Goal: Task Accomplishment & Management: Manage account settings

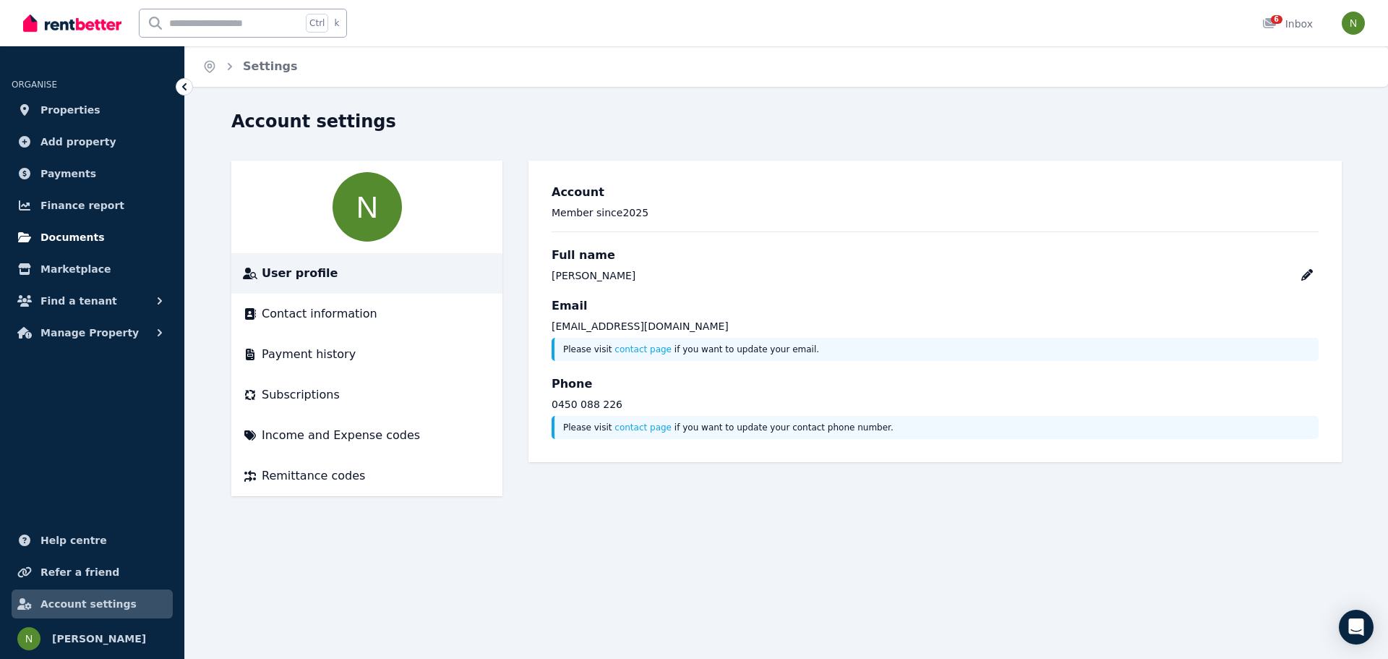
click at [74, 238] on span "Documents" at bounding box center [72, 236] width 64 height 17
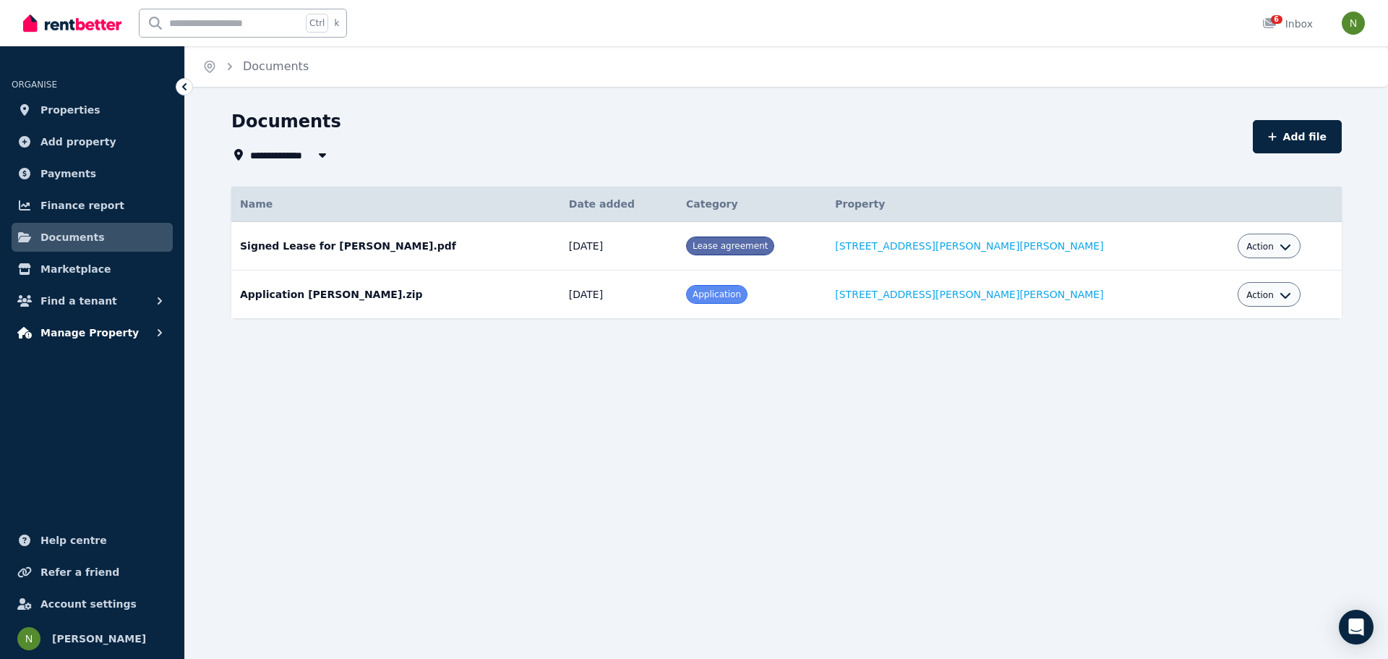
click at [76, 330] on span "Manage Property" at bounding box center [89, 332] width 98 height 17
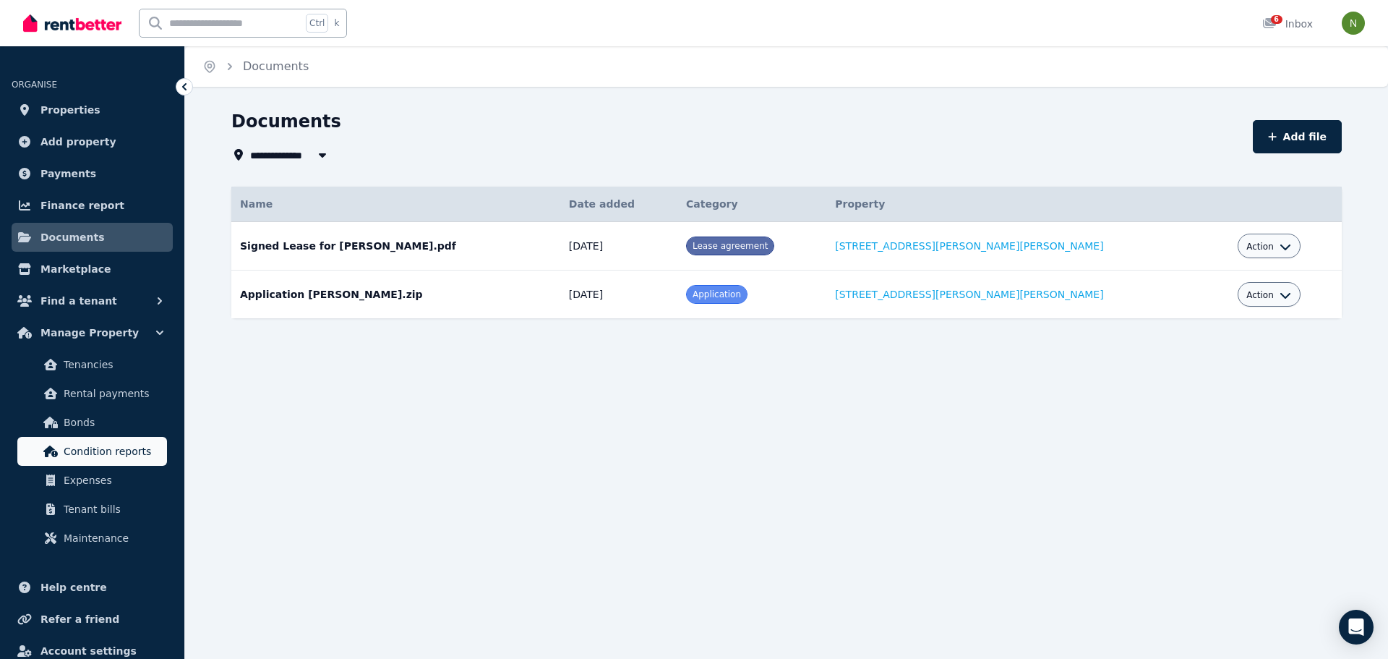
click at [82, 450] on span "Condition reports" at bounding box center [113, 450] width 98 height 17
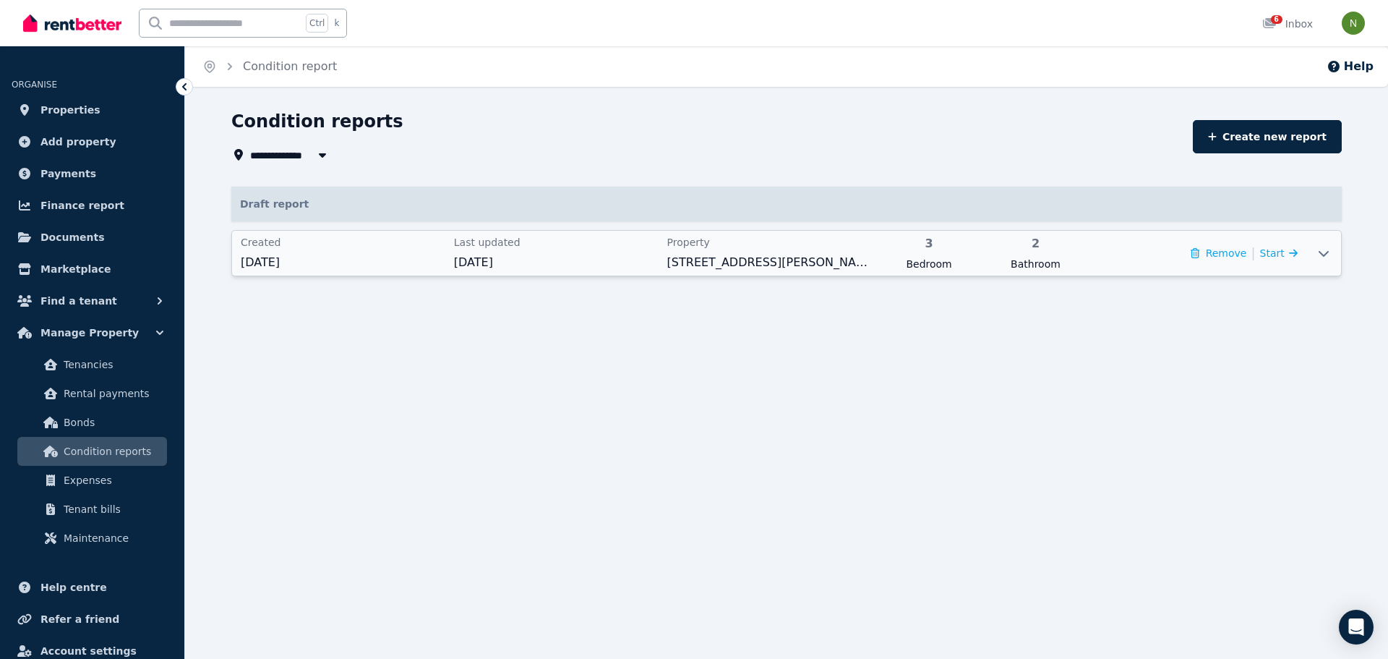
click at [678, 268] on span "192 Nicholas Rd, Hocking" at bounding box center [769, 262] width 205 height 17
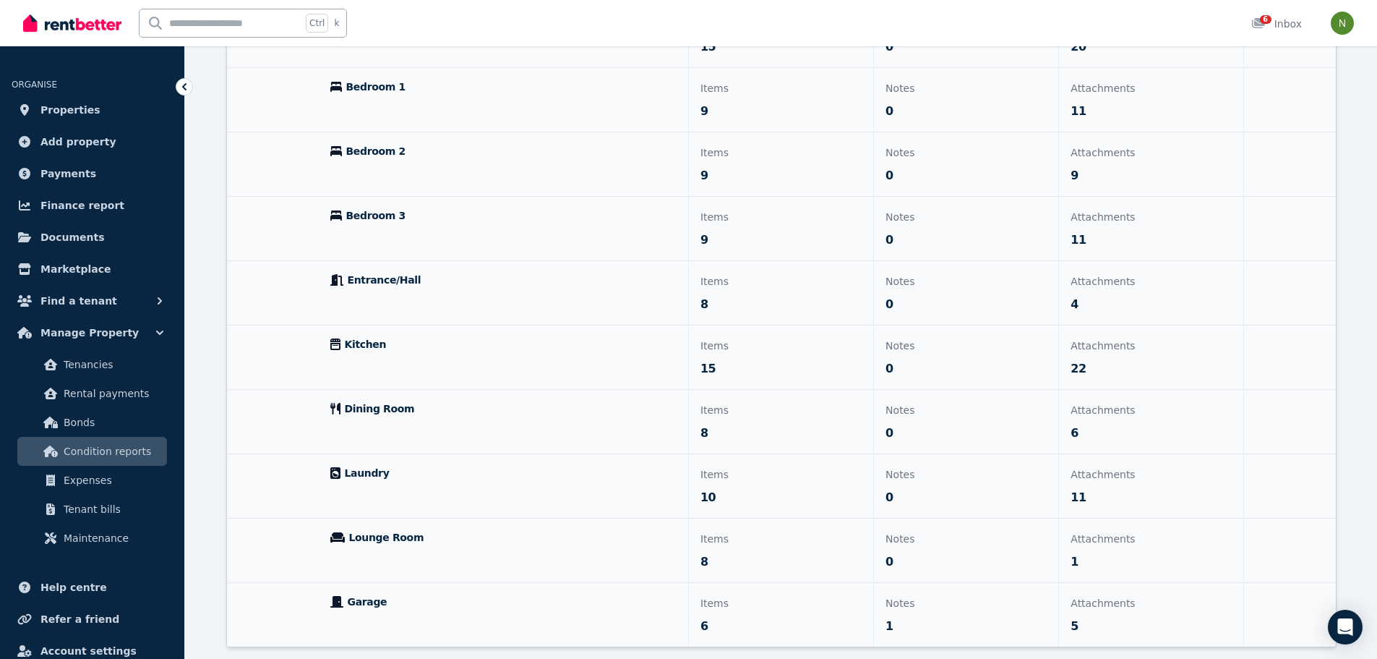
scroll to position [361, 0]
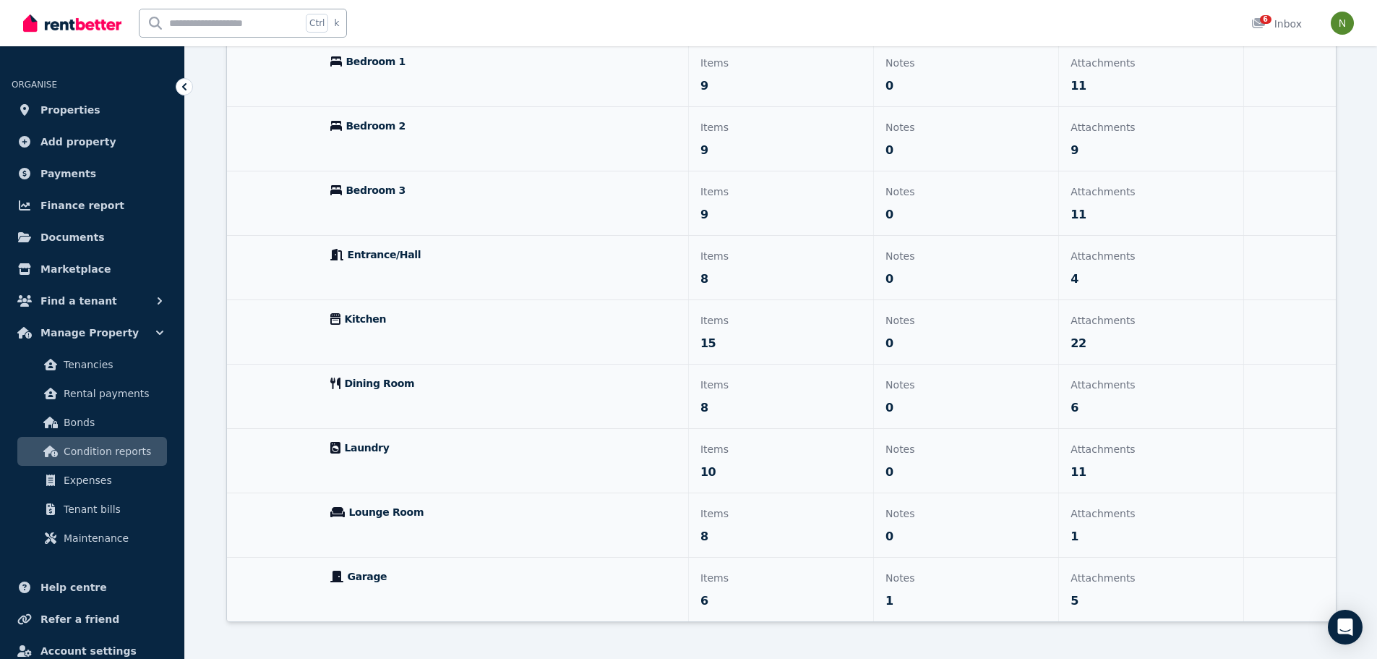
click at [456, 511] on p "Lounge Room" at bounding box center [503, 512] width 346 height 14
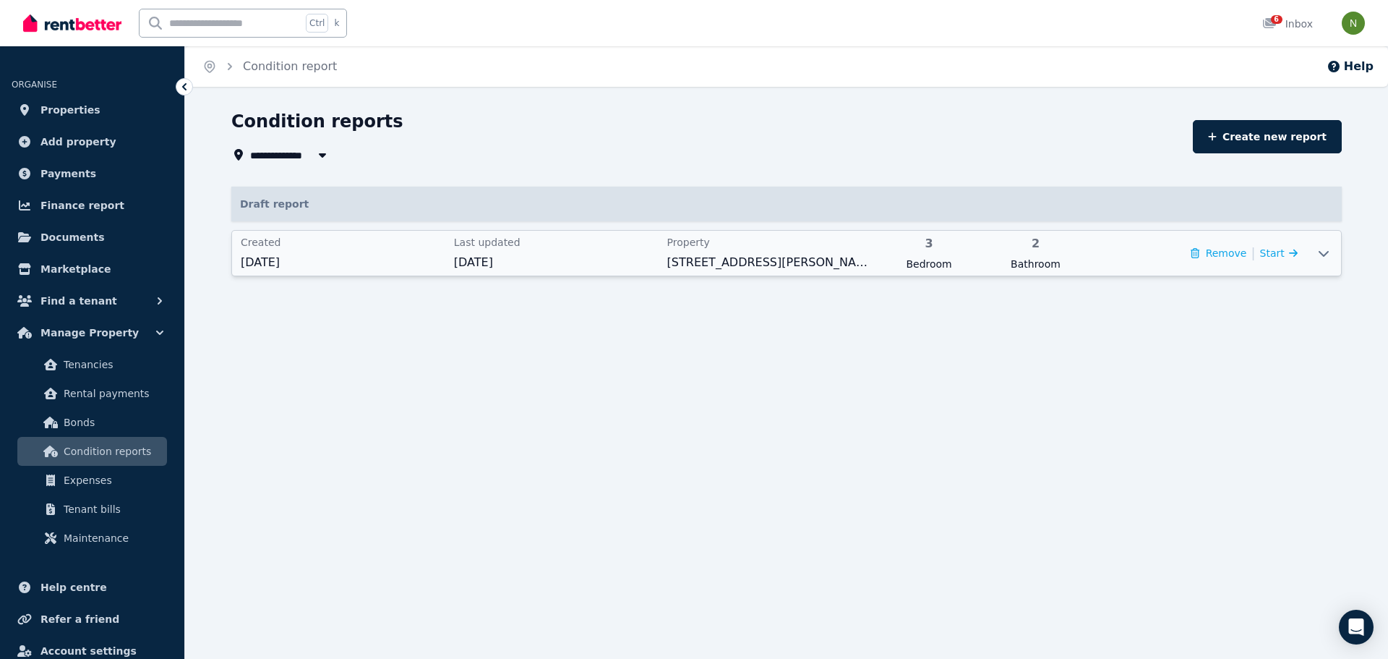
click at [488, 254] on span "20 Aug 2025" at bounding box center [556, 262] width 205 height 17
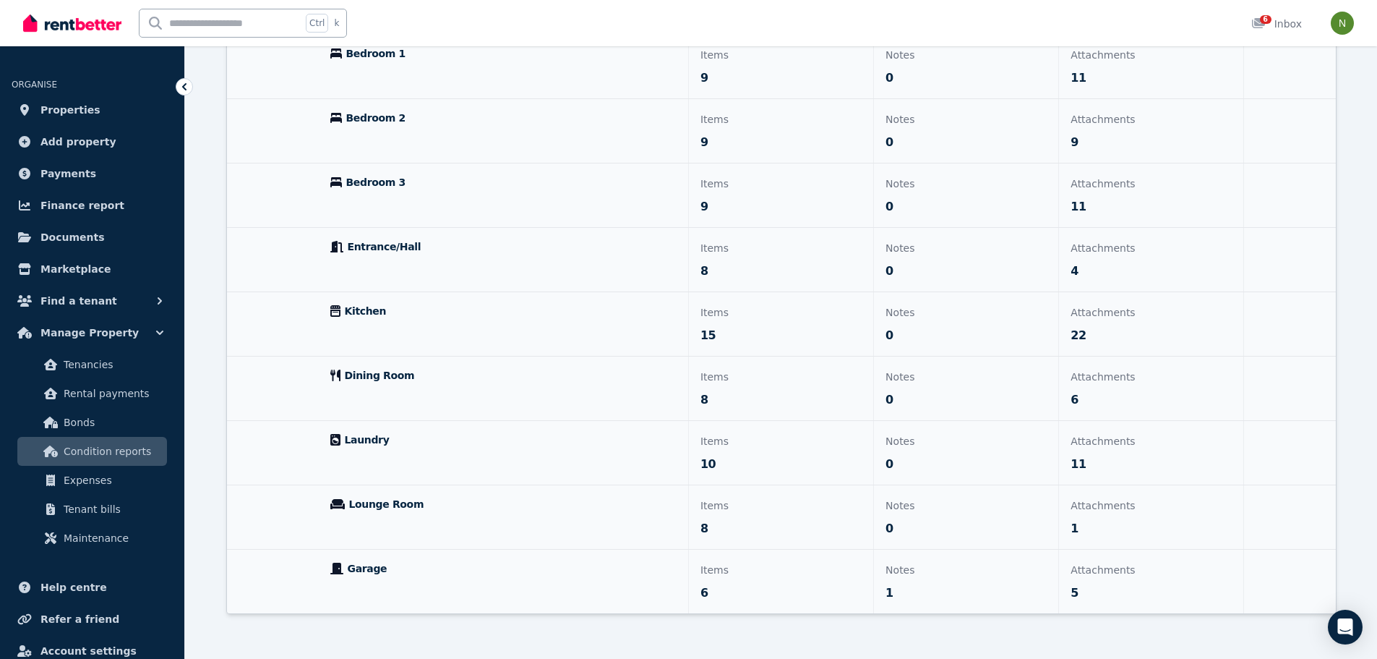
scroll to position [377, 0]
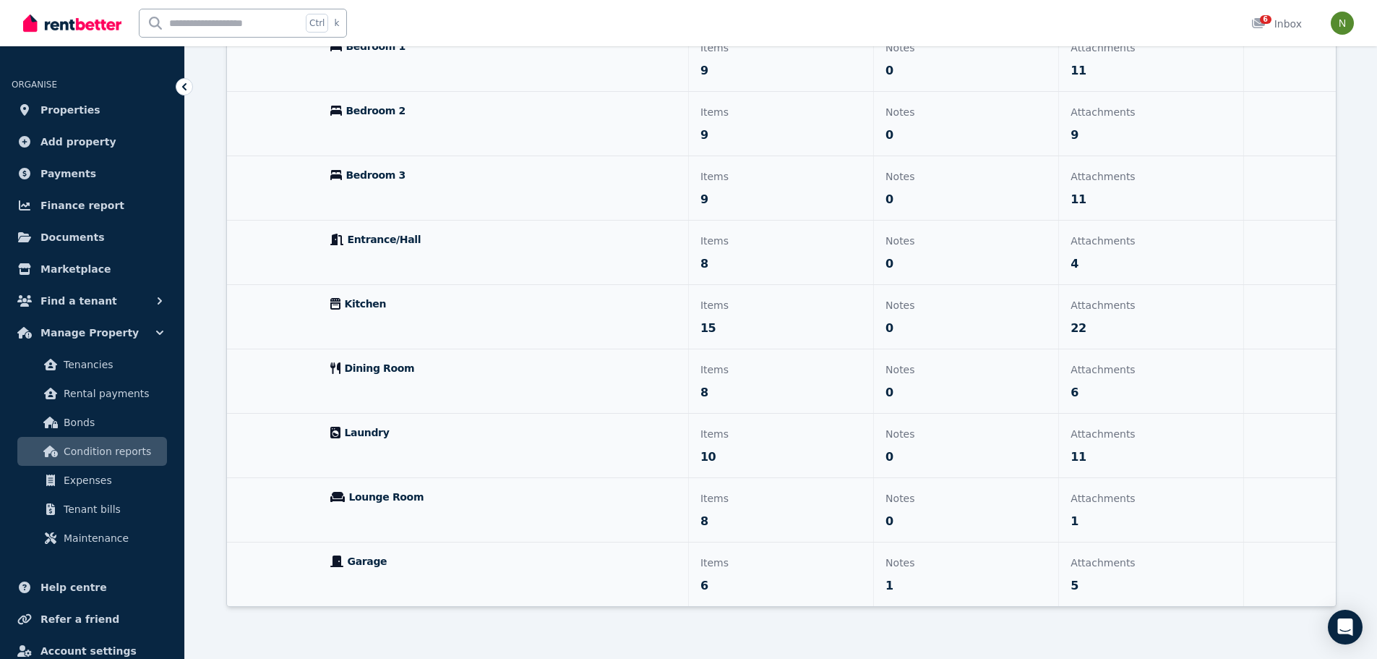
click at [1087, 507] on div "Attachments 1" at bounding box center [1151, 510] width 184 height 64
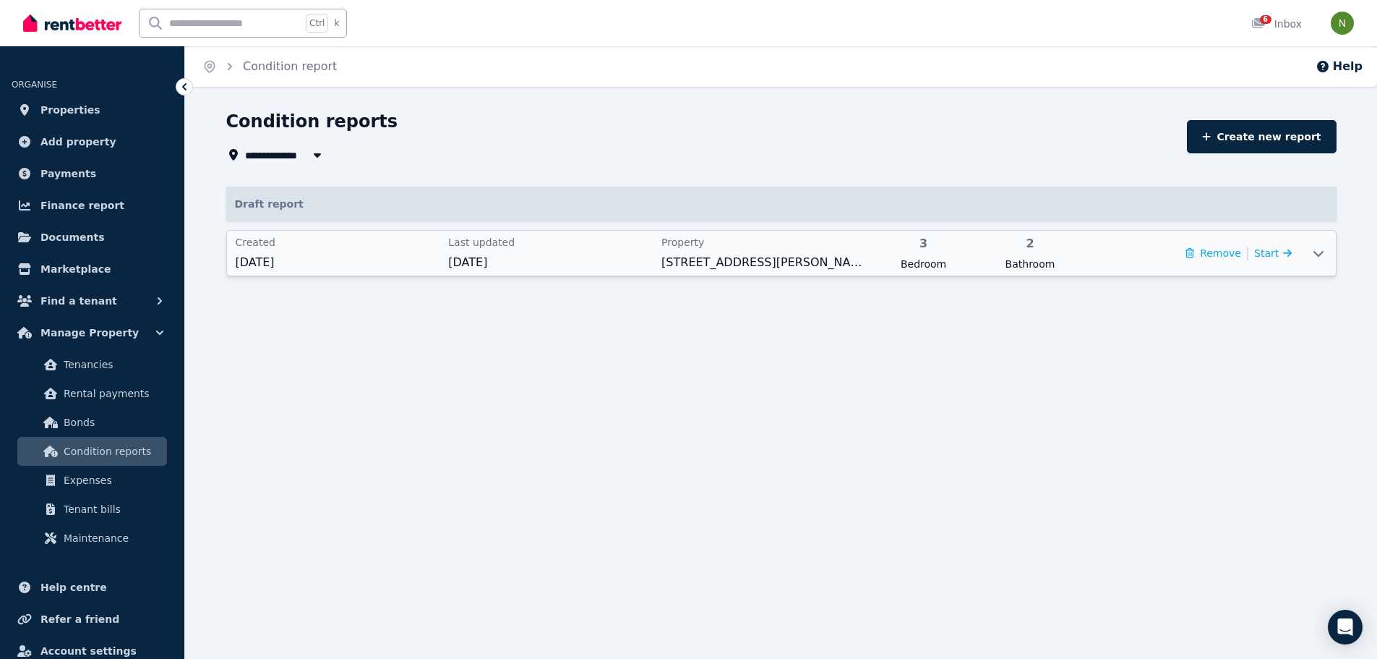
scroll to position [0, 0]
click at [1267, 254] on span "Start" at bounding box center [1266, 253] width 25 height 12
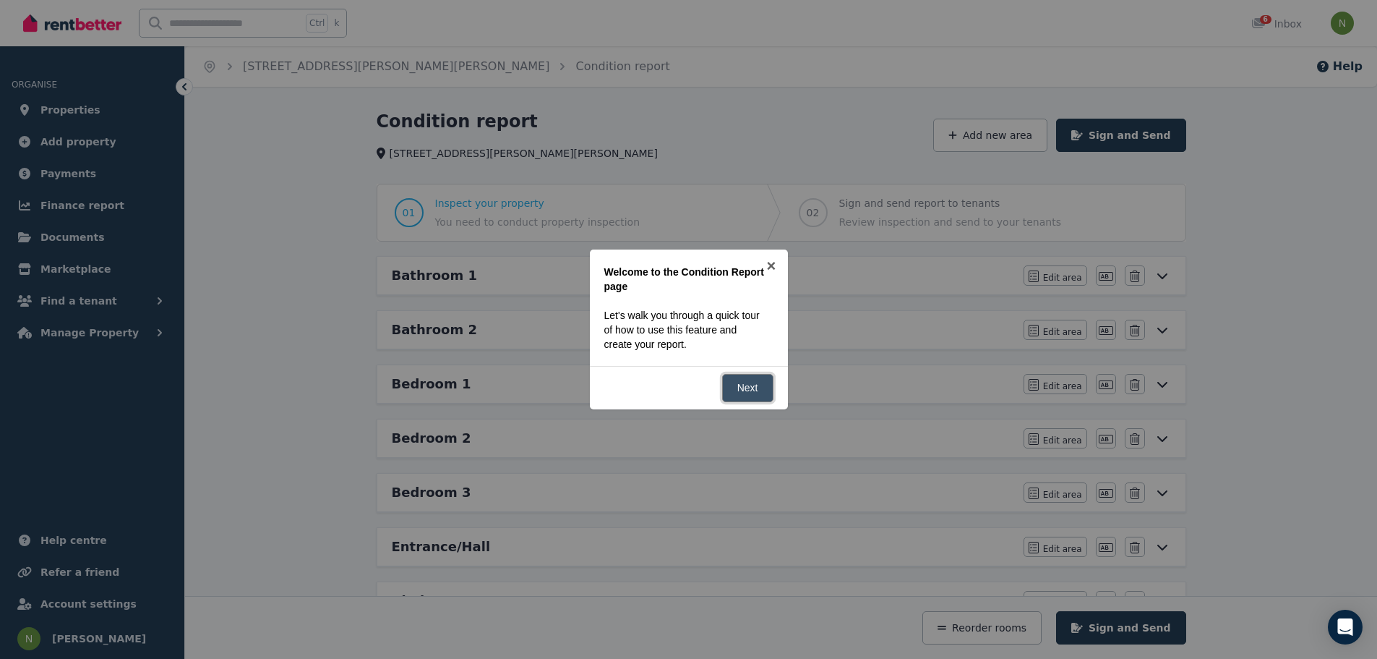
click at [735, 381] on link "Next" at bounding box center [747, 388] width 51 height 28
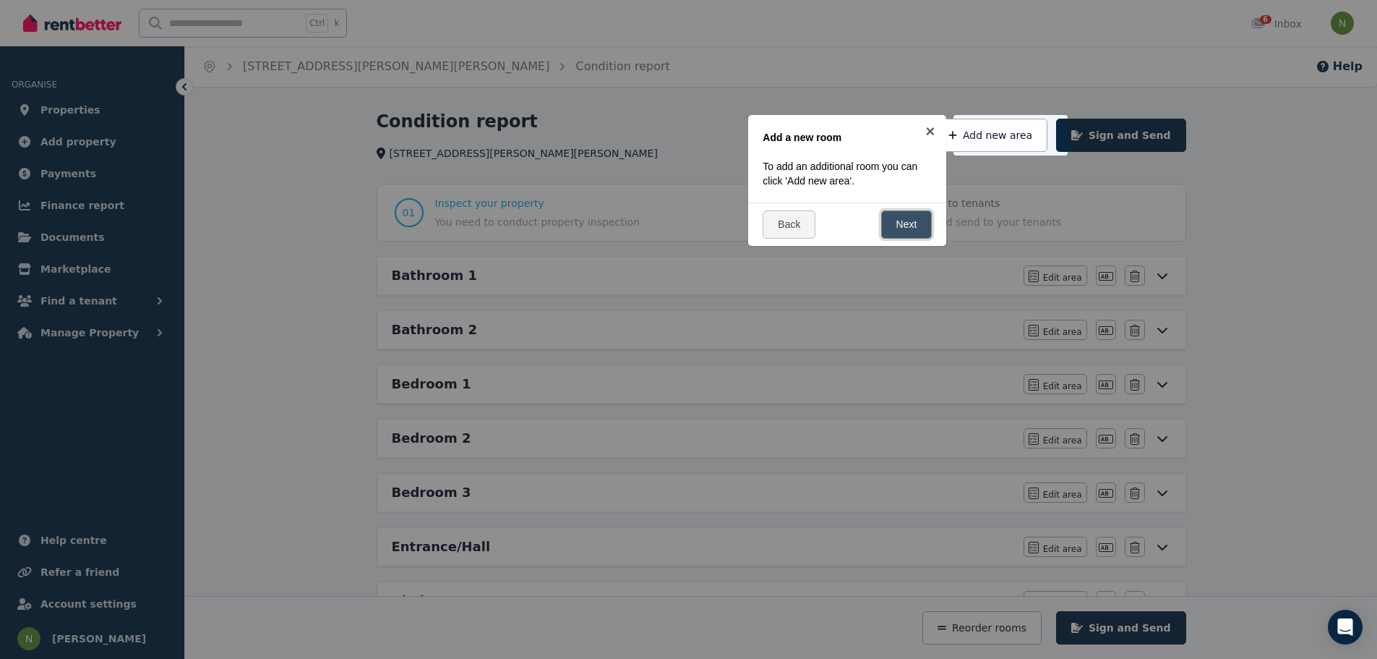
click at [917, 228] on link "Next" at bounding box center [906, 224] width 51 height 28
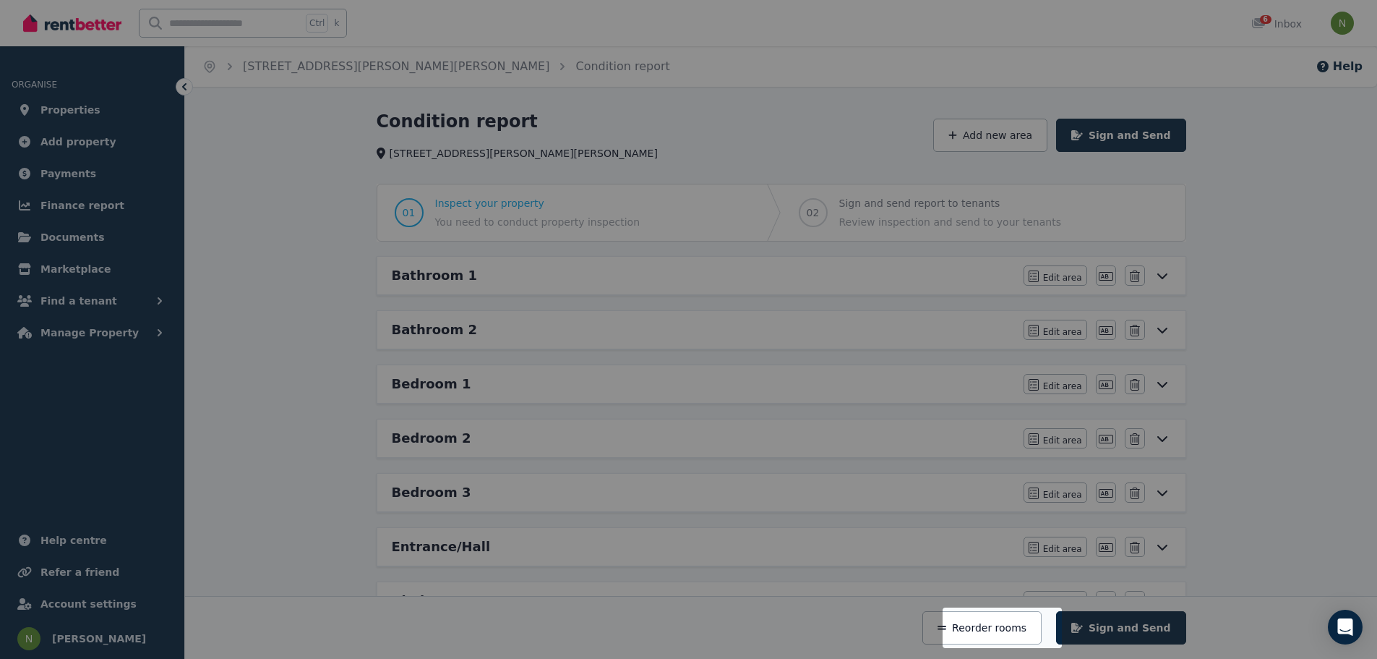
scroll to position [320, 0]
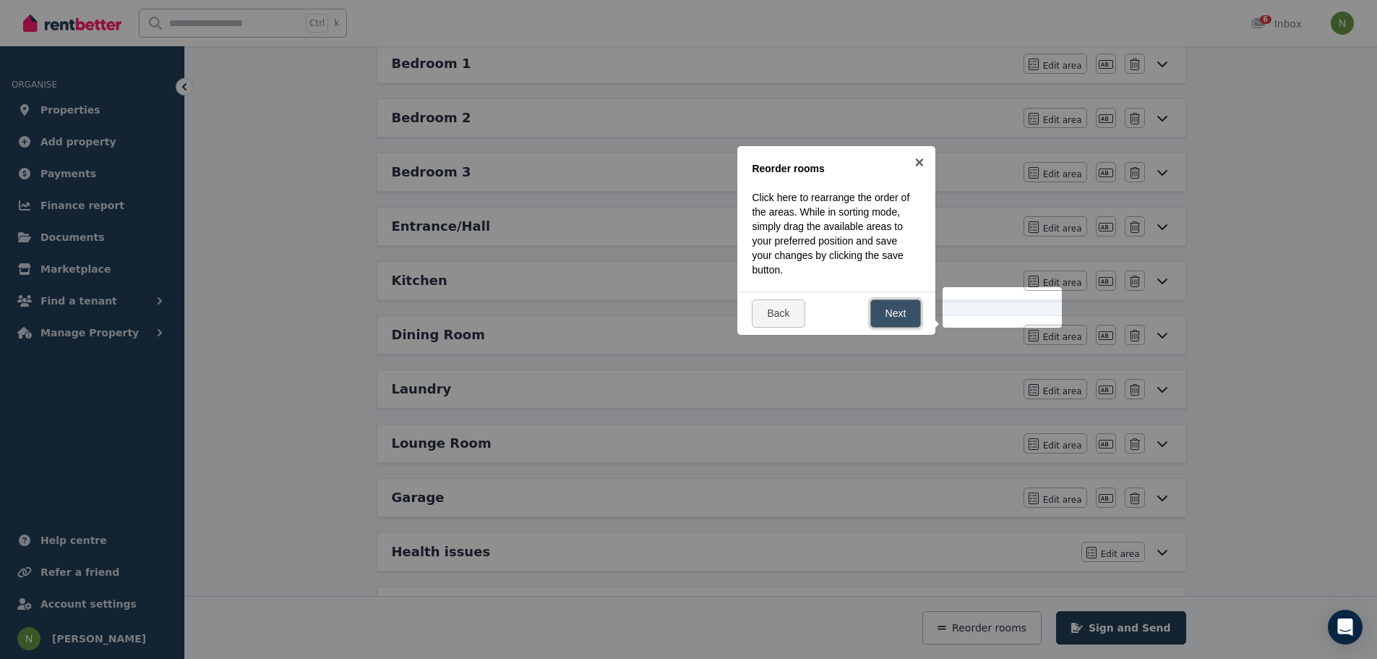
click at [881, 307] on link "Next" at bounding box center [895, 313] width 51 height 28
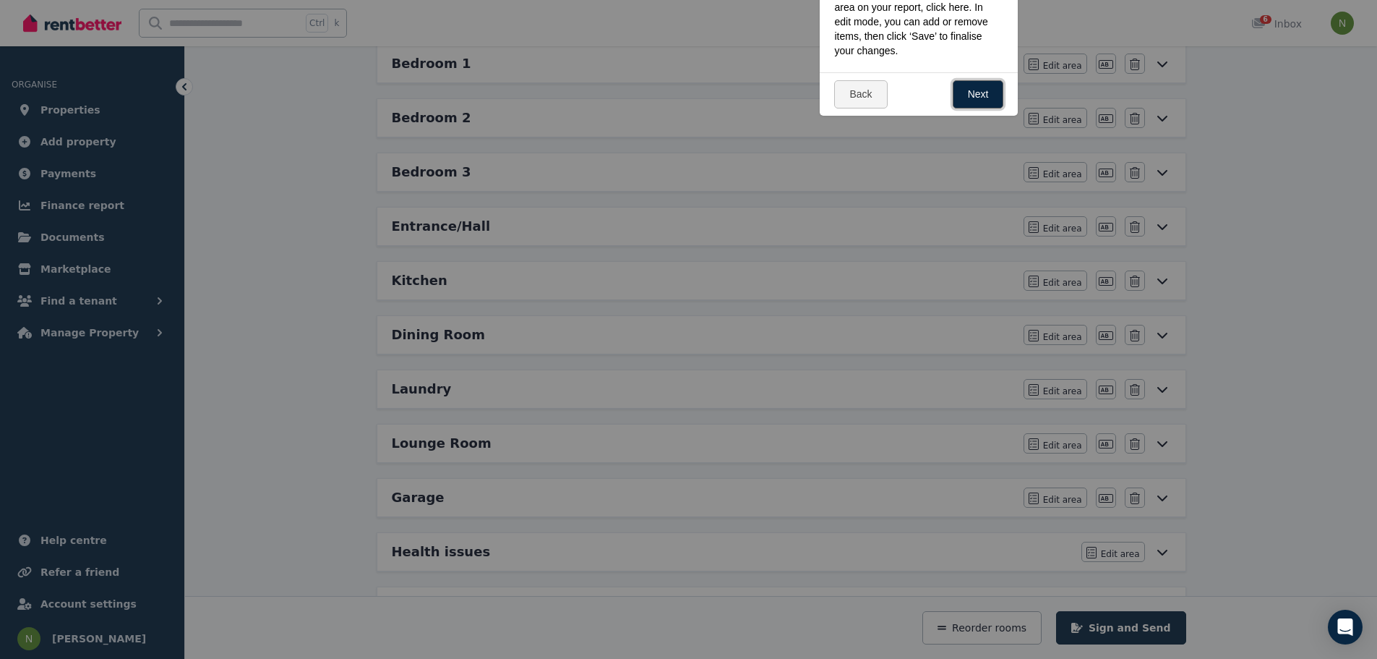
scroll to position [0, 0]
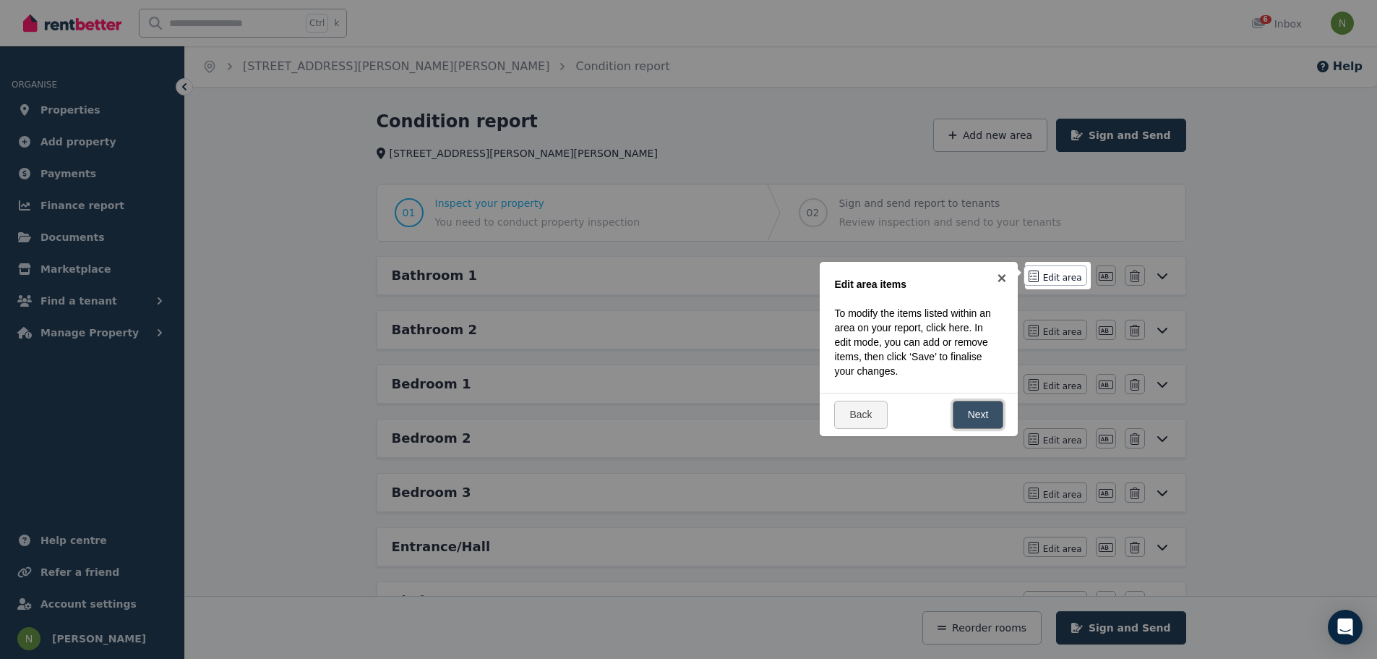
click at [982, 414] on link "Next" at bounding box center [978, 415] width 51 height 28
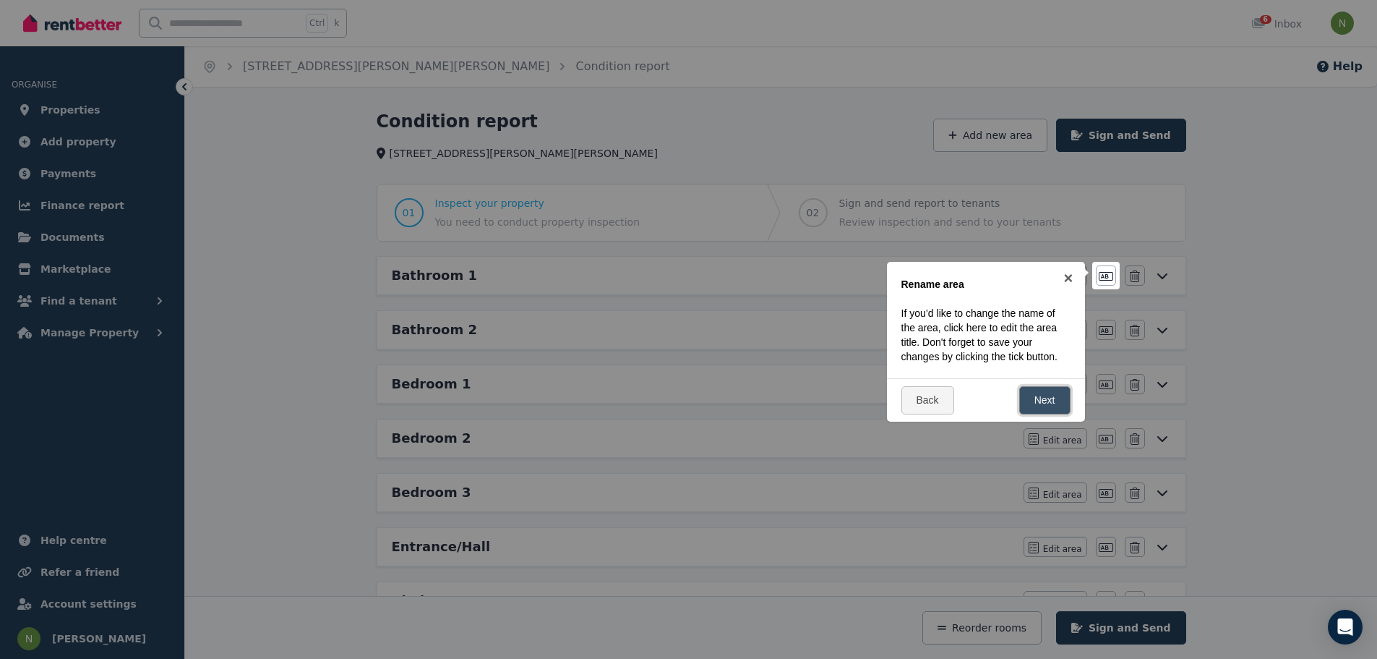
click at [1035, 399] on link "Next" at bounding box center [1044, 400] width 51 height 28
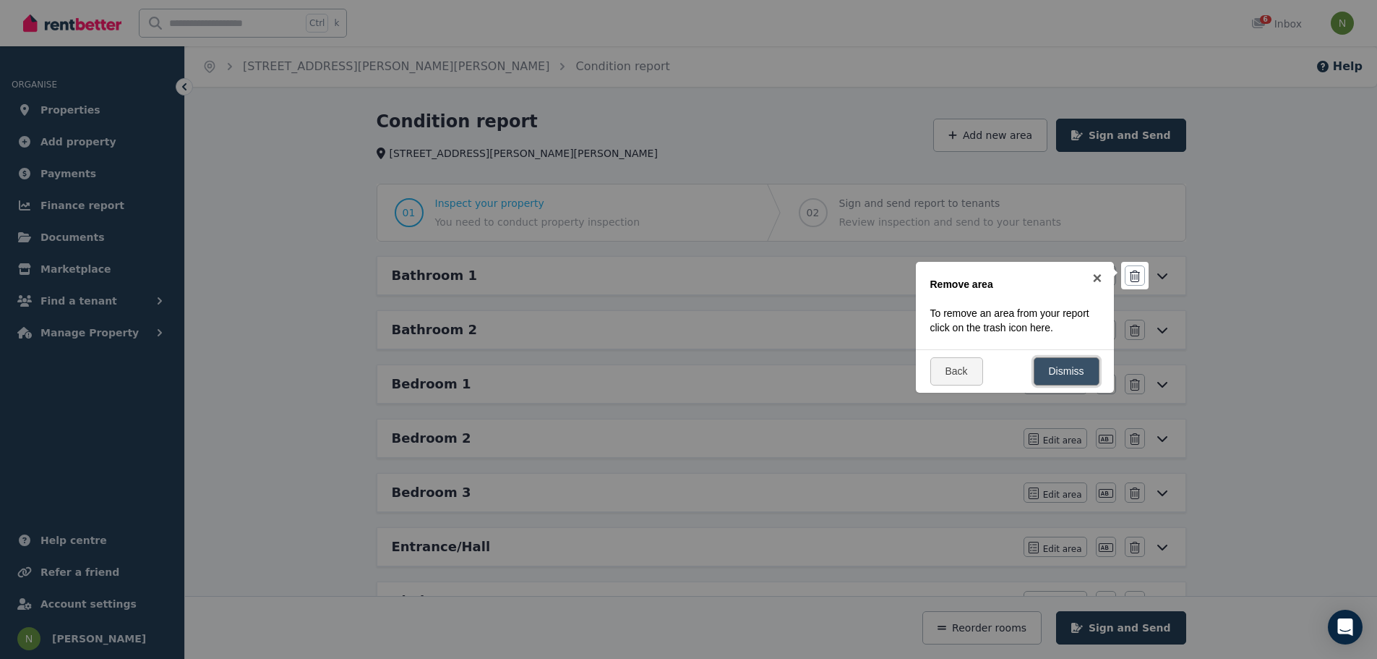
click at [1073, 378] on link "Dismiss" at bounding box center [1067, 371] width 66 height 28
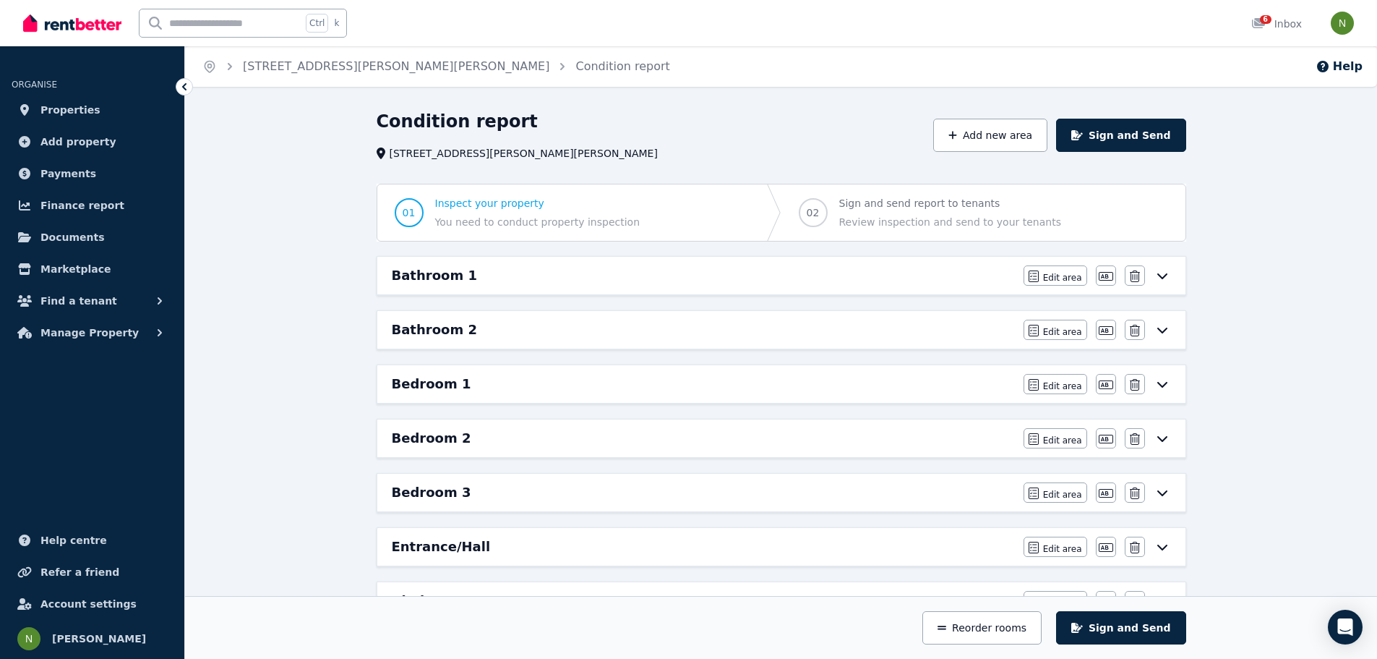
click at [1170, 279] on icon at bounding box center [1162, 276] width 17 height 12
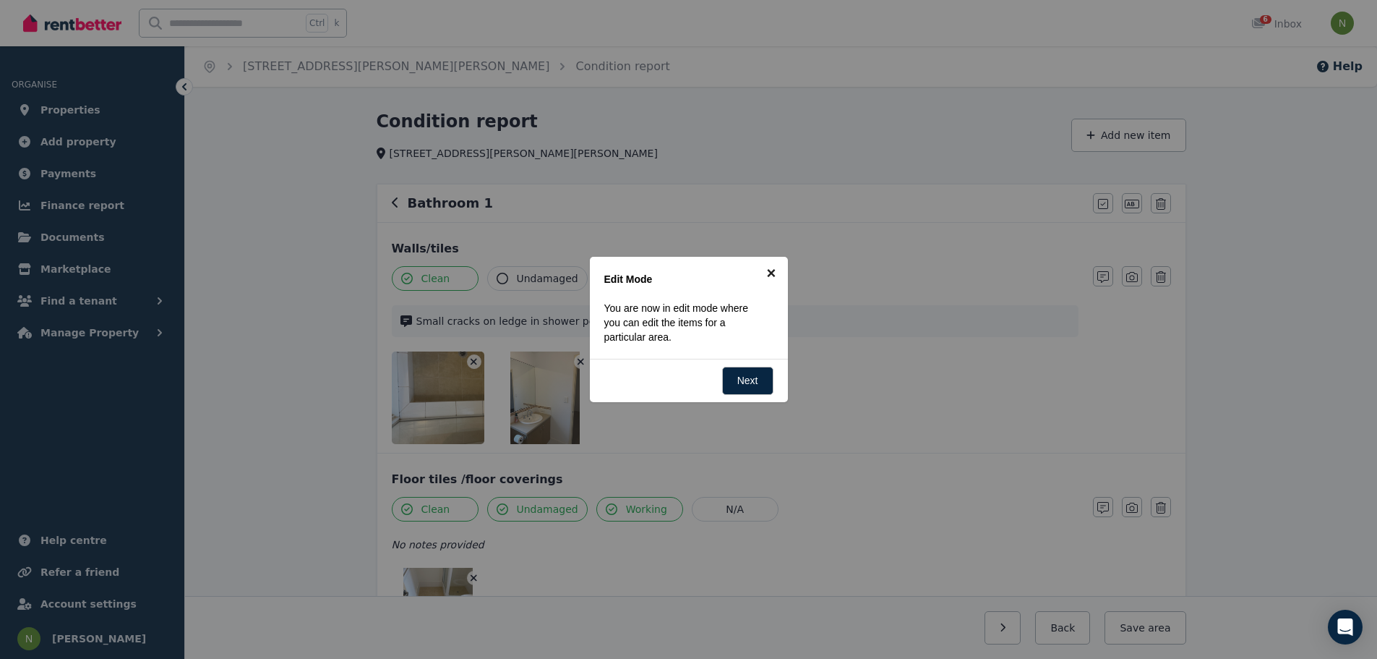
click at [776, 268] on link "×" at bounding box center [771, 273] width 33 height 33
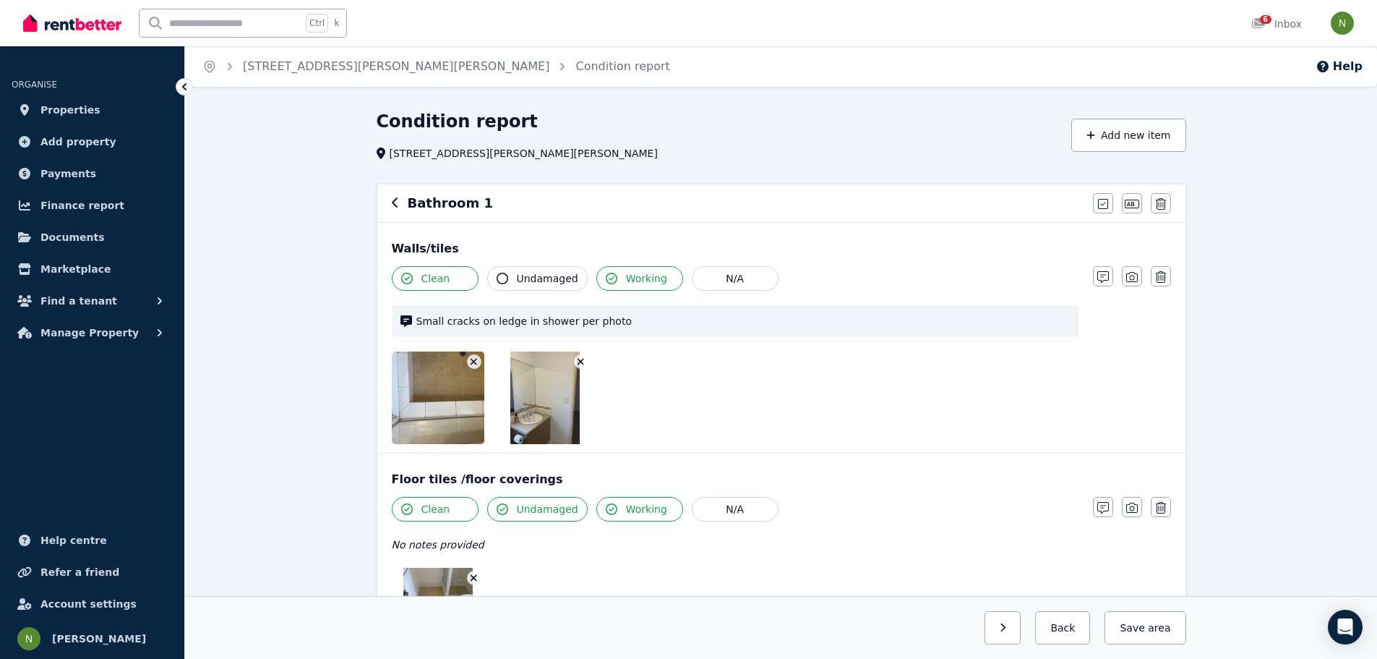
click at [419, 201] on h6 "Bathroom 1" at bounding box center [450, 203] width 85 height 20
click at [395, 203] on icon "button" at bounding box center [395, 203] width 7 height 12
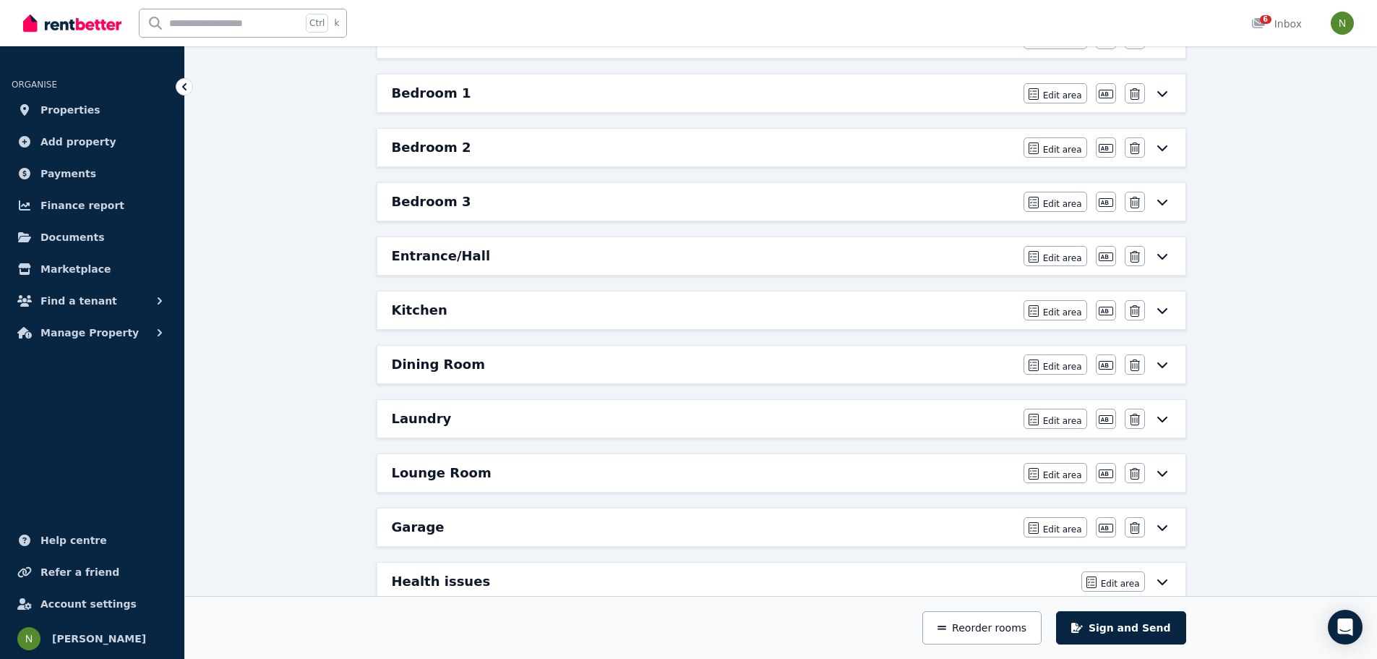
scroll to position [361, 0]
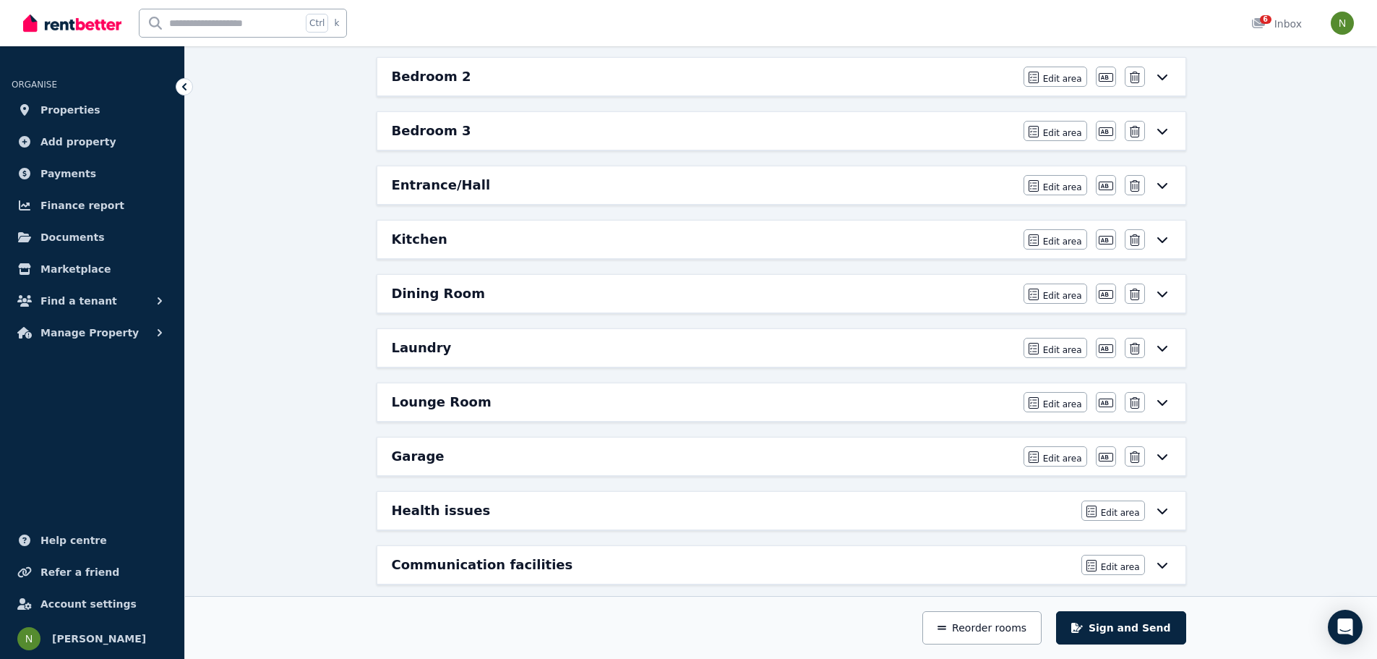
click at [1162, 403] on icon at bounding box center [1162, 402] width 17 height 12
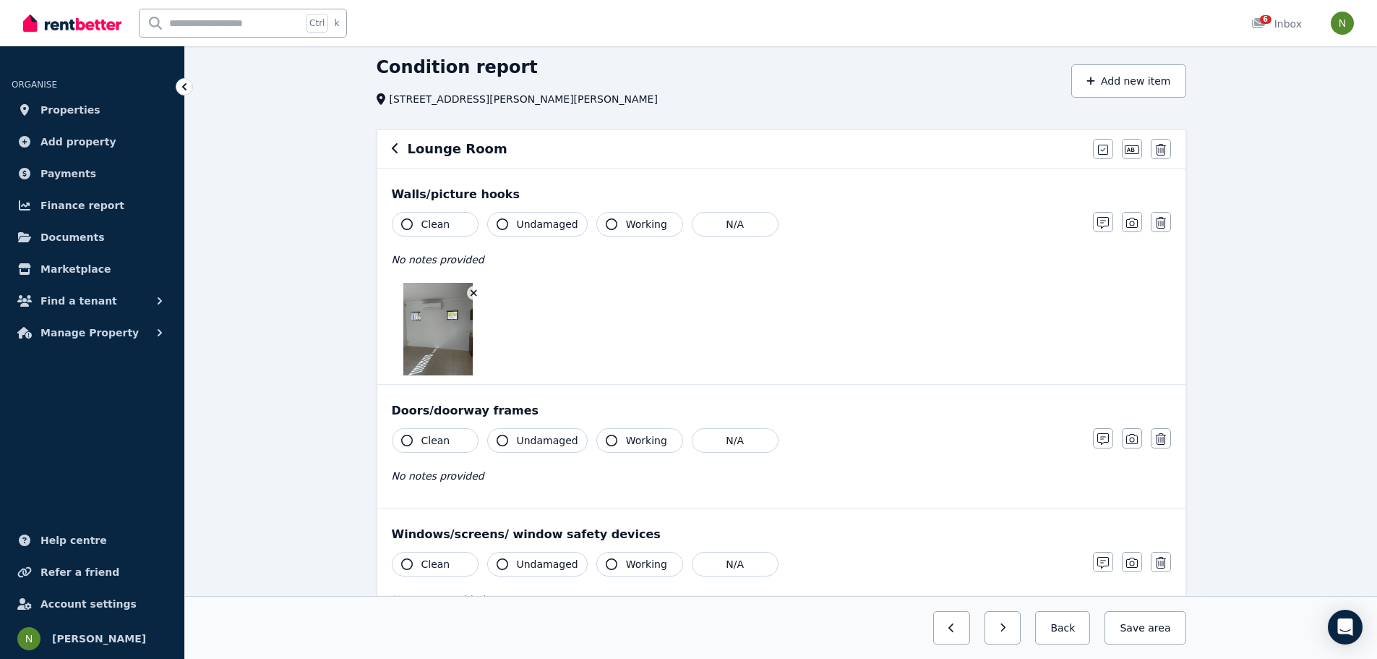
scroll to position [31, 0]
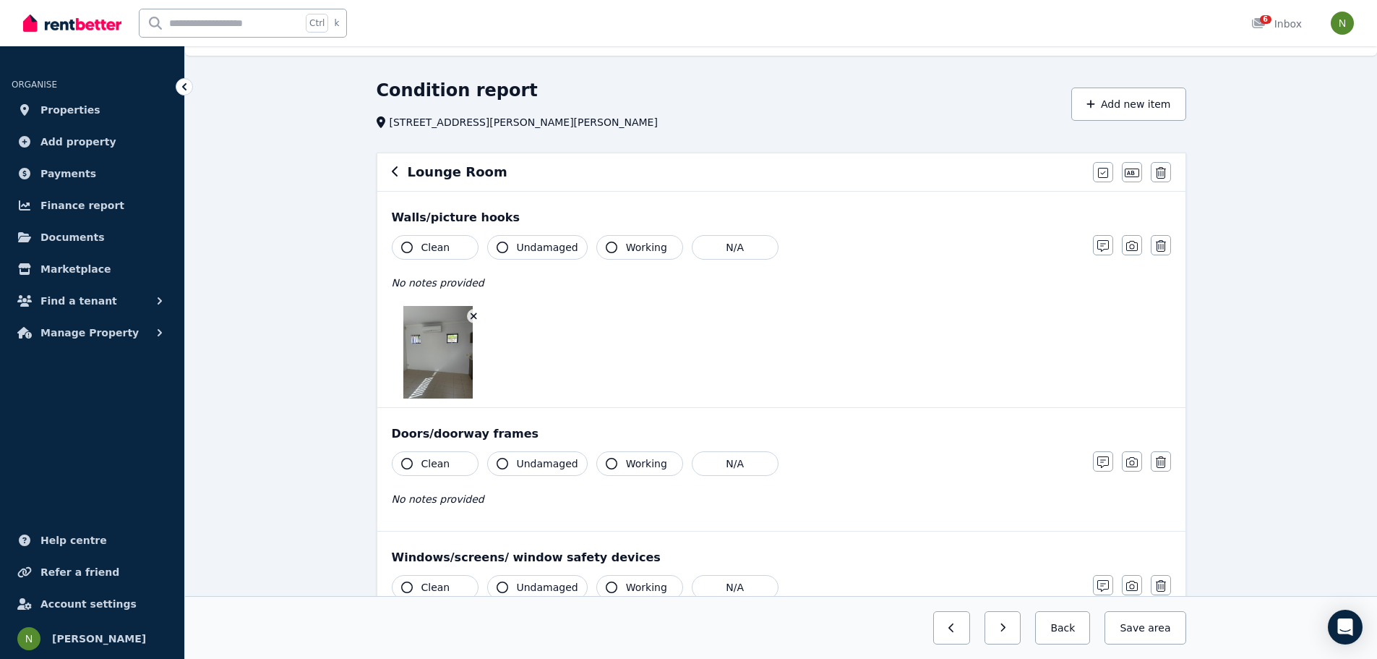
click at [398, 170] on icon "button" at bounding box center [395, 172] width 7 height 12
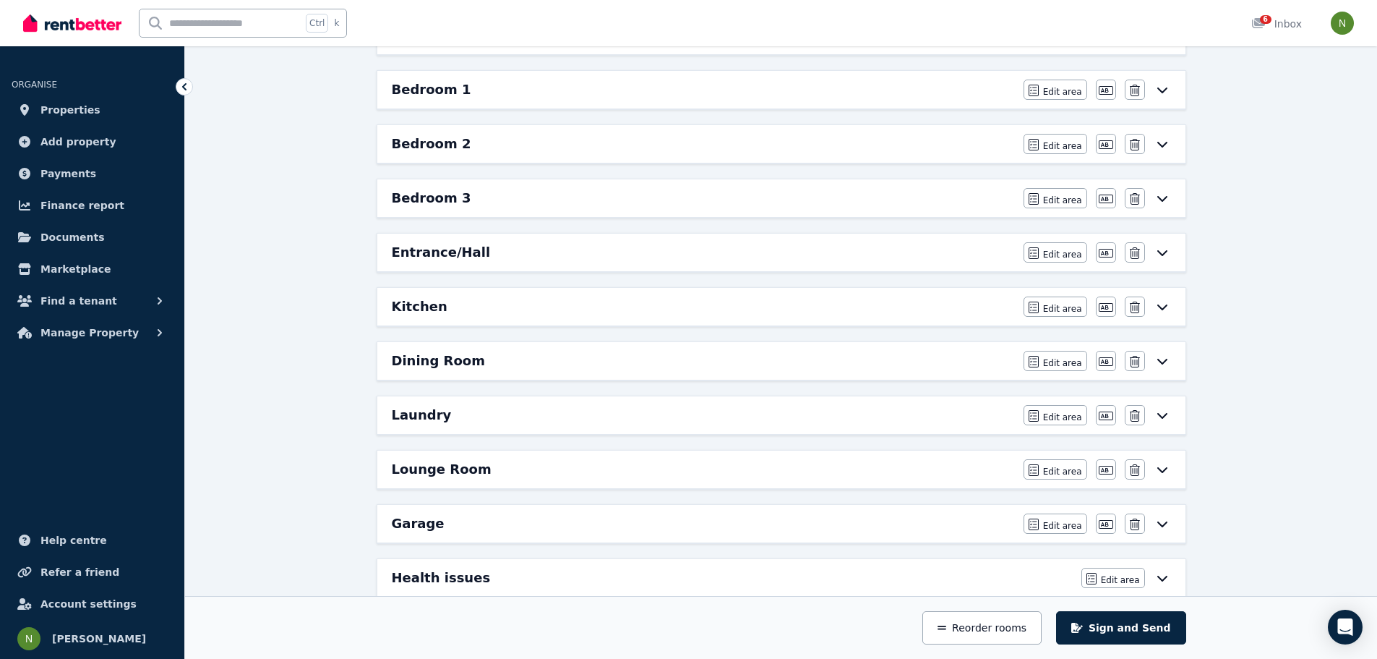
scroll to position [320, 0]
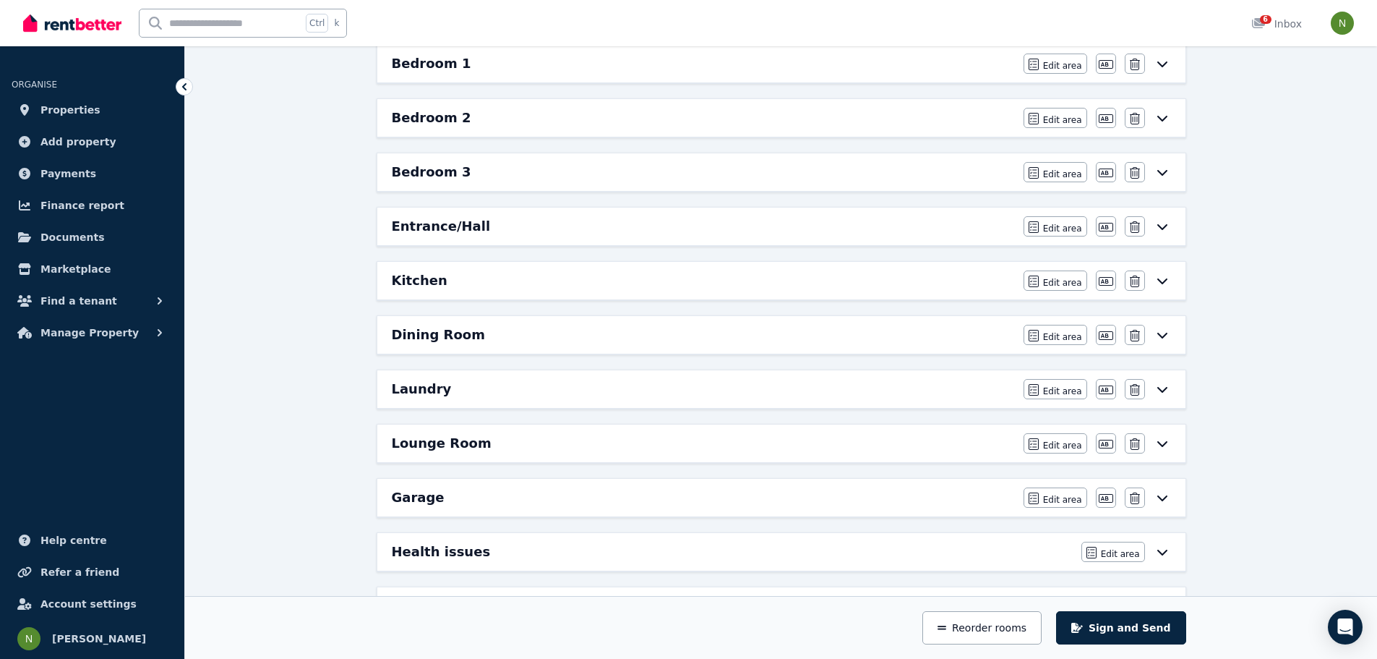
click at [1168, 334] on icon at bounding box center [1162, 335] width 17 height 12
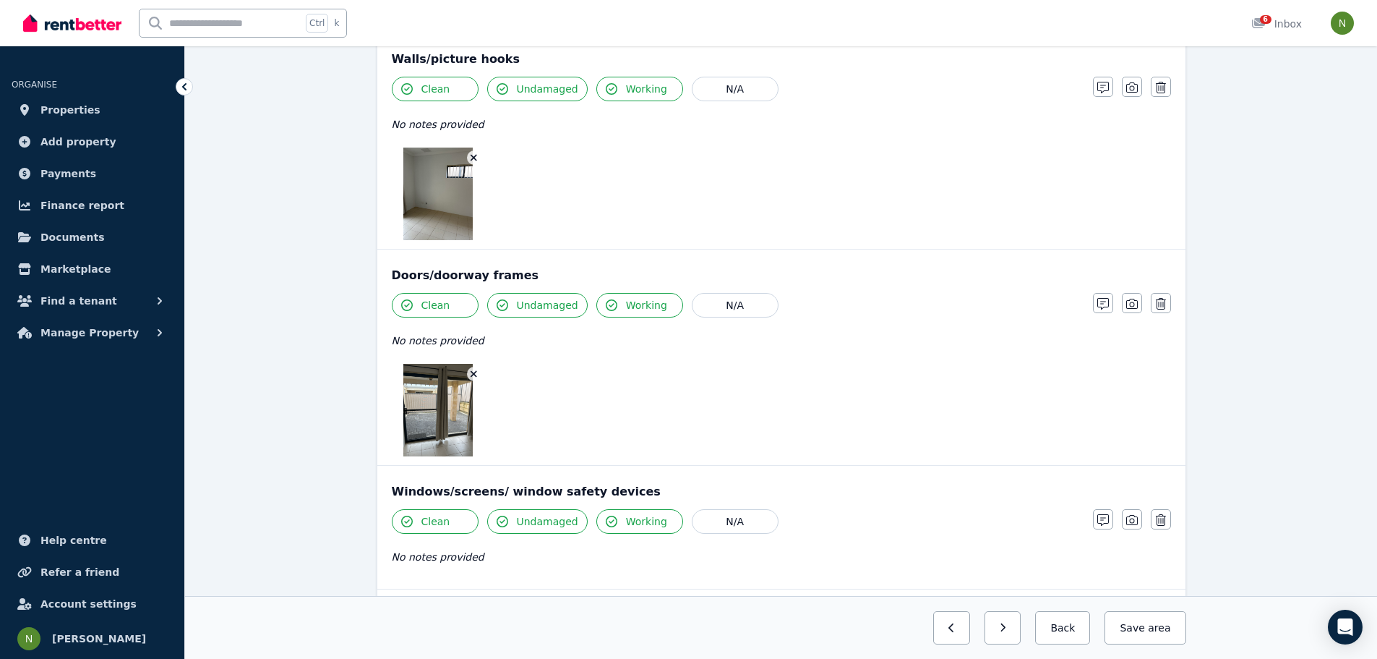
scroll to position [0, 0]
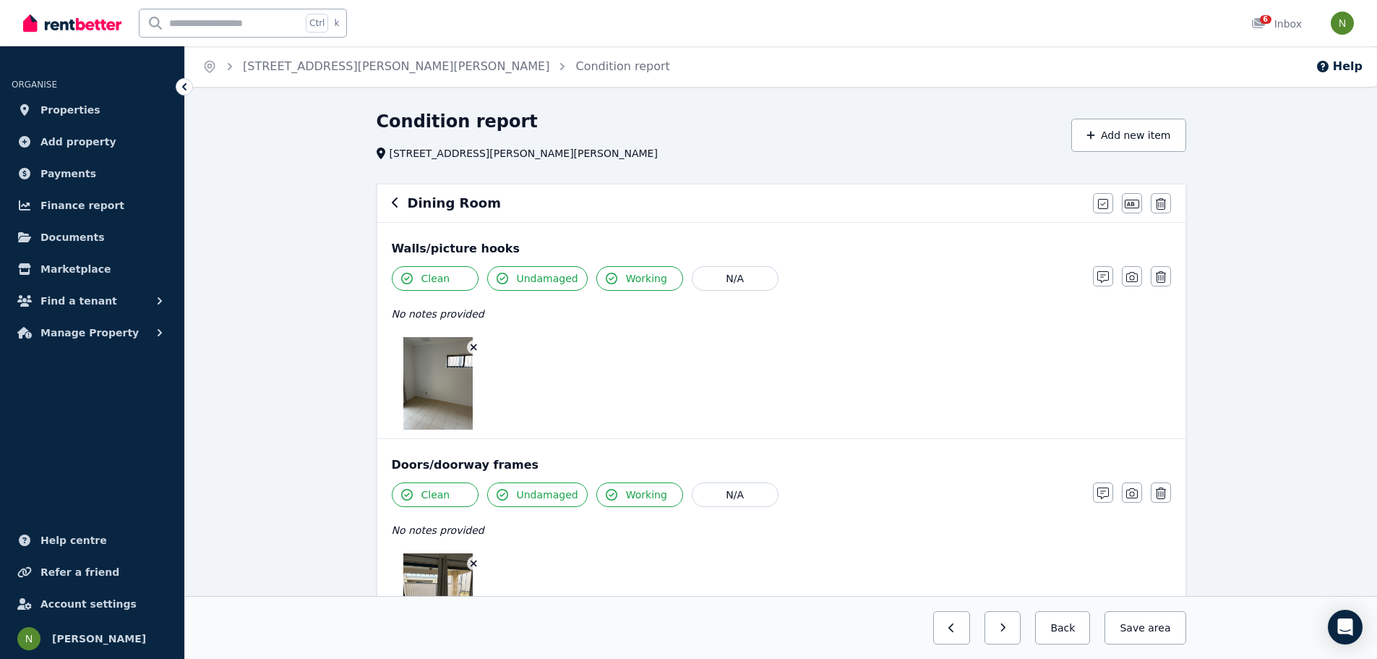
click at [450, 204] on h6 "Dining Room" at bounding box center [454, 203] width 93 height 20
click at [397, 202] on icon "button" at bounding box center [395, 203] width 7 height 12
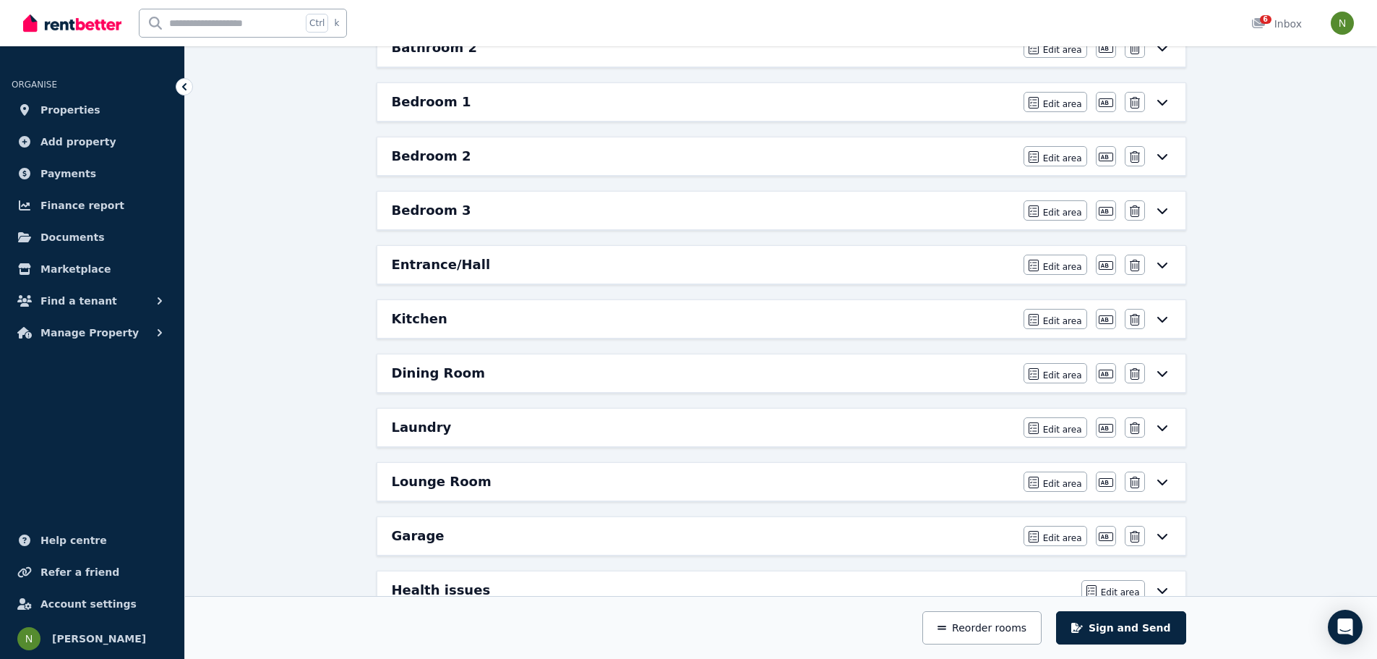
scroll to position [289, 0]
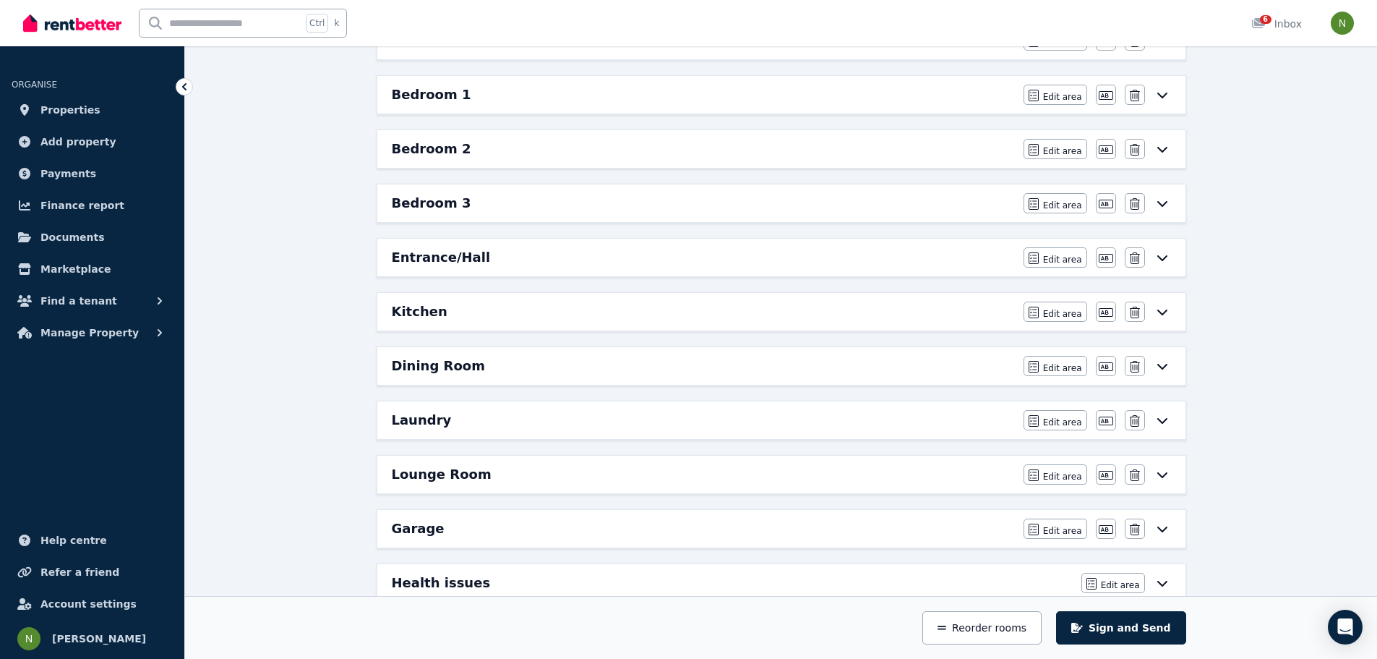
click at [1157, 422] on icon at bounding box center [1162, 420] width 17 height 12
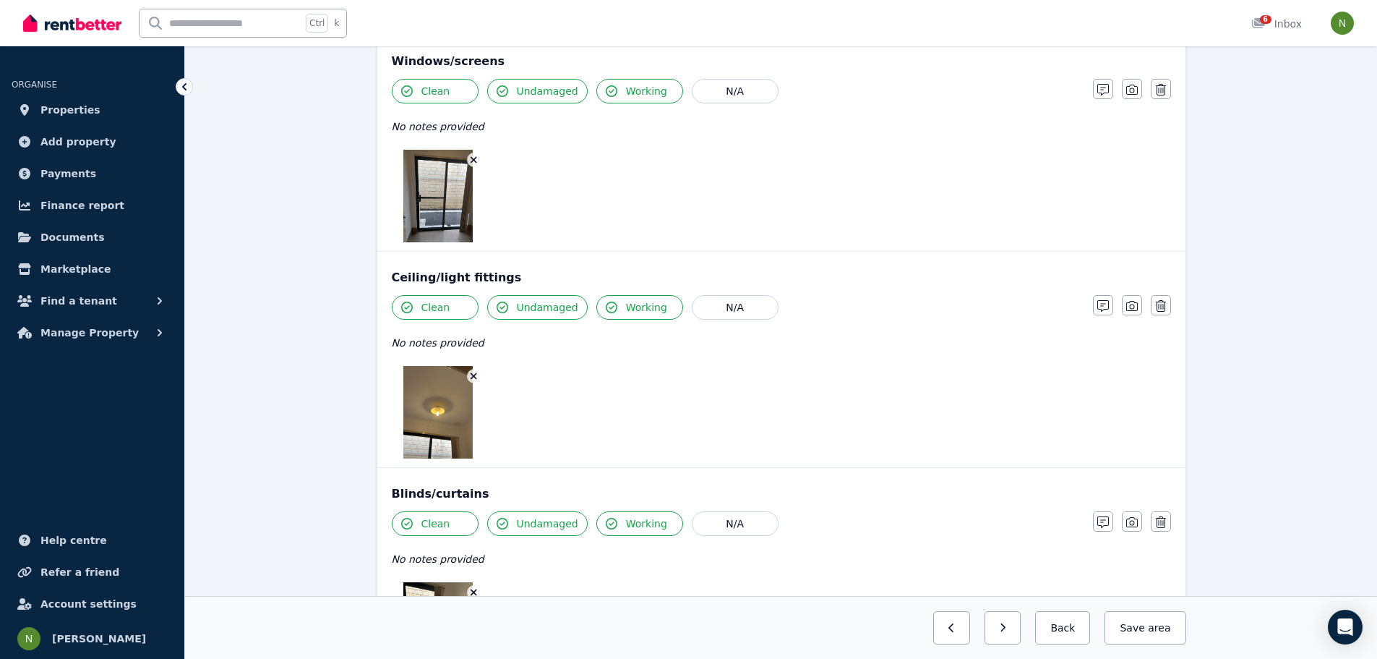
scroll to position [0, 0]
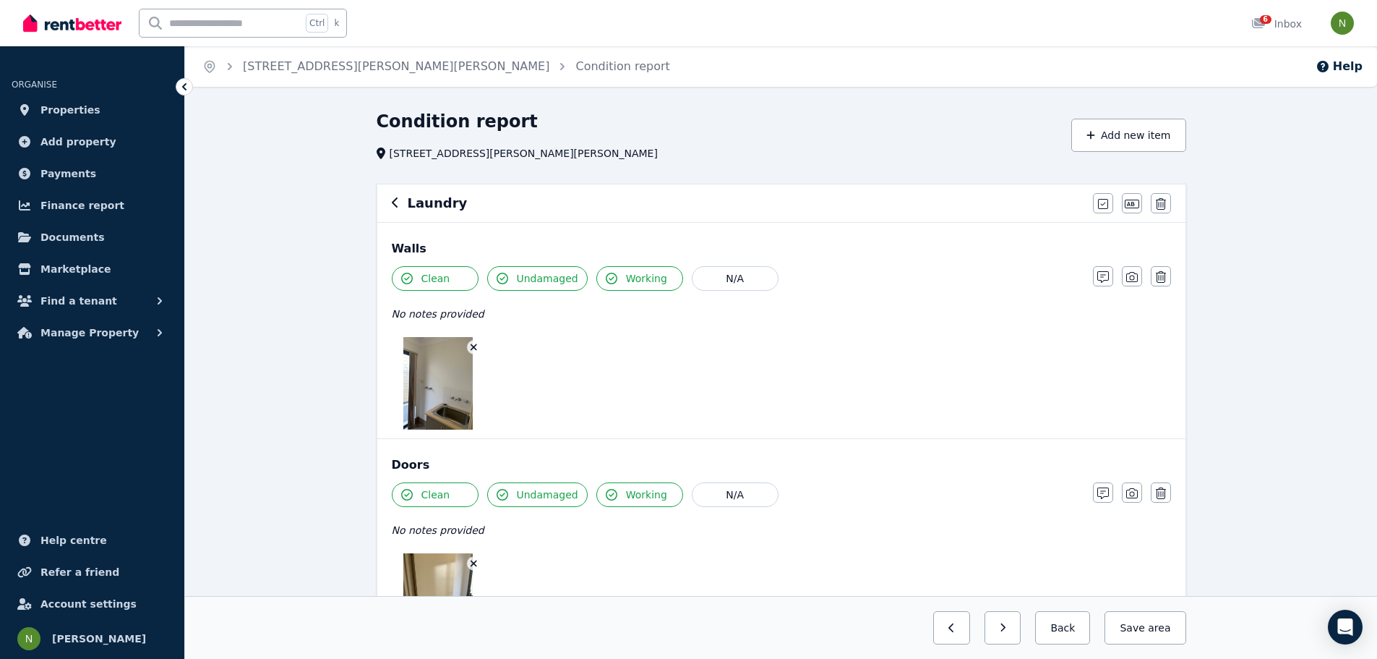
click at [184, 86] on icon at bounding box center [184, 86] width 4 height 7
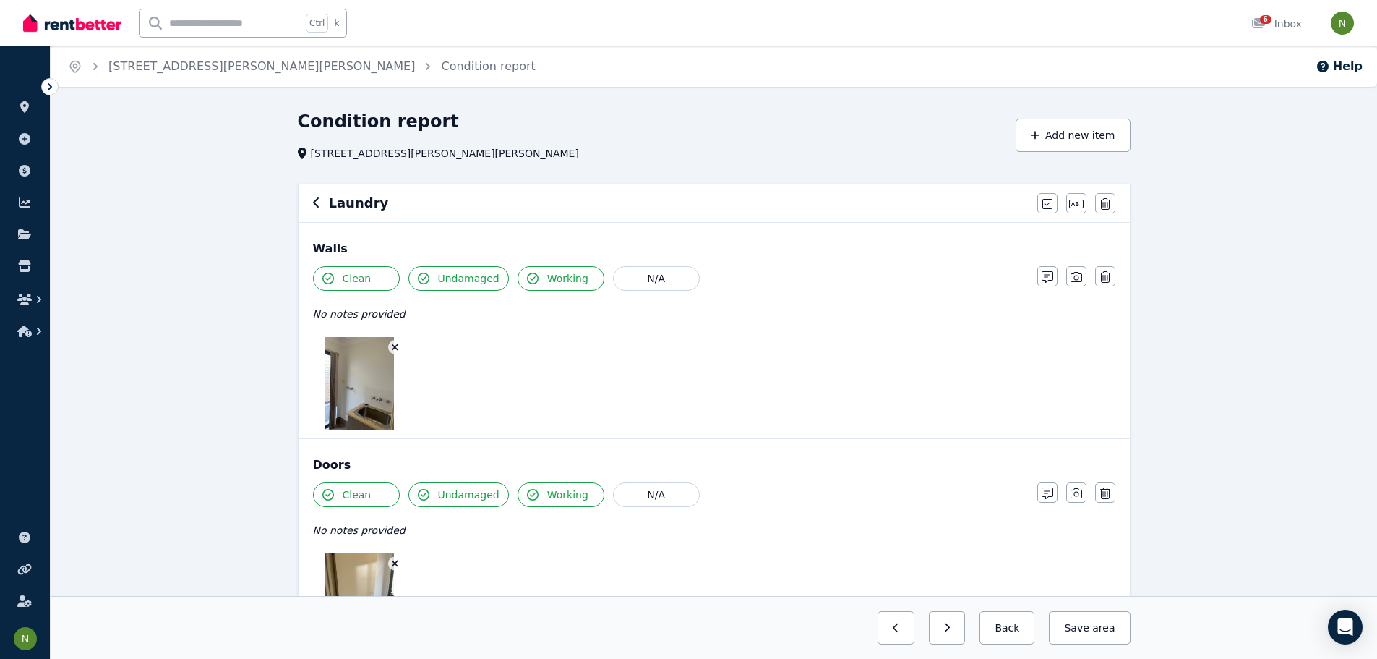
click at [46, 81] on icon at bounding box center [50, 87] width 14 height 14
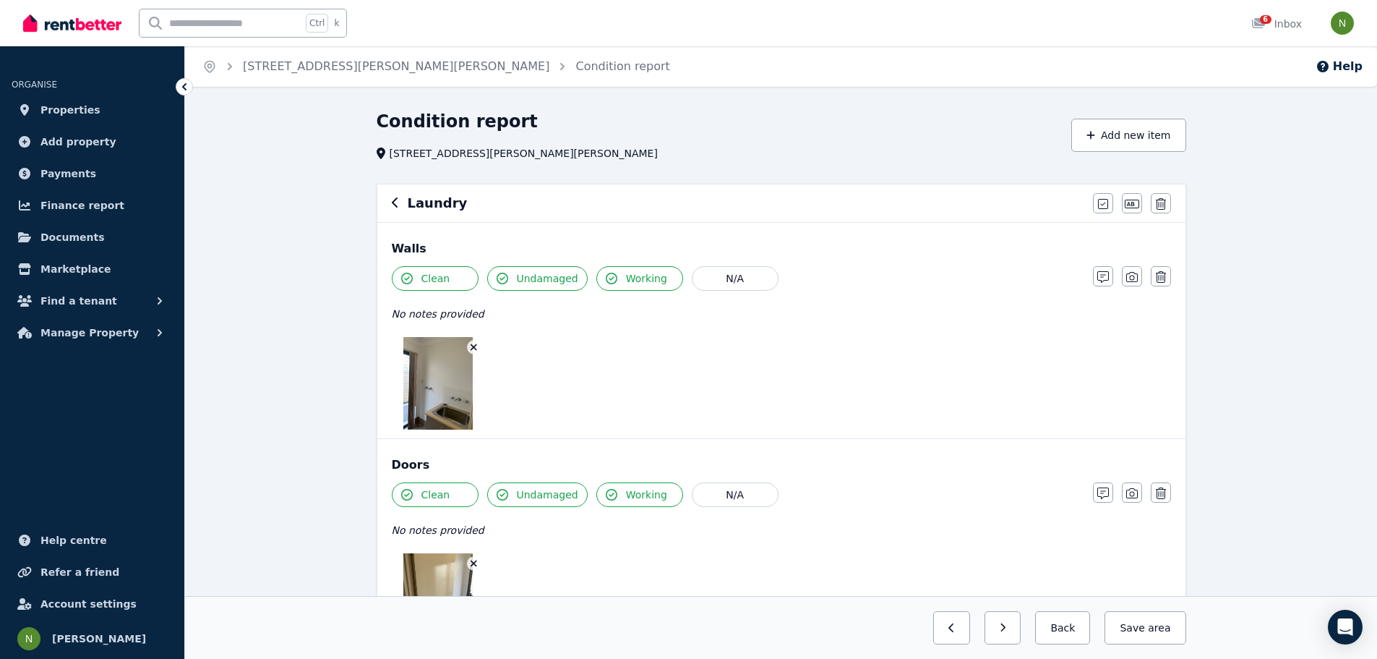
drag, startPoint x: 434, startPoint y: 205, endPoint x: 412, endPoint y: 207, distance: 21.8
click at [434, 205] on h6 "Laundry" at bounding box center [438, 203] width 60 height 20
click at [395, 201] on icon "button" at bounding box center [395, 202] width 6 height 10
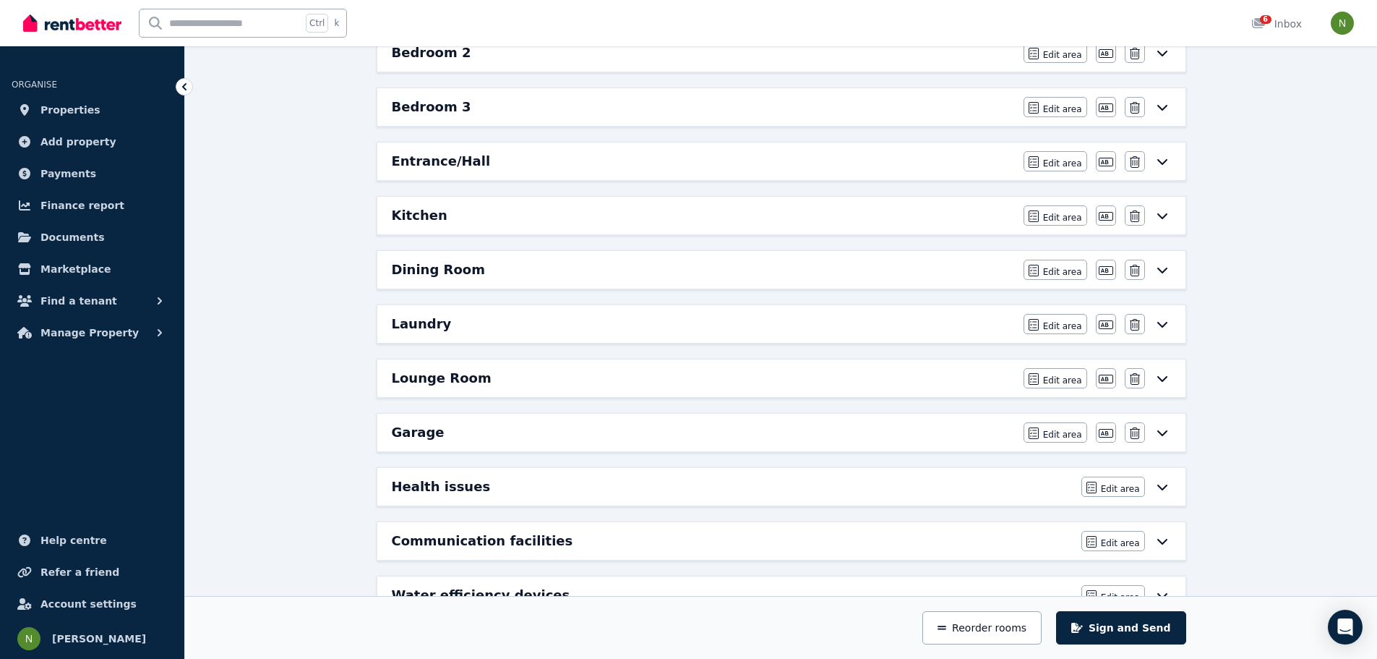
scroll to position [485, 0]
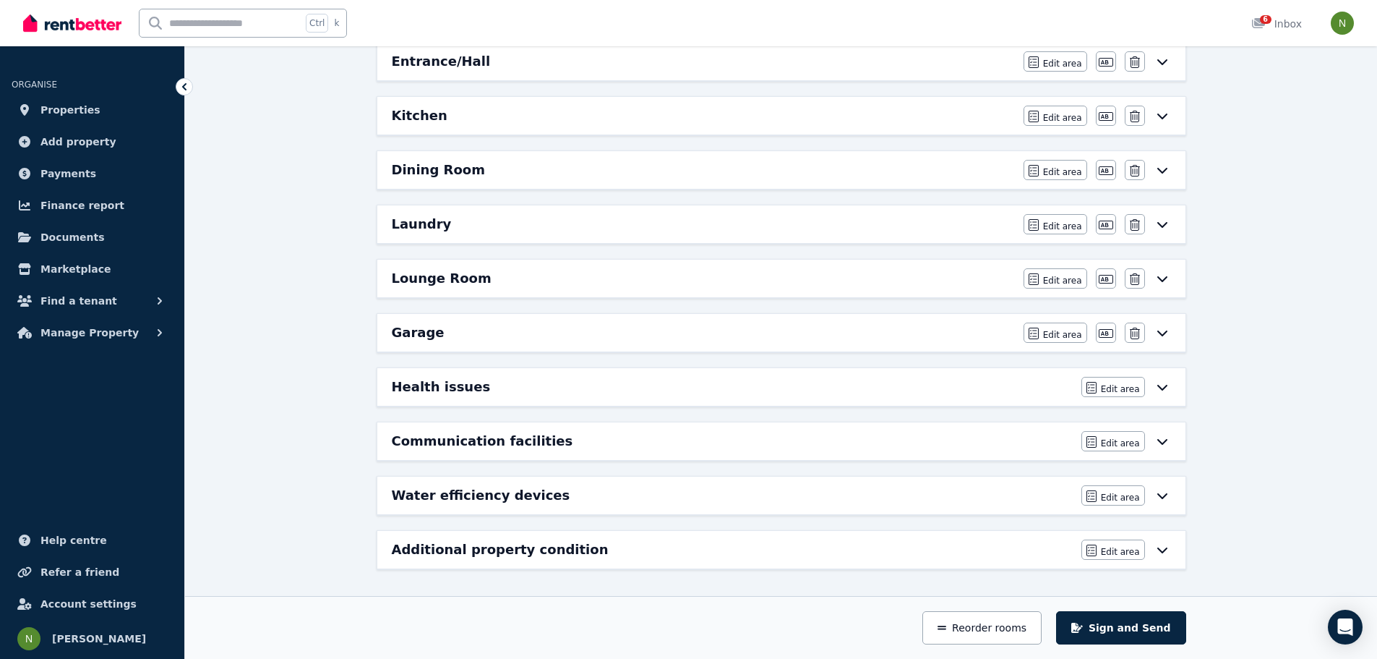
click at [1157, 278] on icon at bounding box center [1162, 279] width 17 height 12
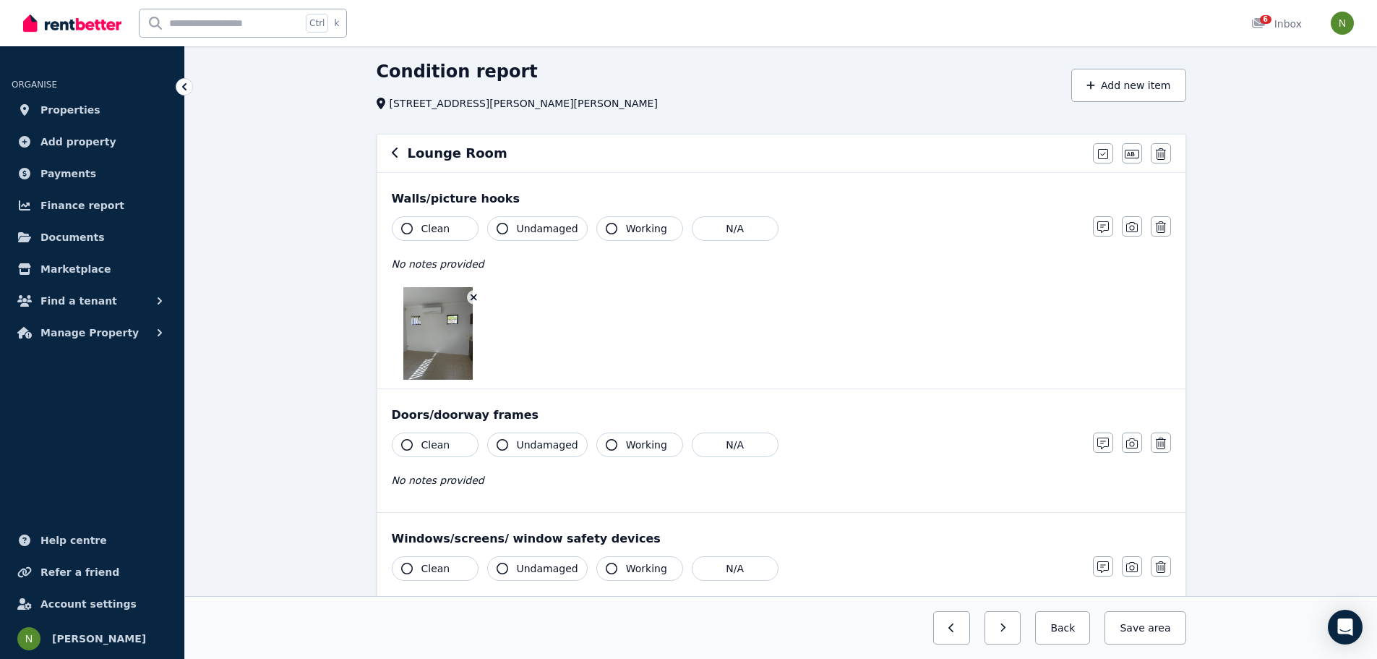
scroll to position [72, 0]
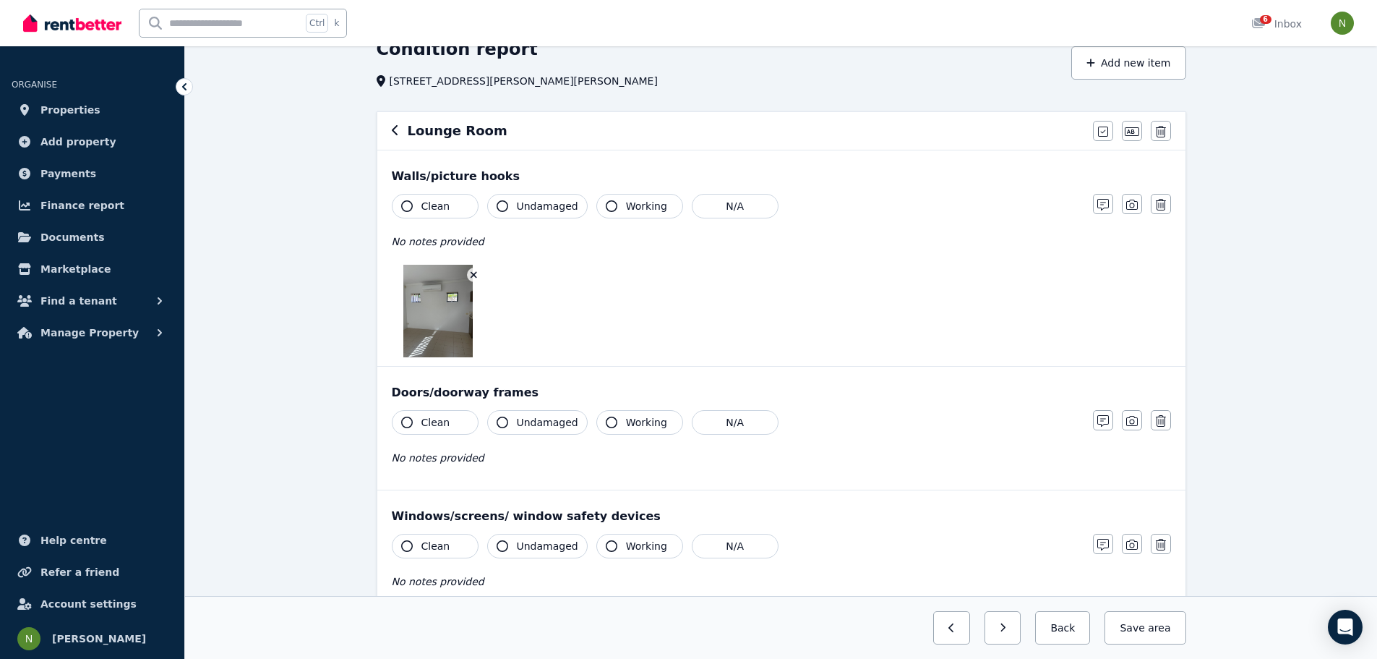
click at [444, 210] on span "Clean" at bounding box center [435, 206] width 29 height 14
click at [536, 203] on span "Undamaged" at bounding box center [547, 206] width 61 height 14
click at [609, 209] on icon "button" at bounding box center [612, 206] width 12 height 12
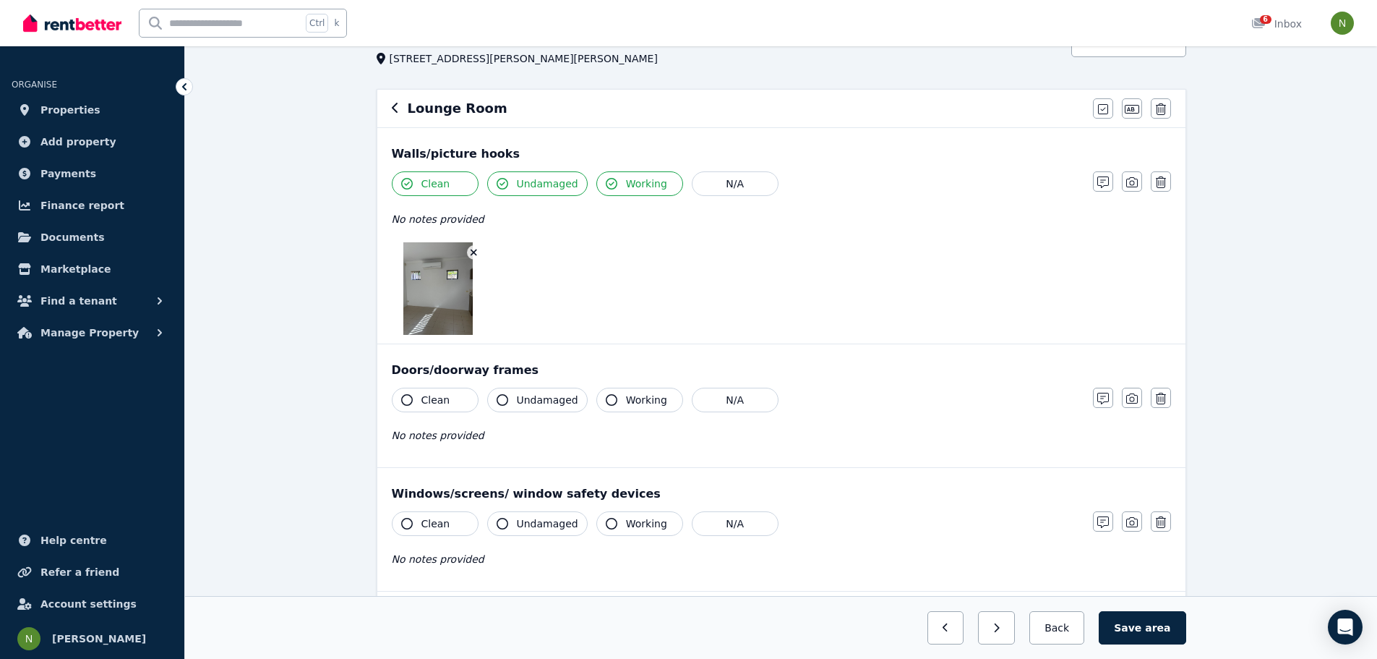
scroll to position [0, 0]
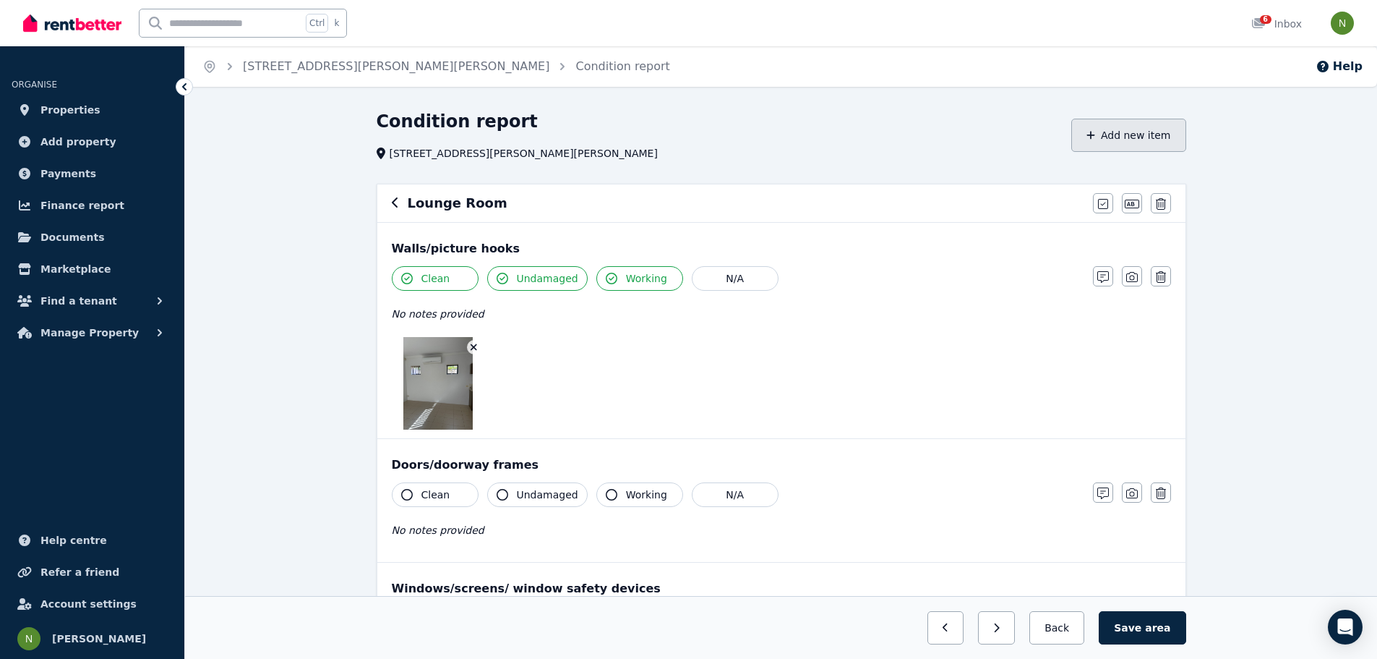
click at [1133, 134] on button "Add new item" at bounding box center [1128, 135] width 115 height 33
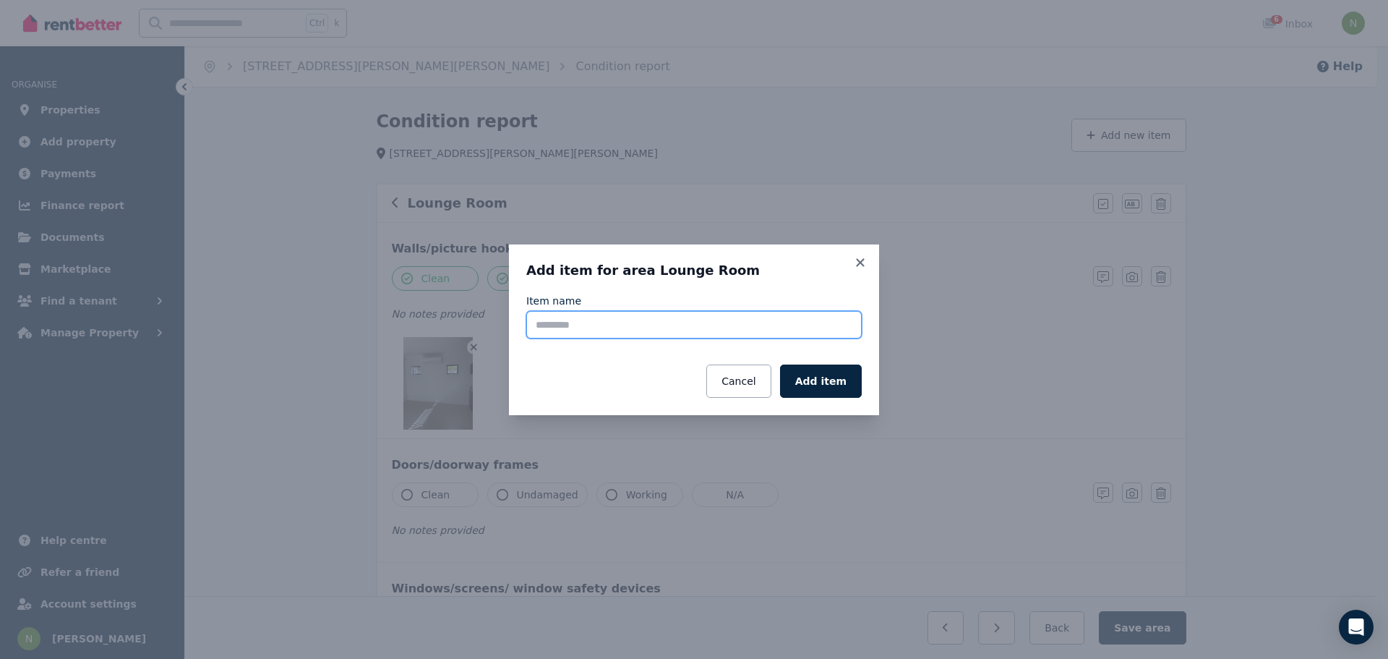
click at [723, 338] on input "Item name" at bounding box center [693, 324] width 335 height 27
type input "*"
type input "**********"
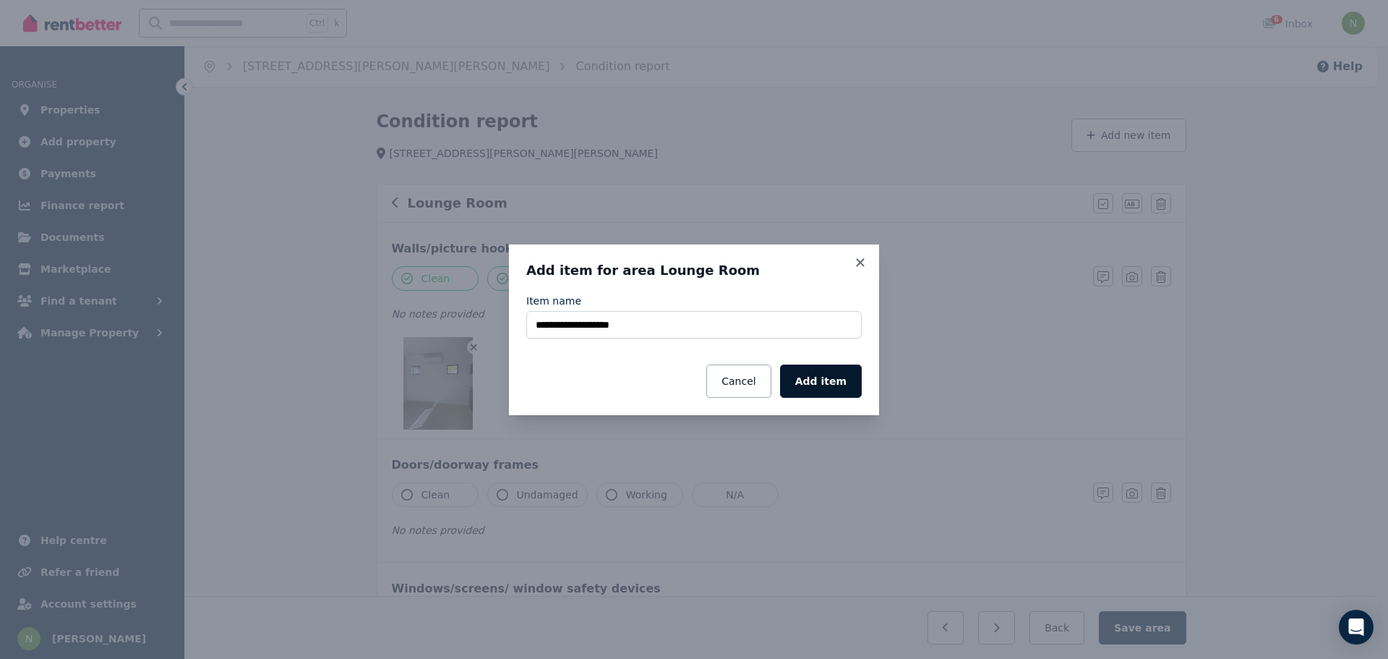
click at [835, 386] on button "Add item" at bounding box center [821, 380] width 82 height 33
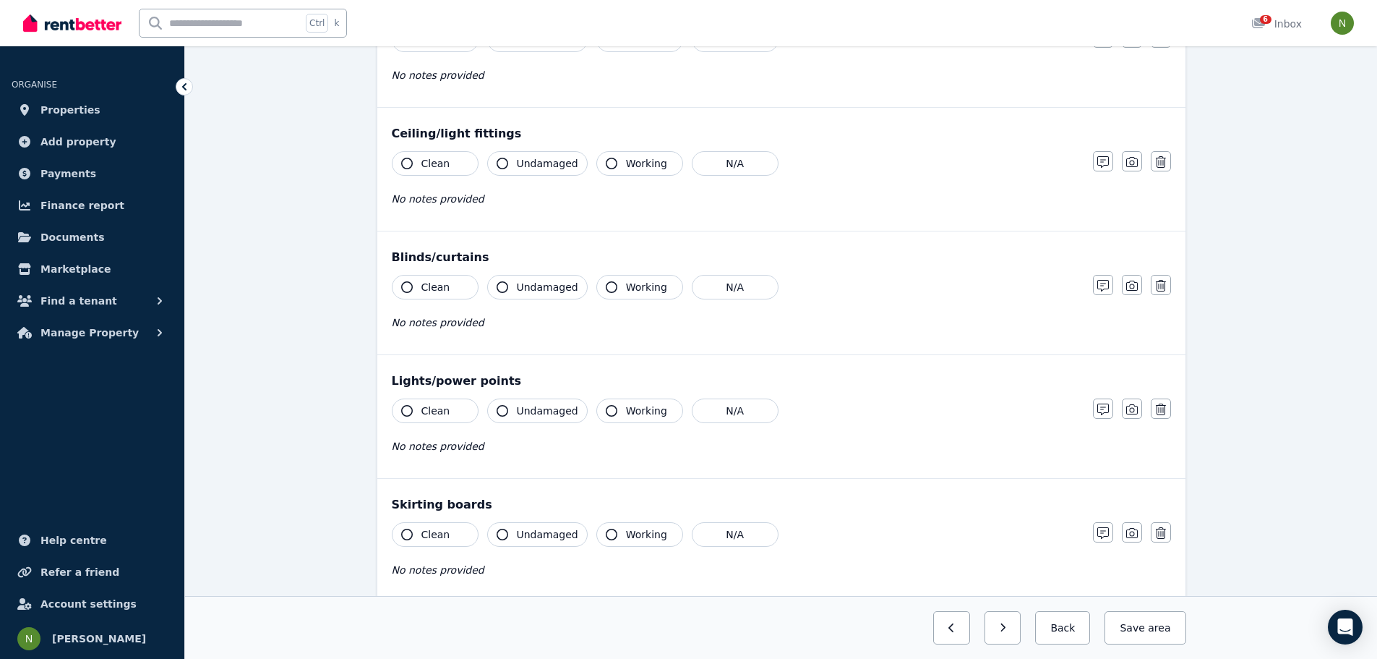
scroll to position [950, 0]
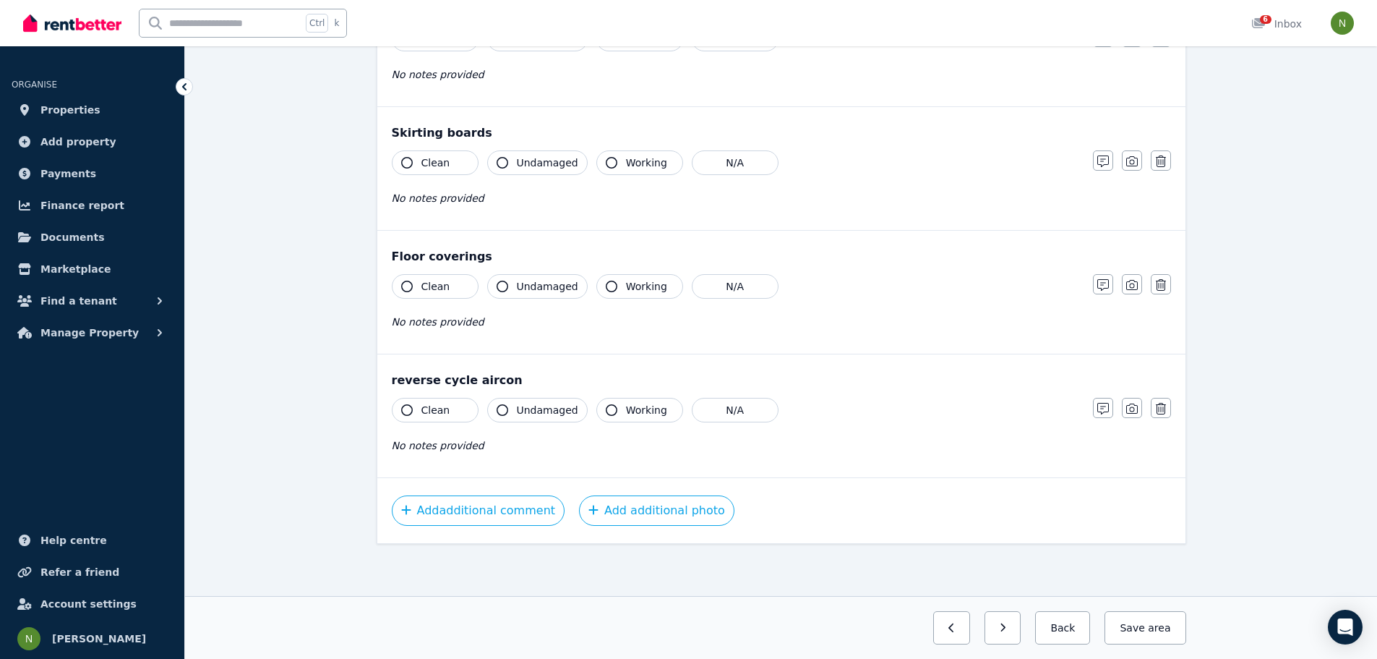
click at [455, 409] on button "Clean" at bounding box center [435, 410] width 87 height 25
click at [544, 411] on span "Undamaged" at bounding box center [547, 410] width 61 height 14
click at [626, 406] on span "Working" at bounding box center [646, 410] width 41 height 14
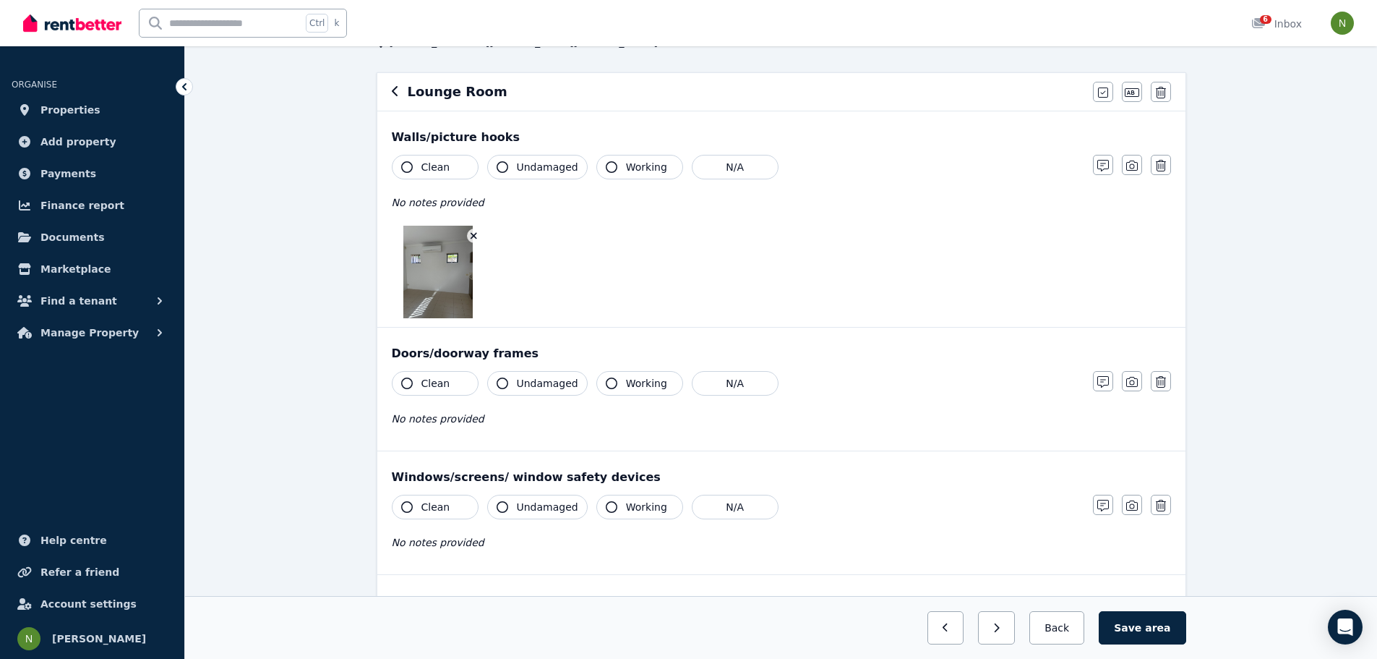
scroll to position [0, 0]
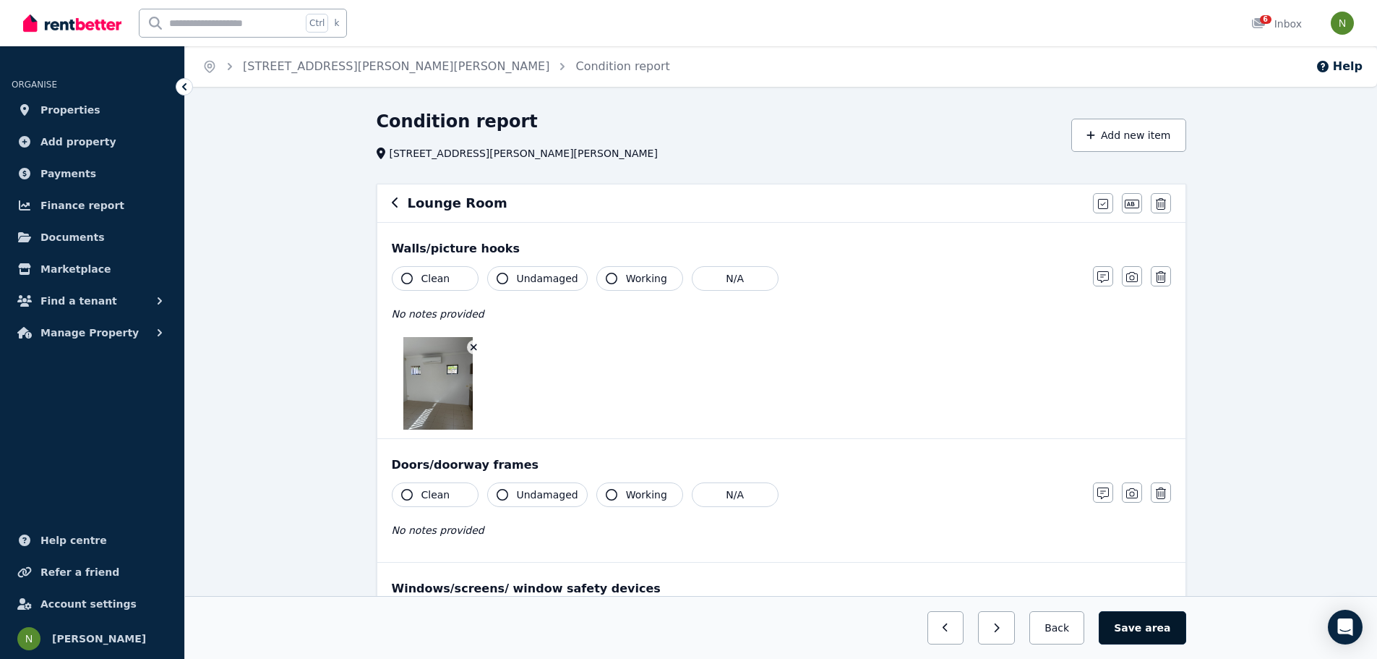
click at [1134, 623] on button "Save area" at bounding box center [1142, 627] width 87 height 33
click at [396, 204] on icon "button" at bounding box center [395, 203] width 7 height 12
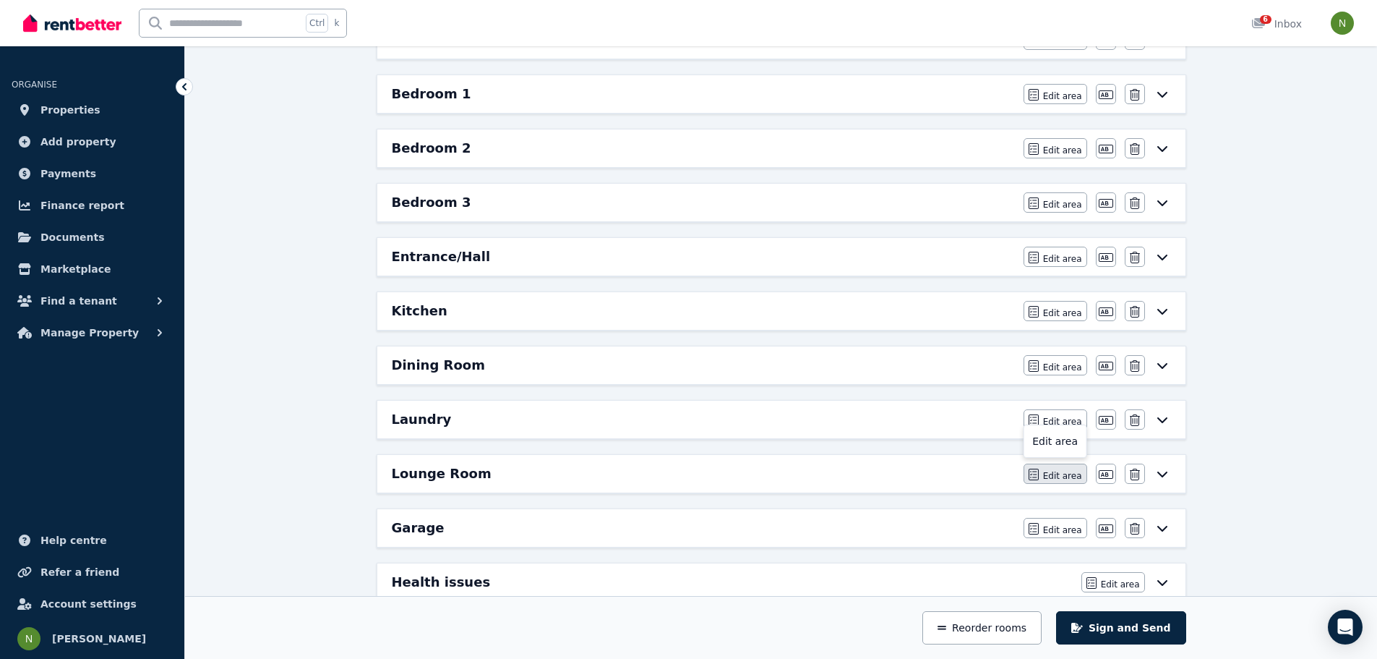
scroll to position [485, 0]
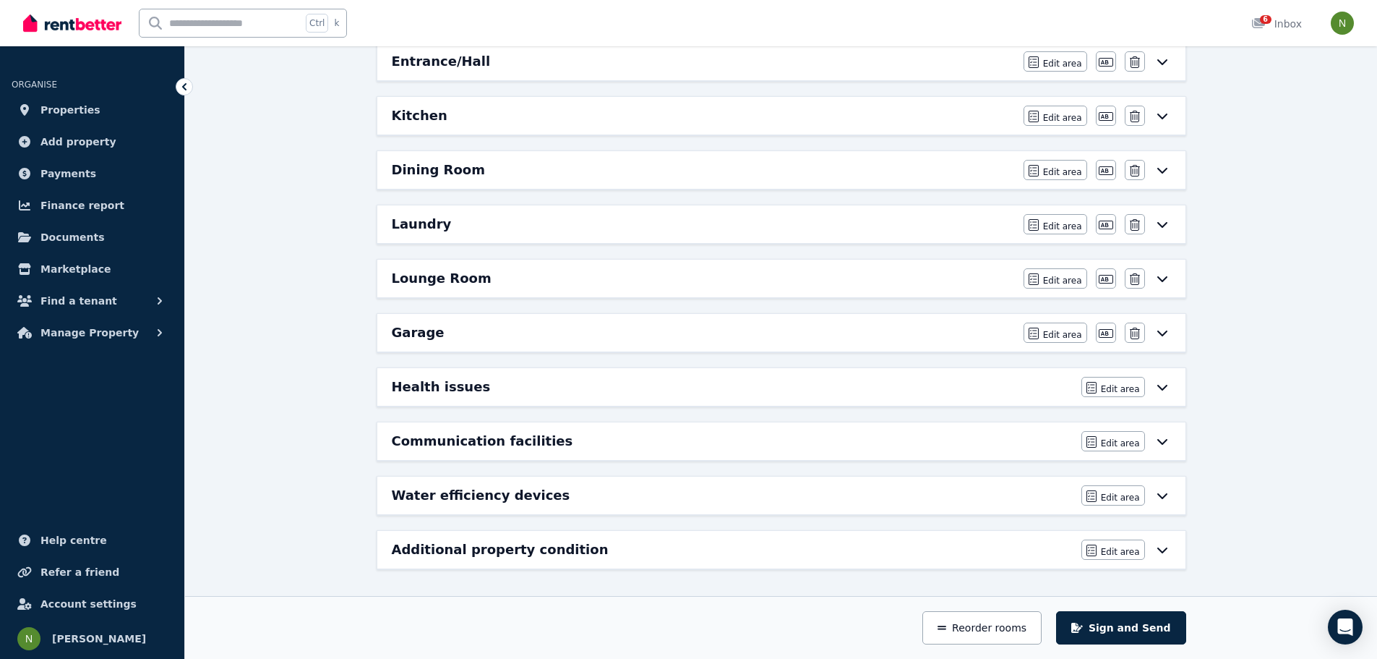
click at [1163, 497] on icon at bounding box center [1162, 496] width 10 height 6
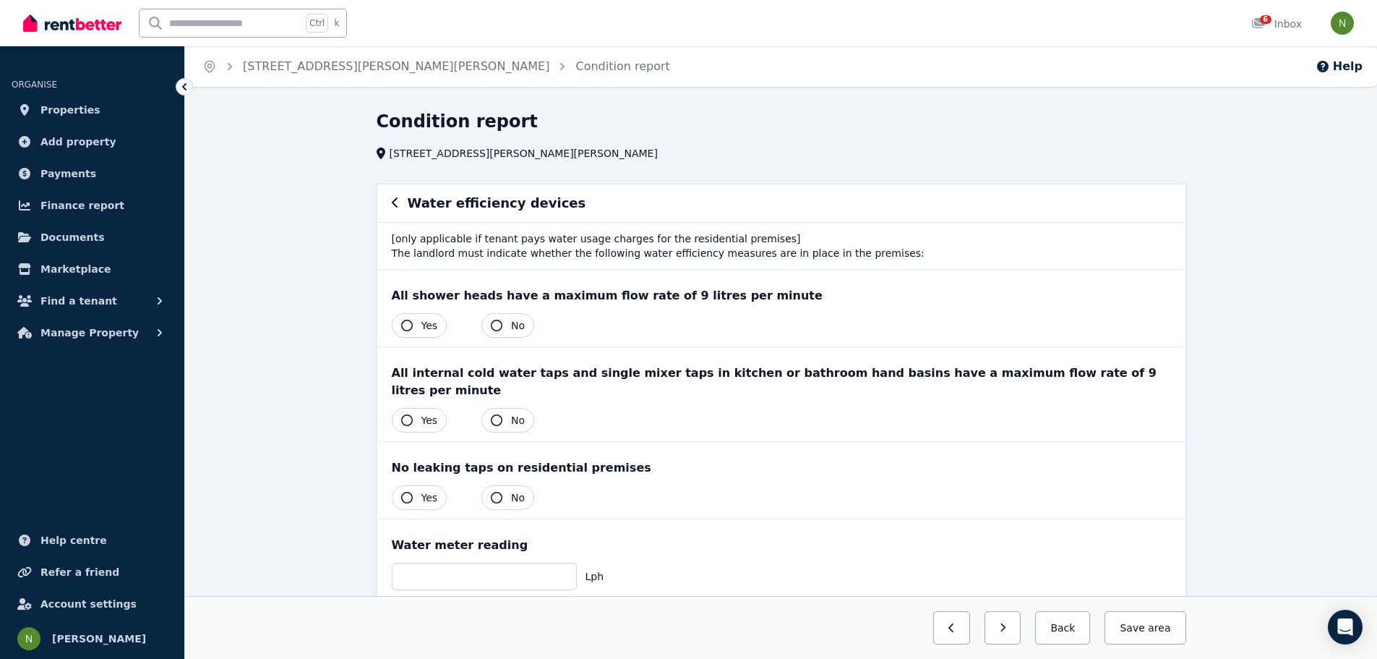
click at [432, 326] on span "Yes" at bounding box center [429, 325] width 17 height 14
click at [421, 413] on span "Yes" at bounding box center [429, 420] width 17 height 14
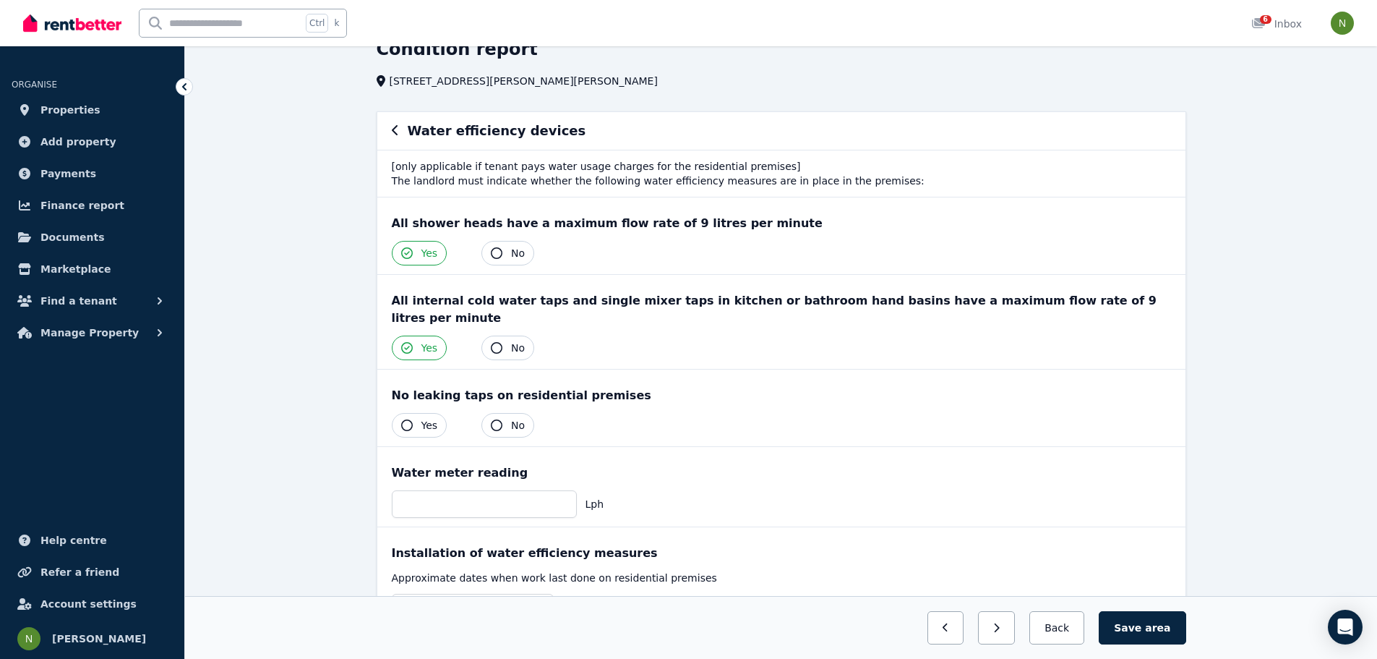
click at [423, 418] on span "Yes" at bounding box center [429, 425] width 17 height 14
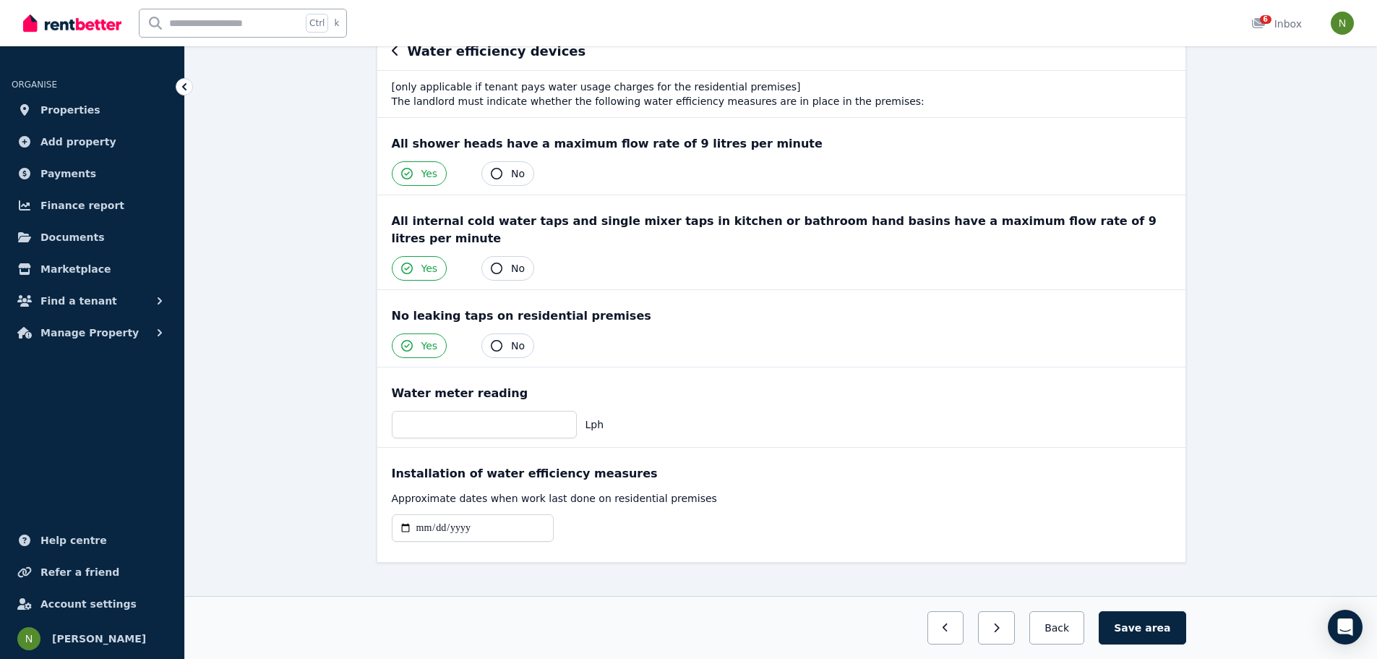
scroll to position [153, 0]
click at [1152, 629] on span "area" at bounding box center [1157, 627] width 25 height 14
click at [397, 51] on icon "button" at bounding box center [395, 49] width 7 height 12
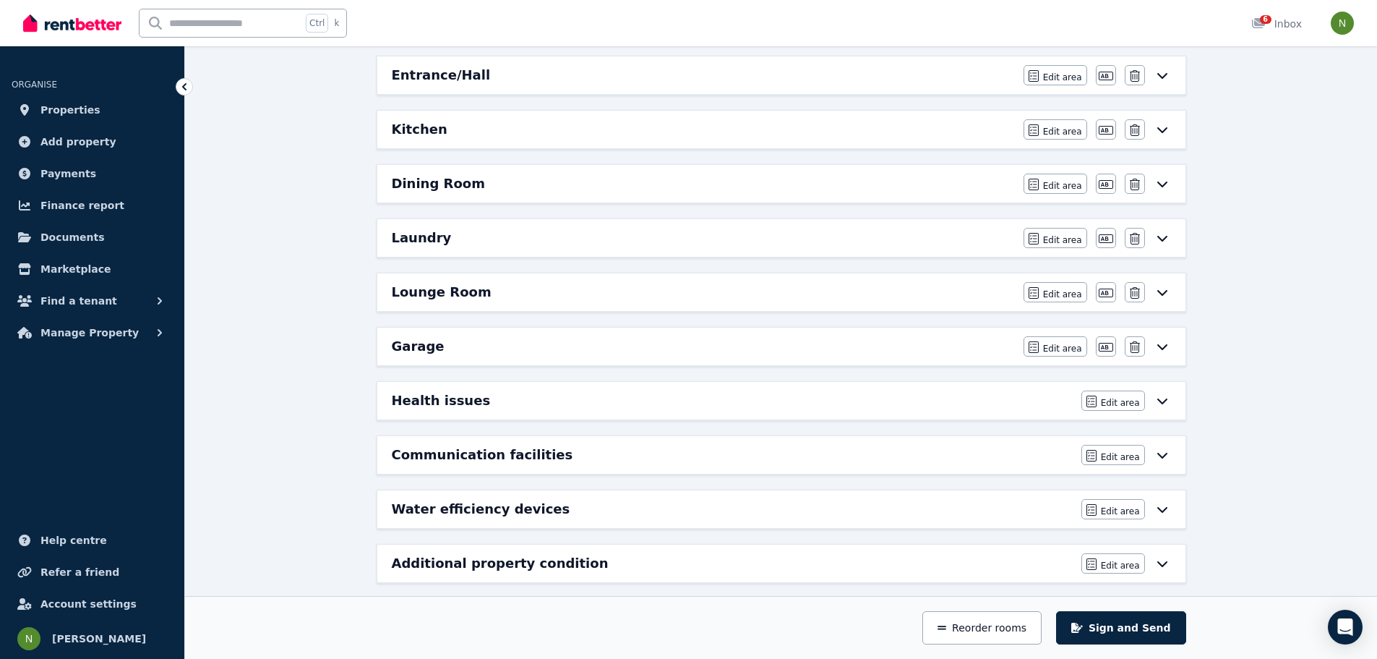
scroll to position [485, 0]
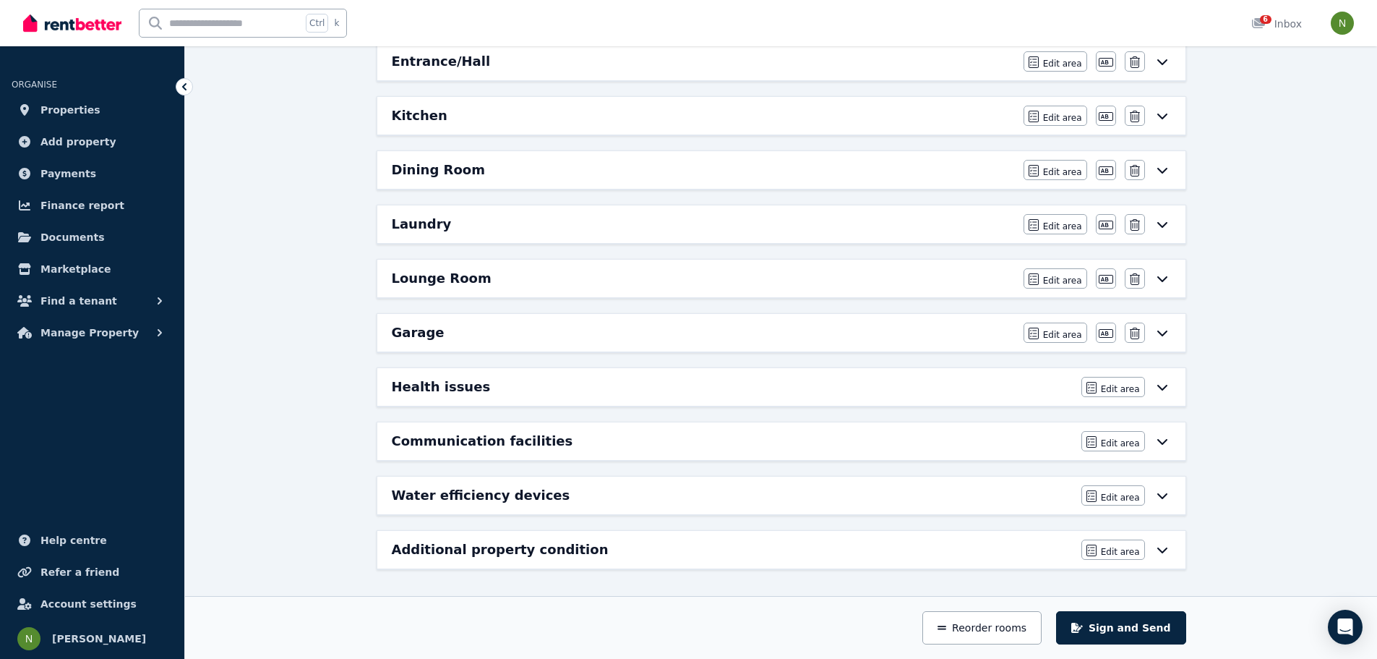
click at [1160, 442] on icon at bounding box center [1162, 442] width 10 height 6
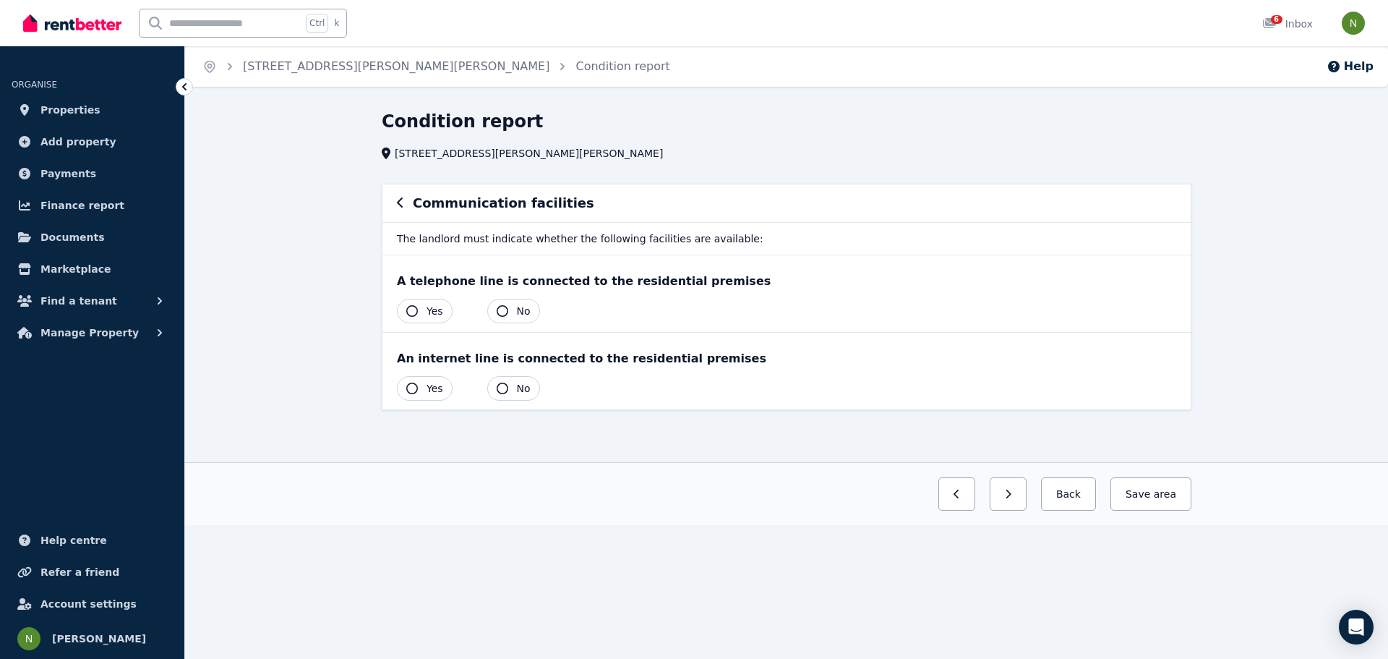
click at [410, 315] on icon "button" at bounding box center [412, 311] width 12 height 12
click at [419, 378] on button "Yes" at bounding box center [425, 388] width 56 height 25
click at [1165, 492] on span "area" at bounding box center [1163, 494] width 25 height 14
click at [406, 203] on div "Communication facilities" at bounding box center [786, 203] width 779 height 20
click at [402, 205] on icon "button" at bounding box center [400, 203] width 7 height 12
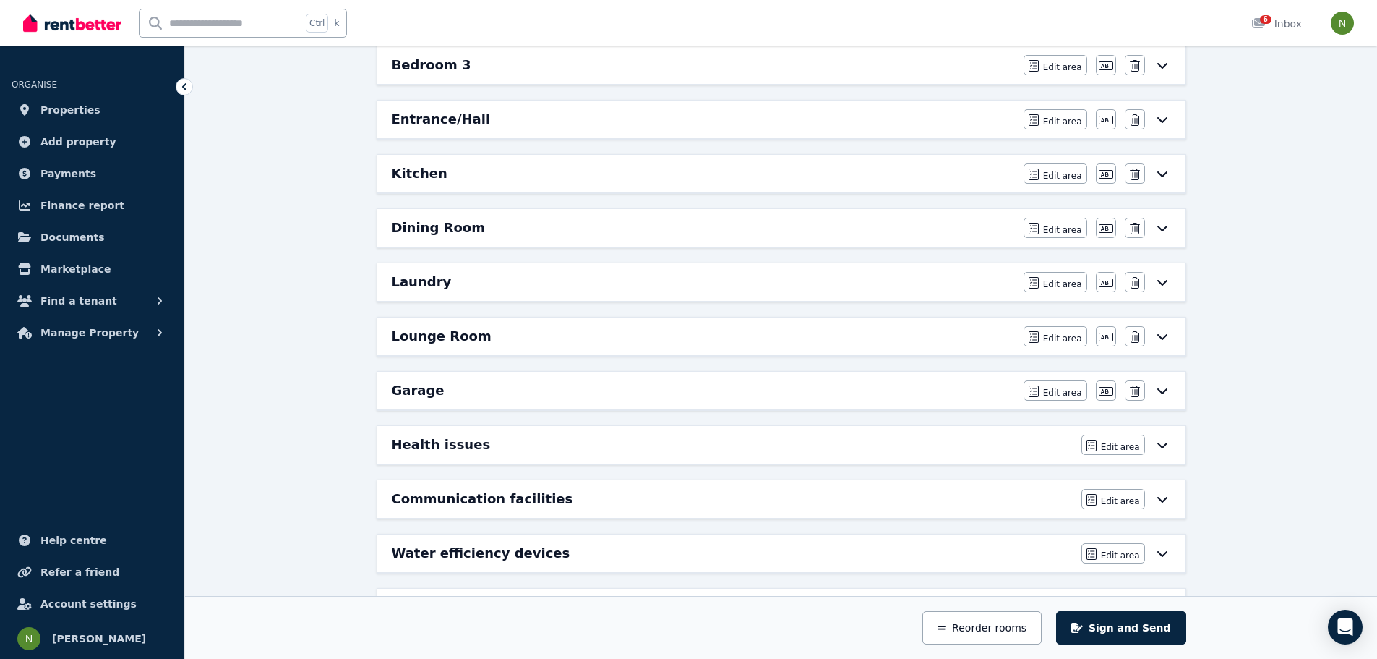
scroll to position [485, 0]
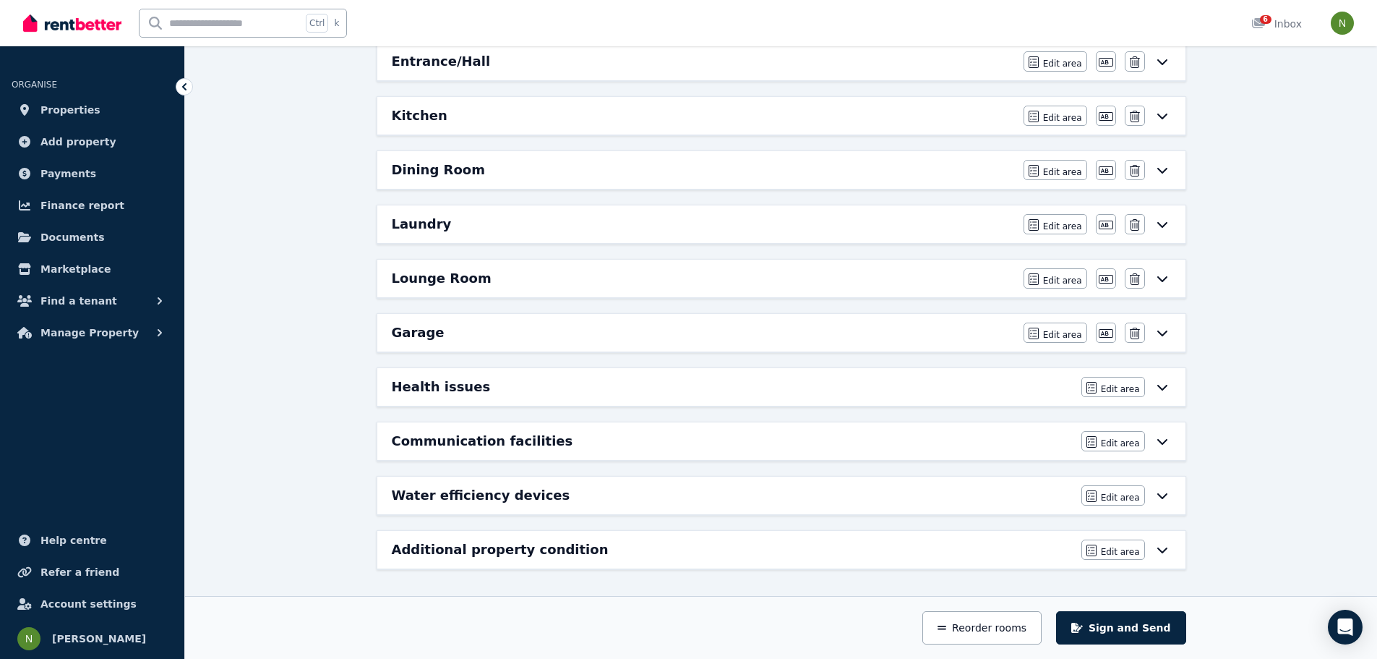
click at [1159, 388] on icon at bounding box center [1162, 387] width 17 height 12
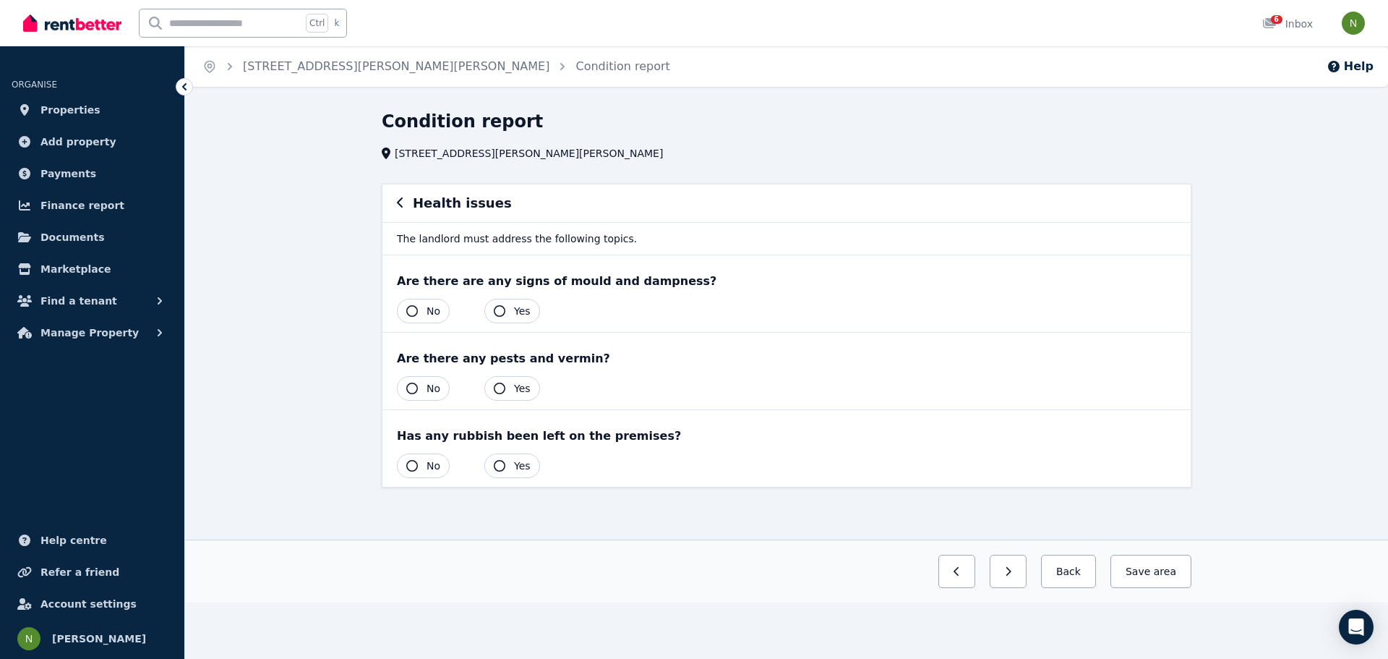
click at [427, 307] on span "No" at bounding box center [434, 311] width 14 height 14
click at [440, 387] on span "No" at bounding box center [434, 388] width 14 height 14
click at [442, 463] on button "No" at bounding box center [423, 465] width 53 height 25
click at [1164, 568] on span "area" at bounding box center [1163, 571] width 25 height 14
click at [1068, 575] on button "Back" at bounding box center [1062, 571] width 67 height 33
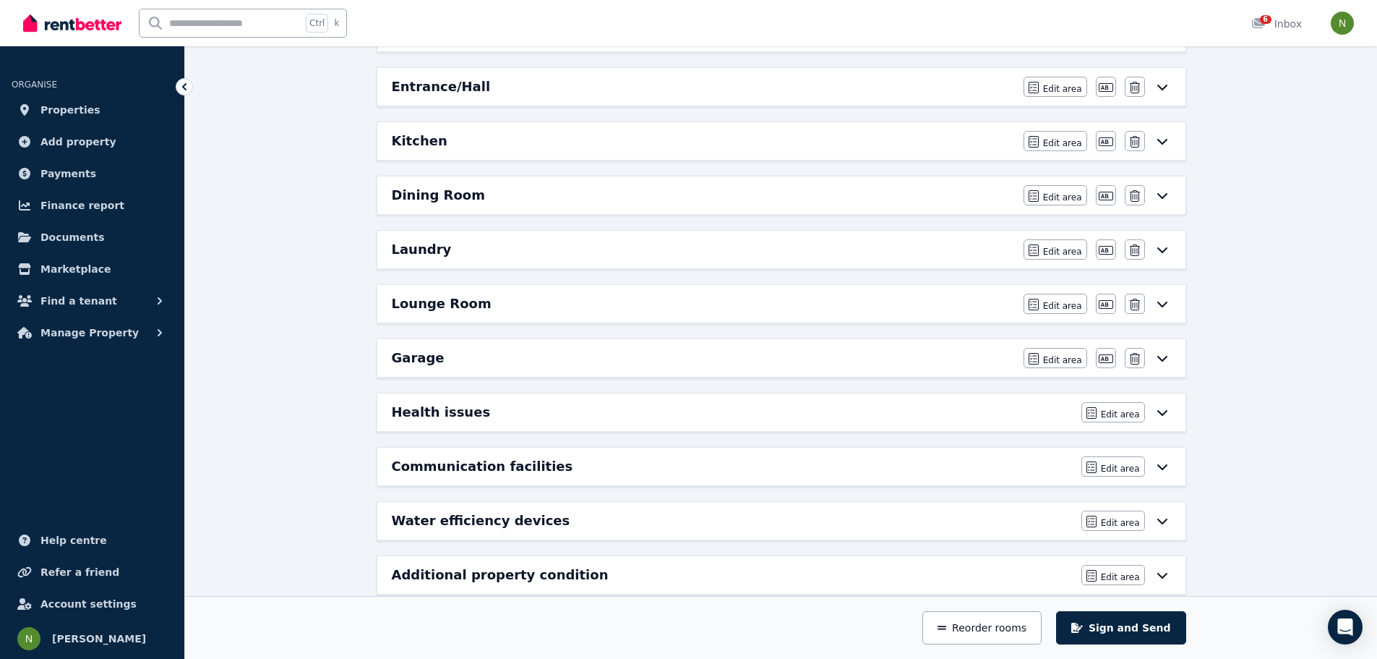
scroll to position [485, 0]
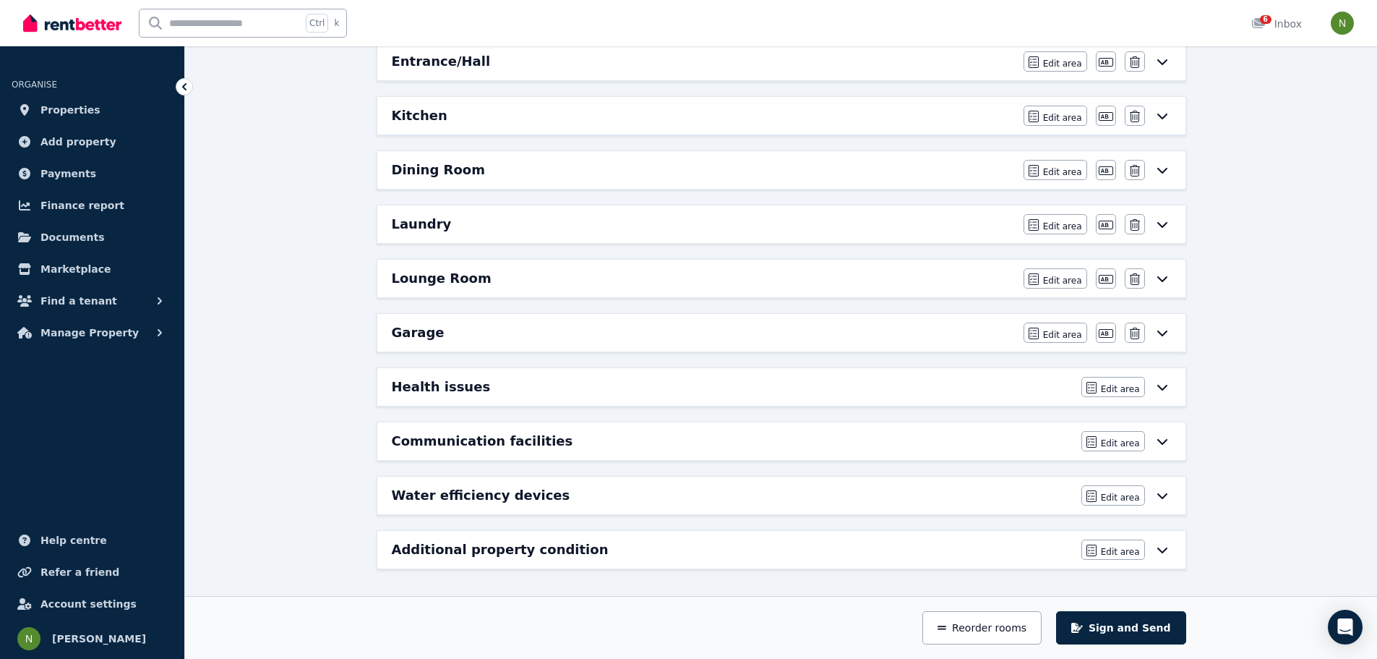
click at [1163, 336] on icon at bounding box center [1162, 333] width 17 height 12
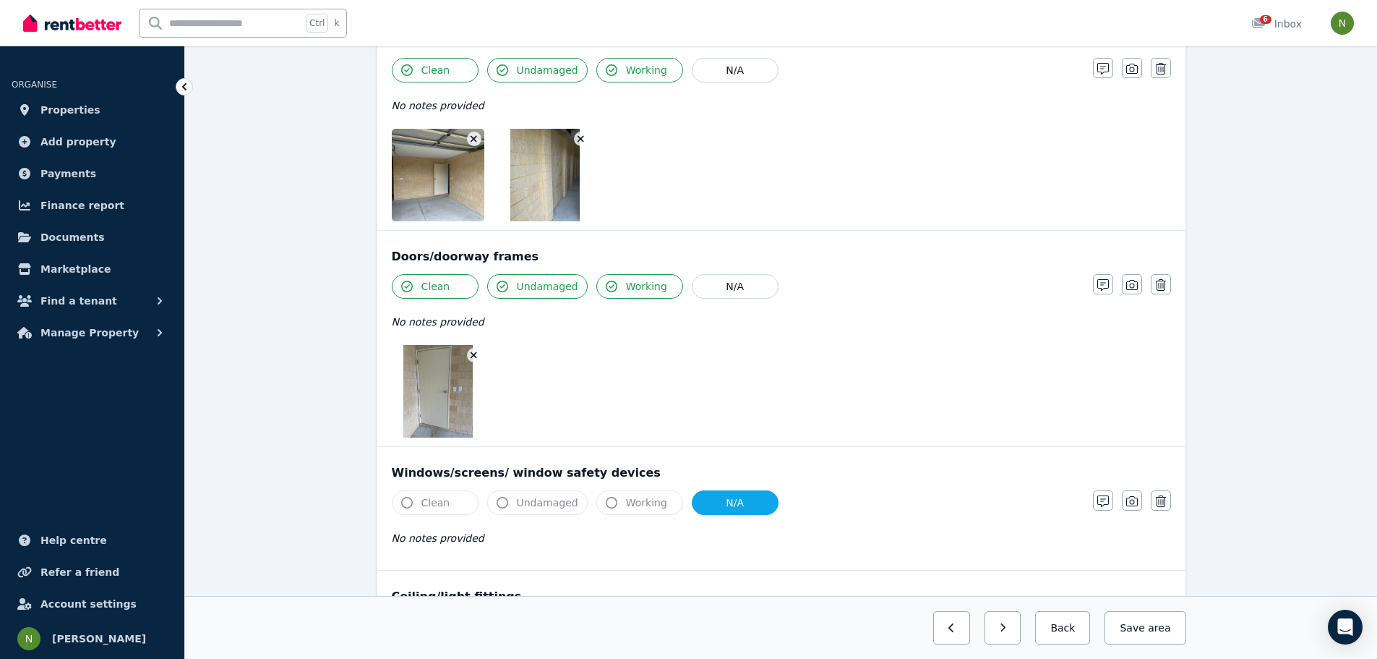
scroll to position [0, 0]
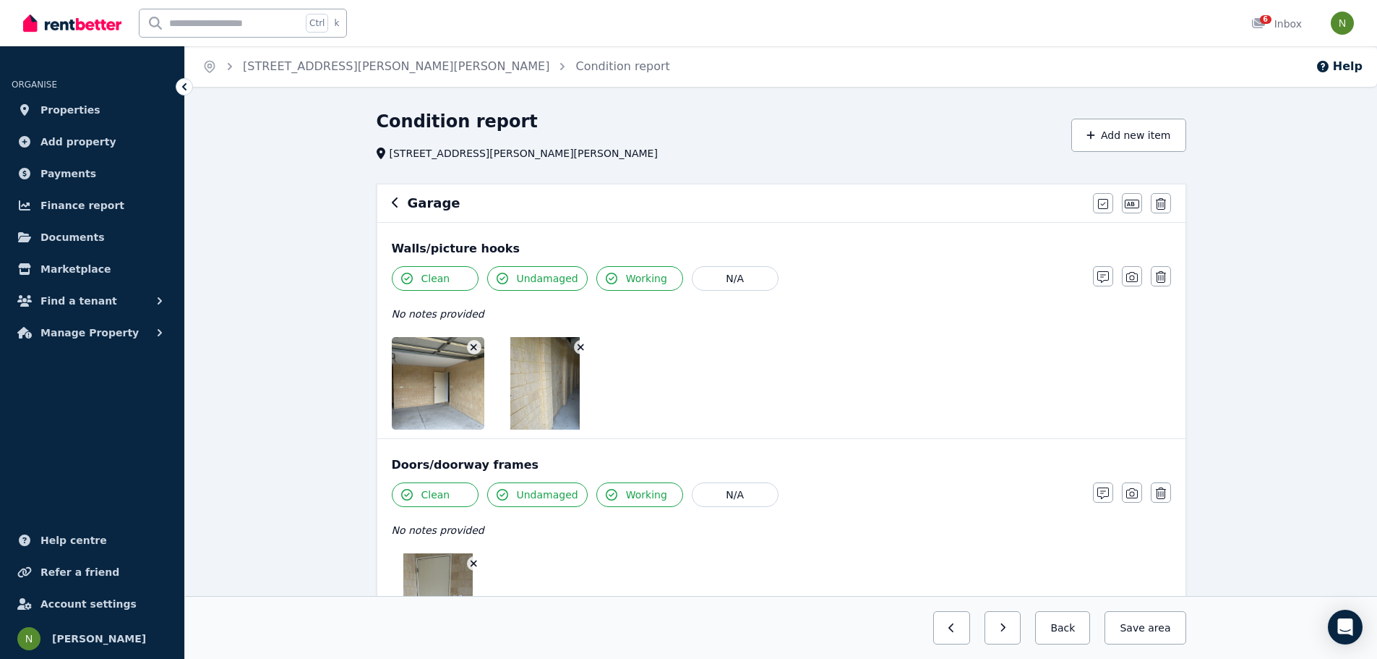
click at [396, 206] on icon "button" at bounding box center [395, 203] width 7 height 12
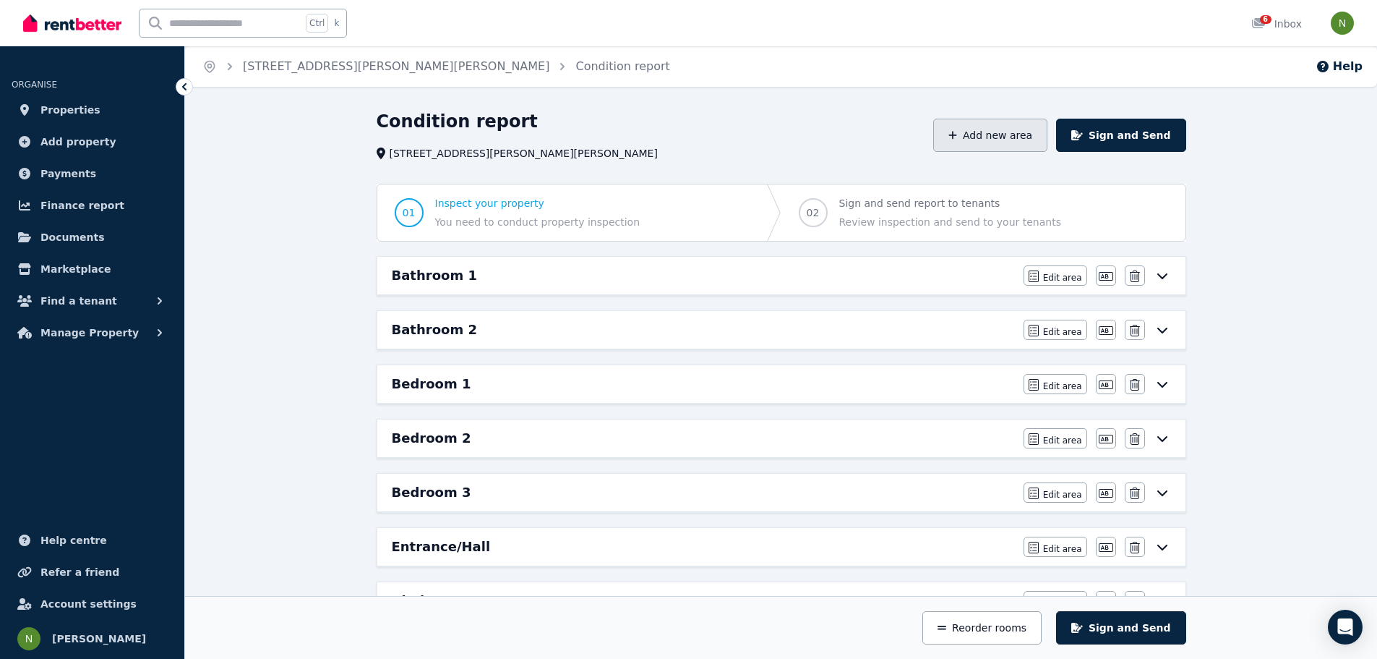
click at [1024, 132] on button "Add new area" at bounding box center [990, 135] width 114 height 33
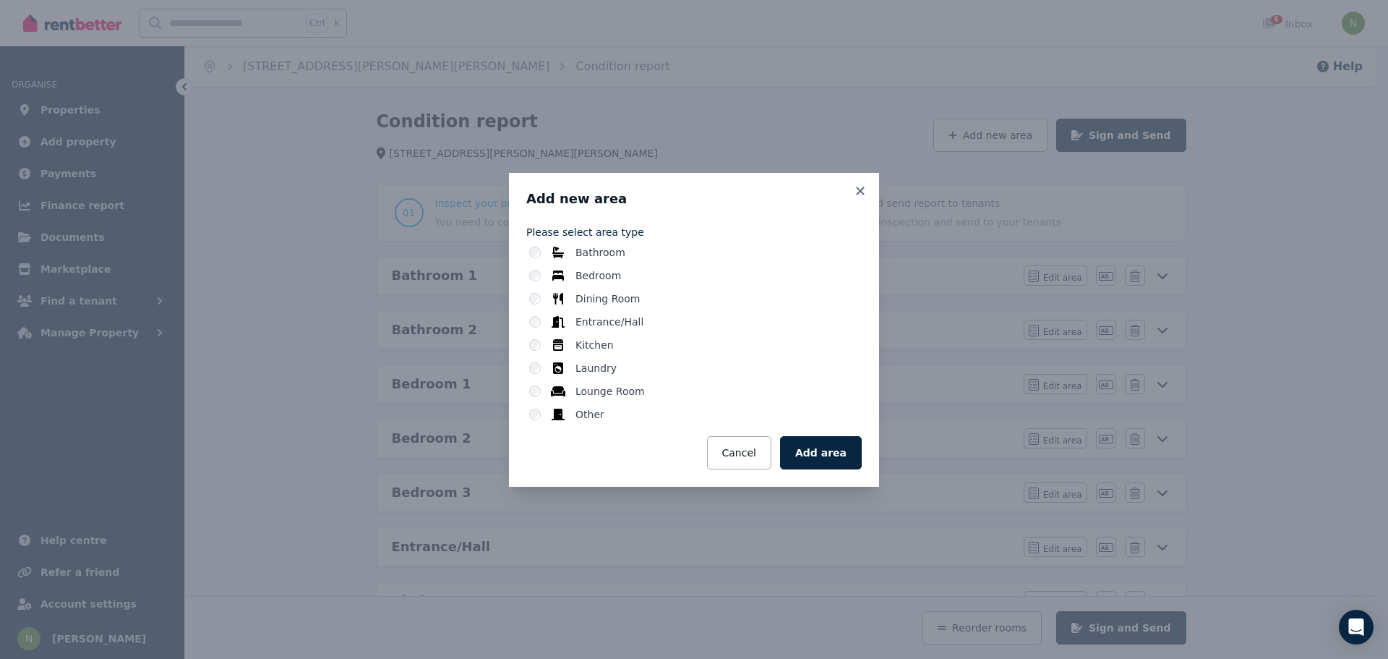
click at [541, 414] on div "Other" at bounding box center [695, 414] width 333 height 14
click at [536, 416] on div "Other" at bounding box center [695, 414] width 333 height 14
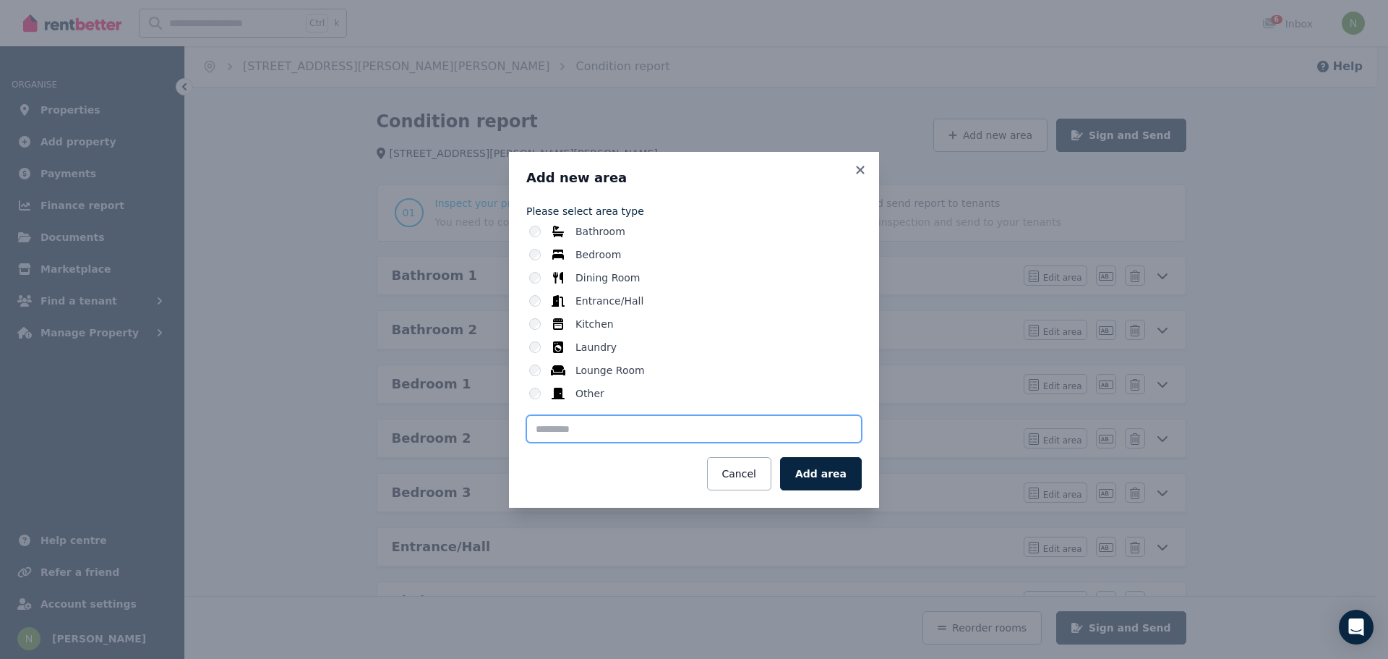
click at [614, 431] on input "text" at bounding box center [693, 428] width 335 height 27
type input "**********"
click at [828, 470] on button "Add area" at bounding box center [821, 473] width 82 height 33
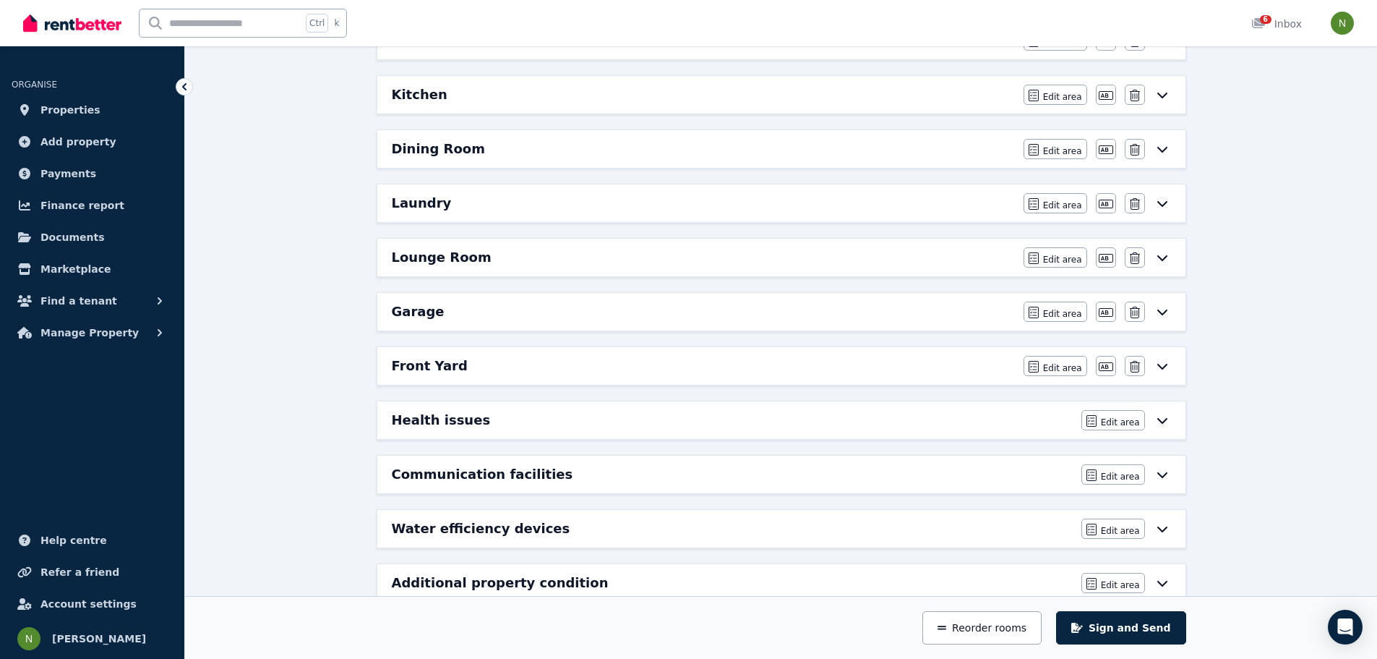
scroll to position [539, 0]
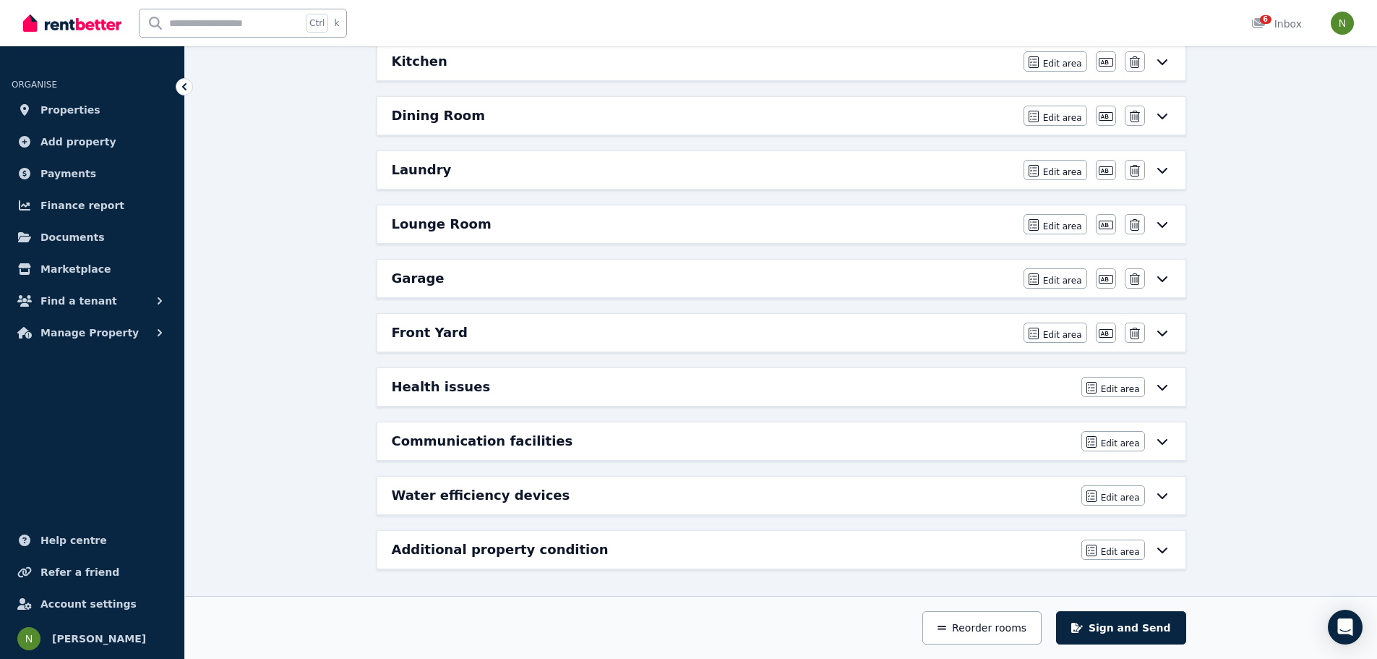
click at [1157, 333] on icon at bounding box center [1162, 333] width 17 height 12
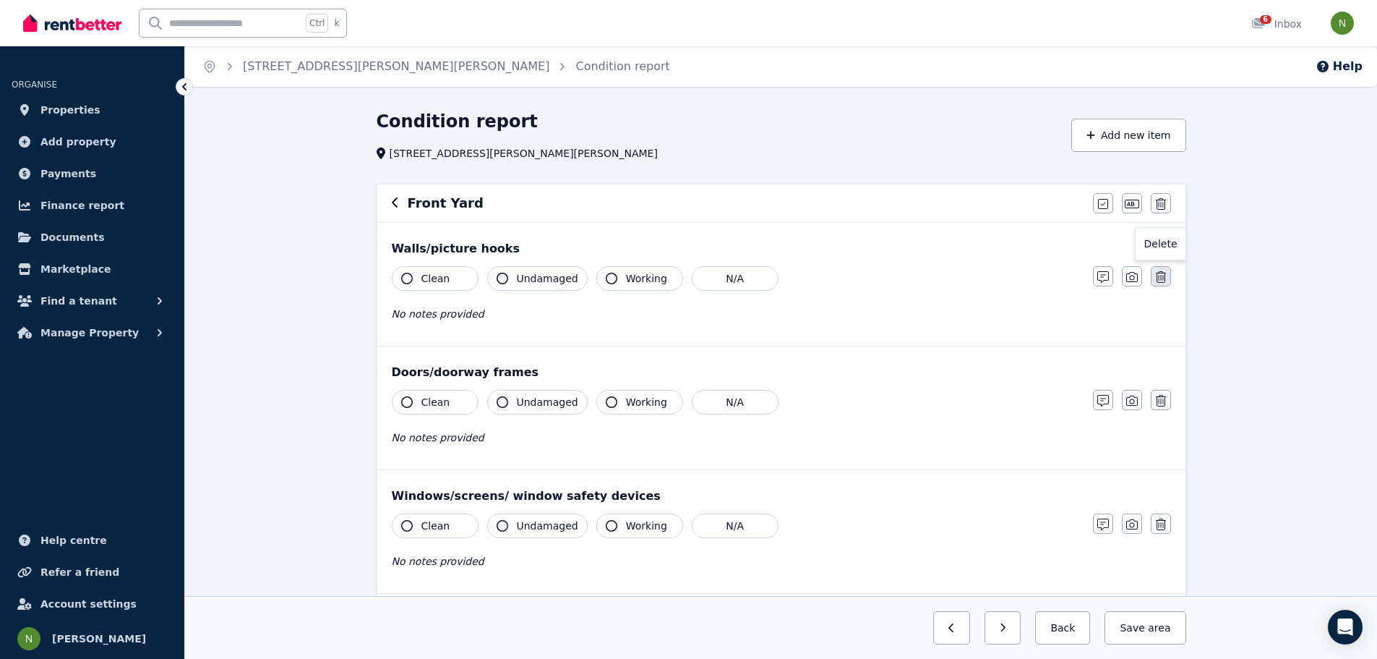
click at [1162, 275] on icon "button" at bounding box center [1161, 277] width 10 height 12
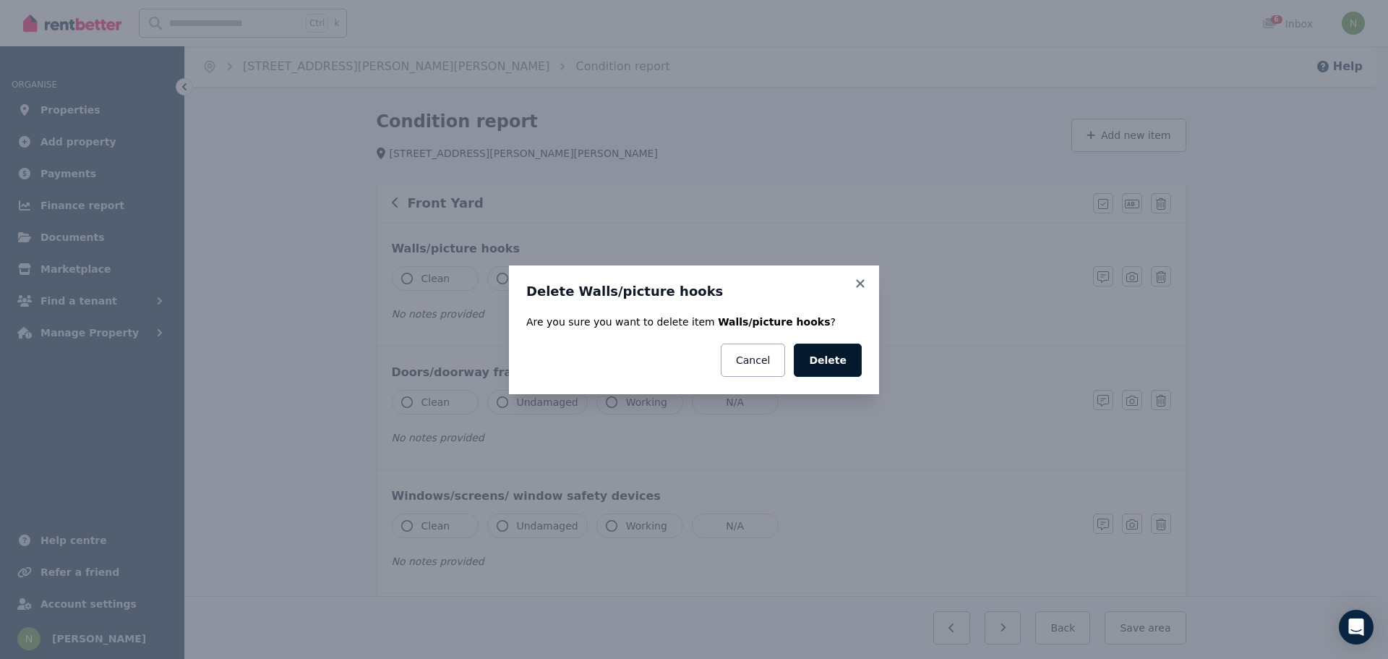
click at [827, 358] on button "Delete" at bounding box center [828, 359] width 68 height 33
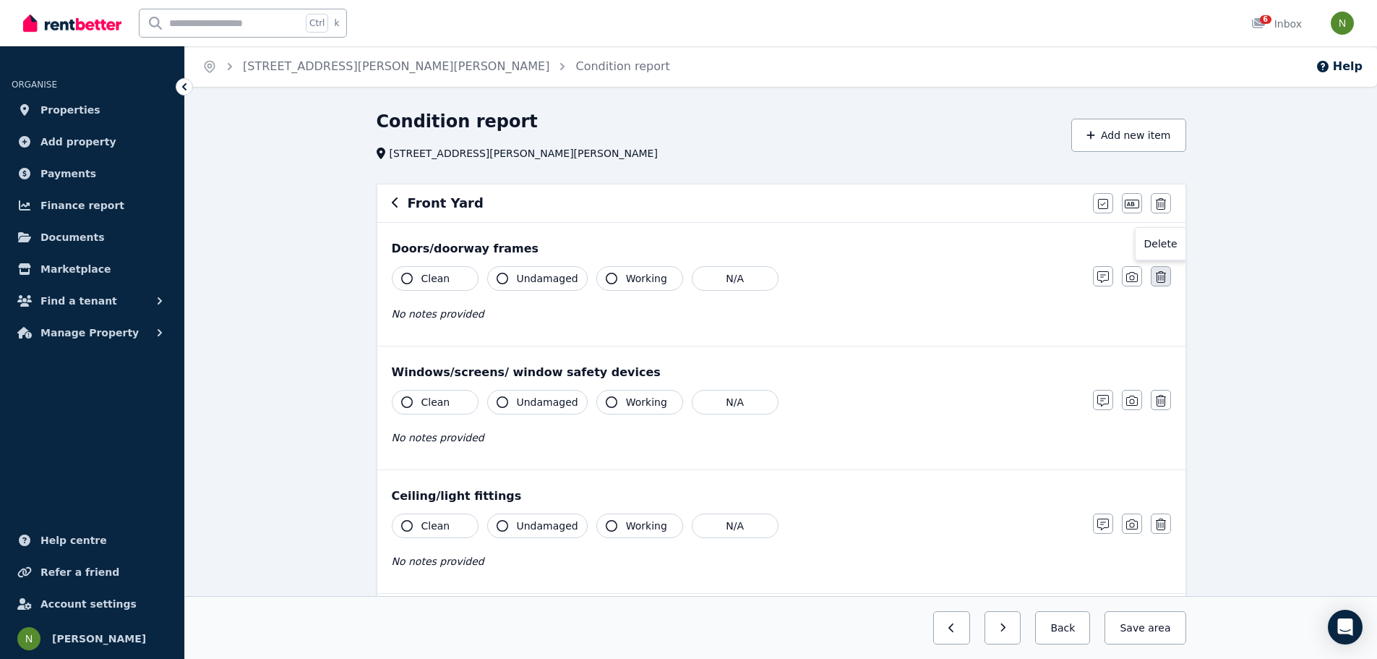
click at [1163, 273] on icon "button" at bounding box center [1161, 277] width 10 height 12
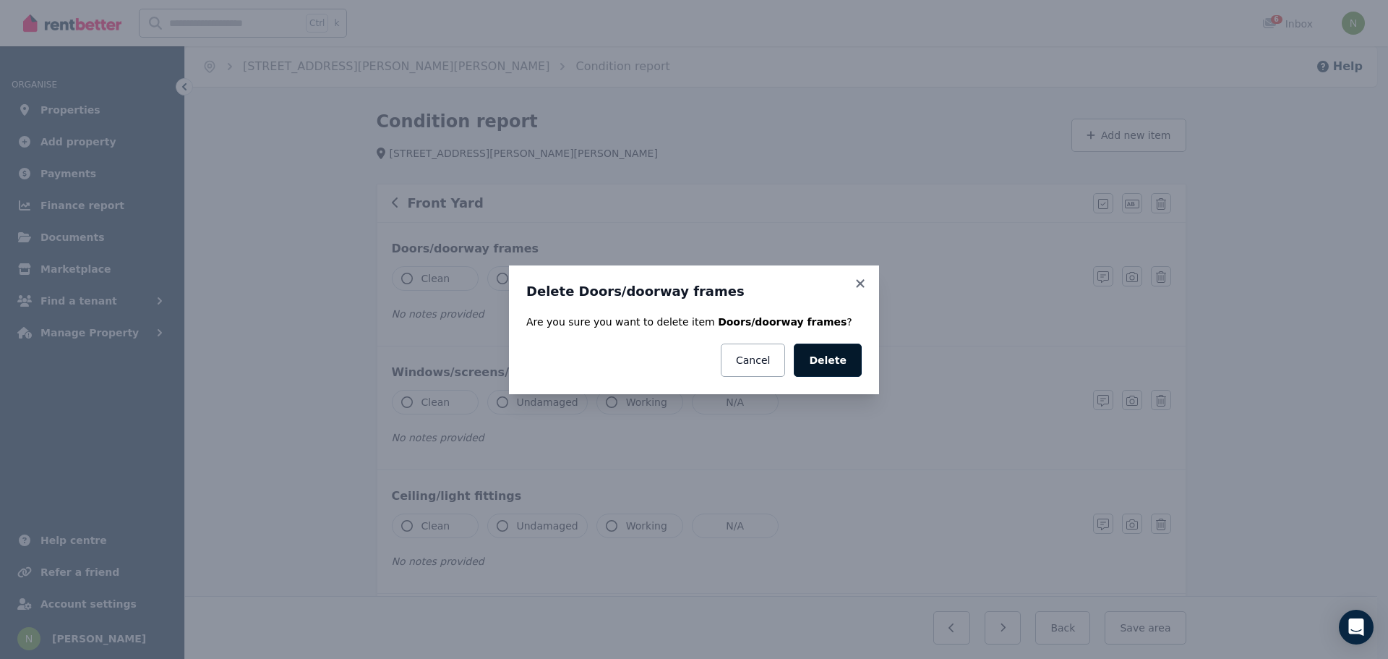
click at [838, 356] on button "Delete" at bounding box center [828, 359] width 68 height 33
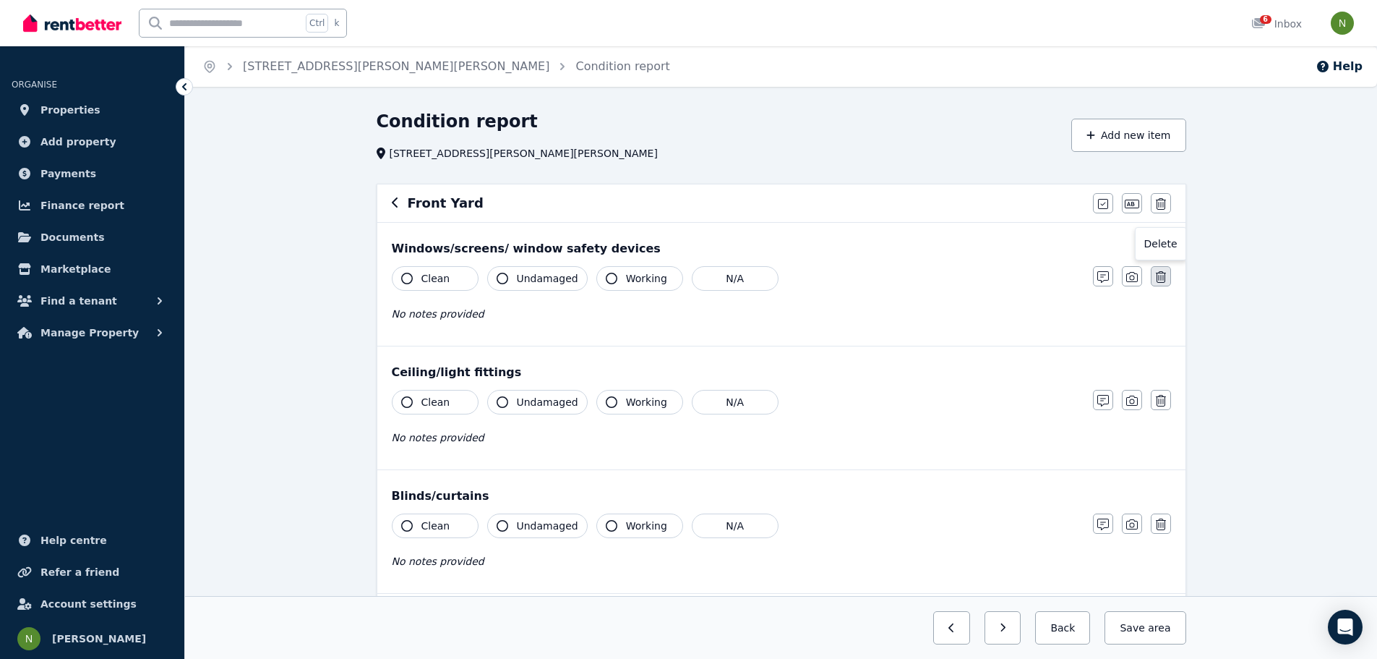
click at [1161, 275] on icon "button" at bounding box center [1161, 277] width 10 height 12
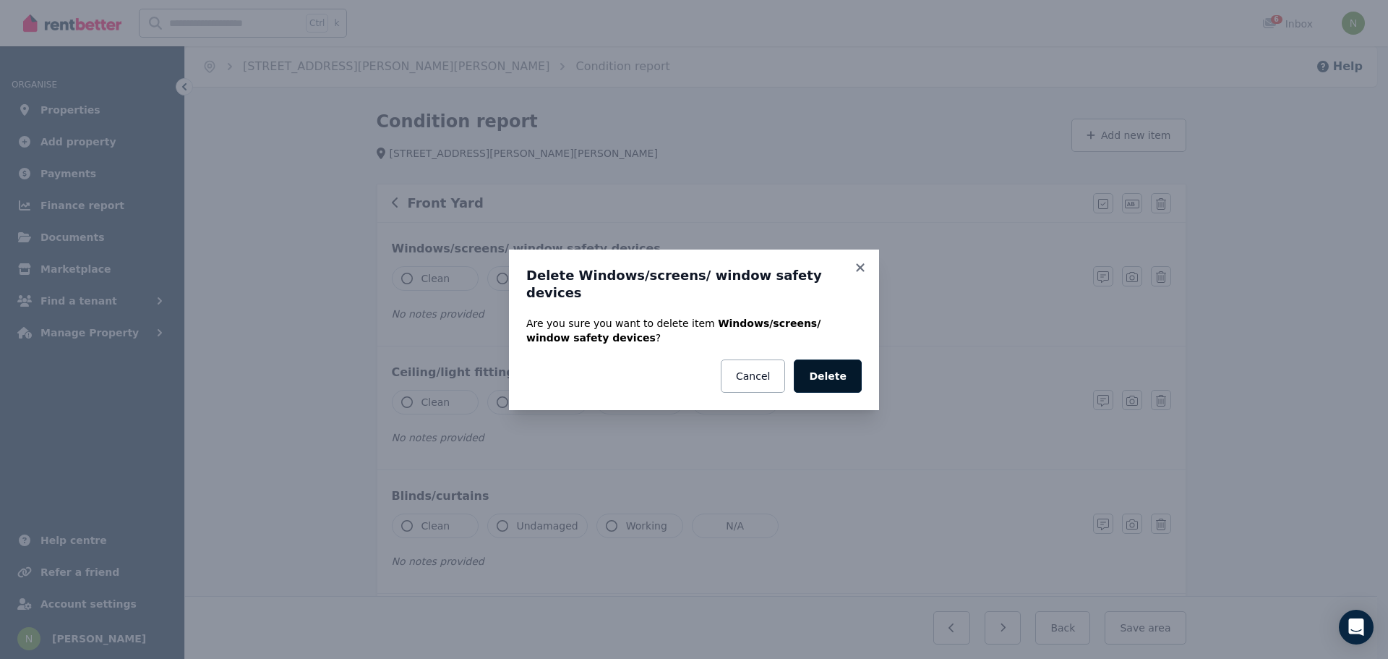
click at [815, 364] on button "Delete" at bounding box center [828, 375] width 68 height 33
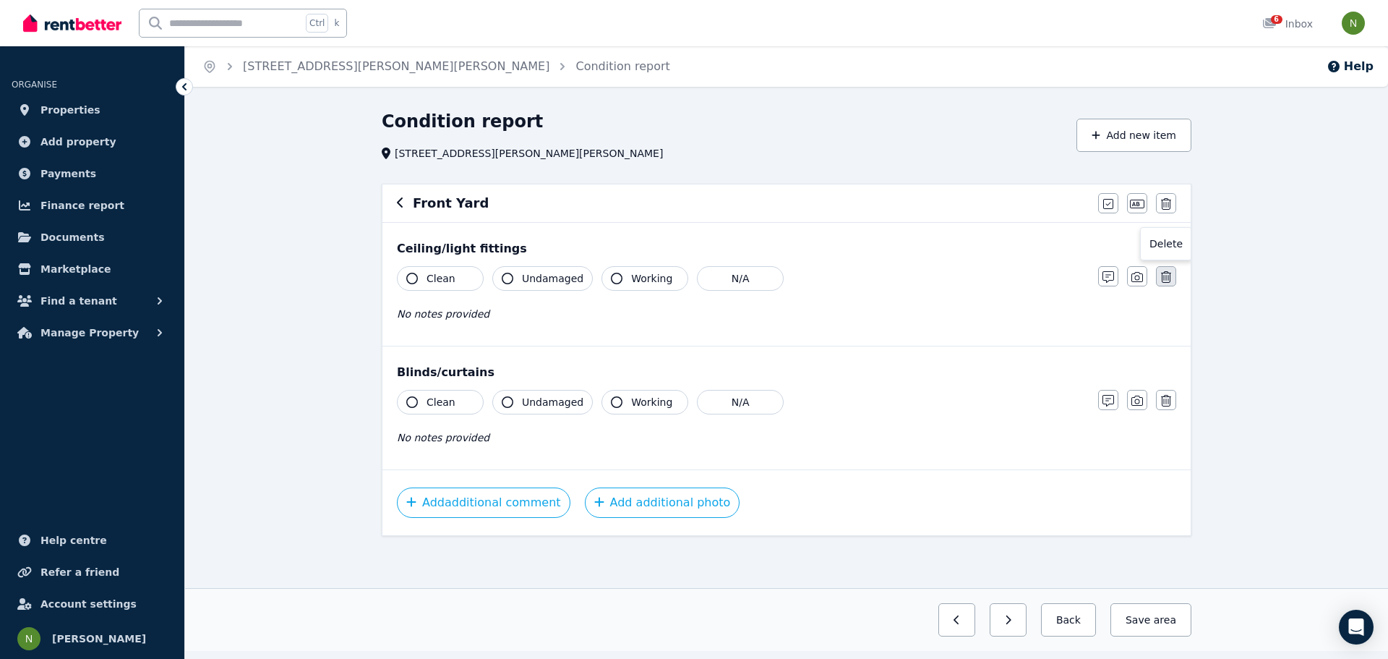
click at [1166, 277] on icon "button" at bounding box center [1166, 277] width 10 height 12
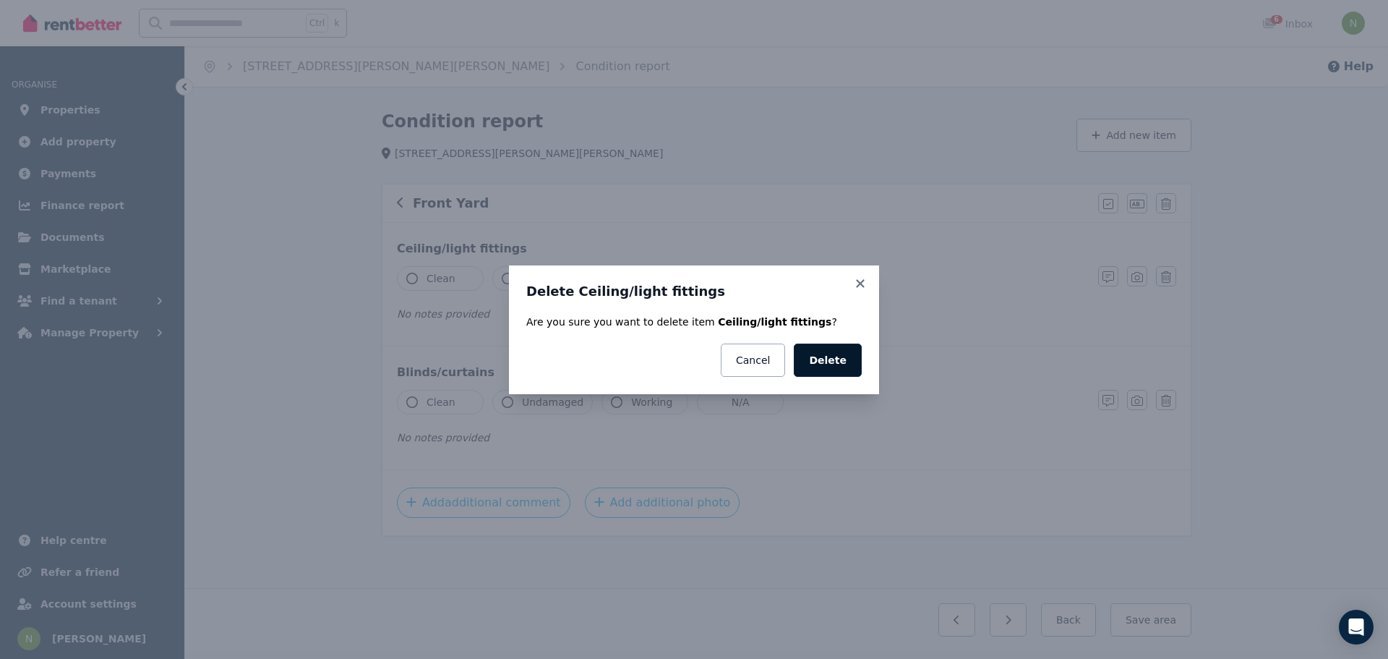
click at [829, 360] on button "Delete" at bounding box center [828, 359] width 68 height 33
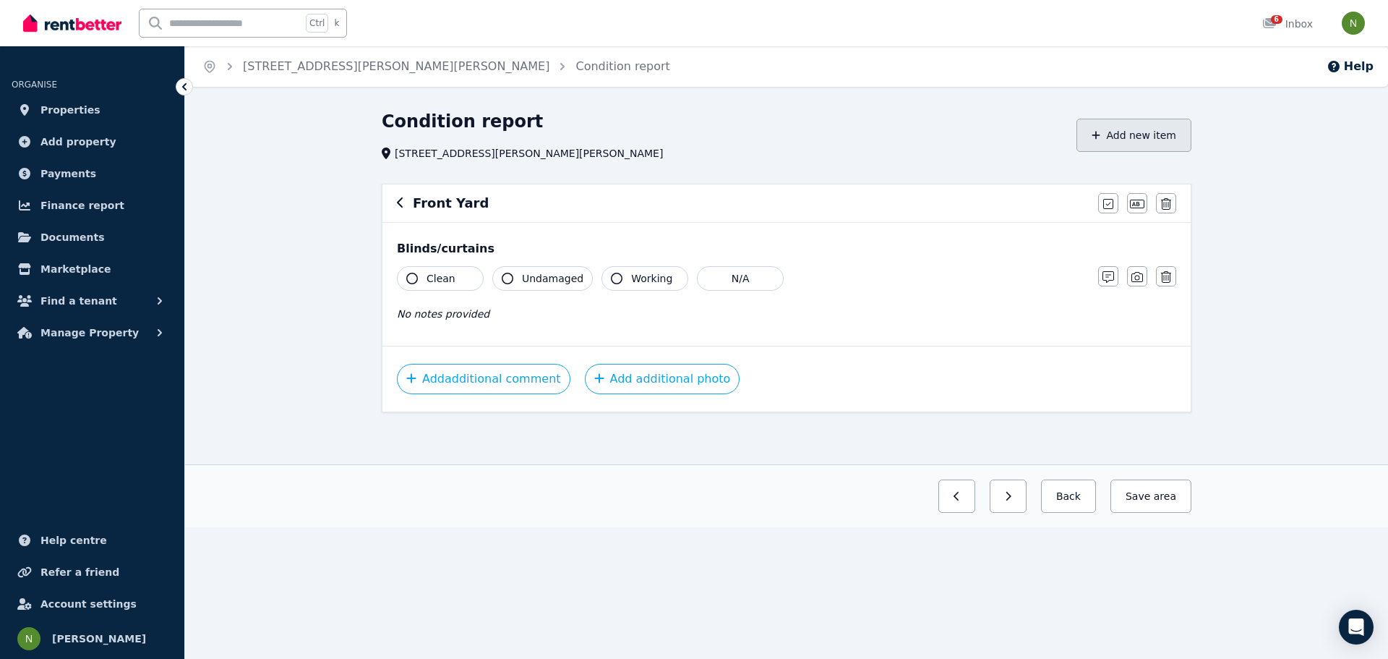
click at [1134, 136] on button "Add new item" at bounding box center [1133, 135] width 115 height 33
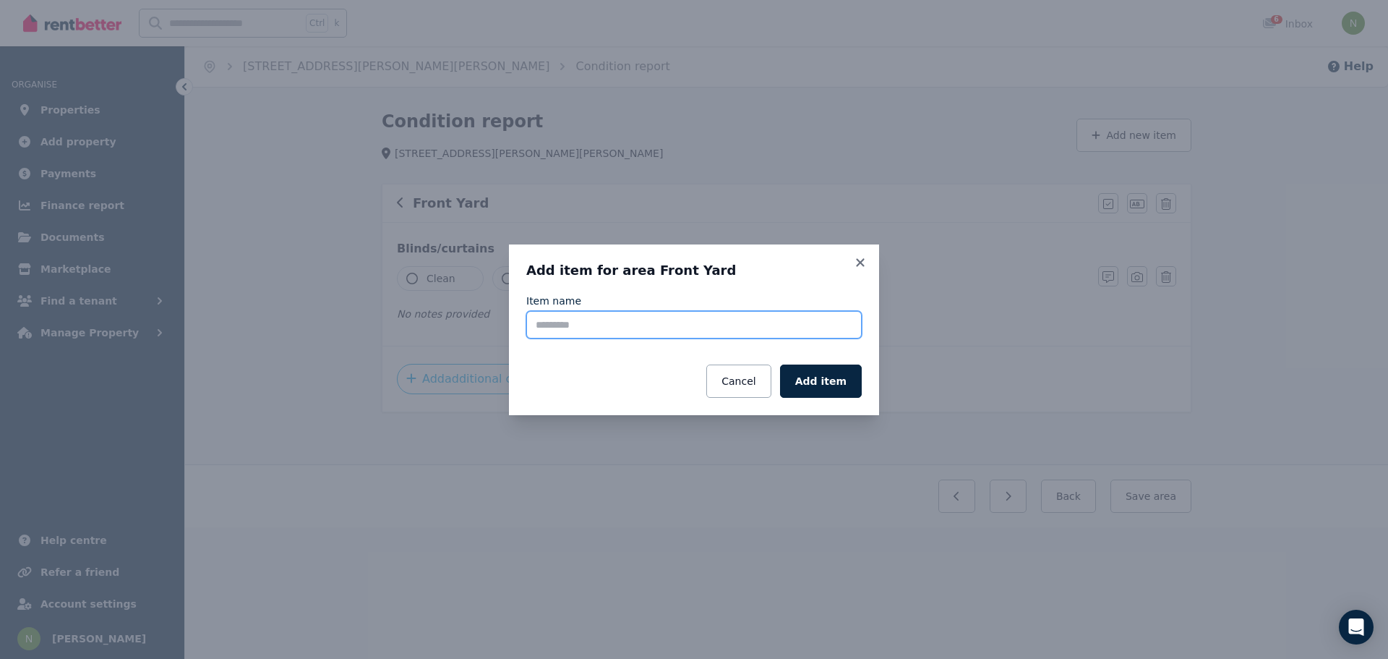
click at [732, 325] on input "Item name" at bounding box center [693, 324] width 335 height 27
type input "**********"
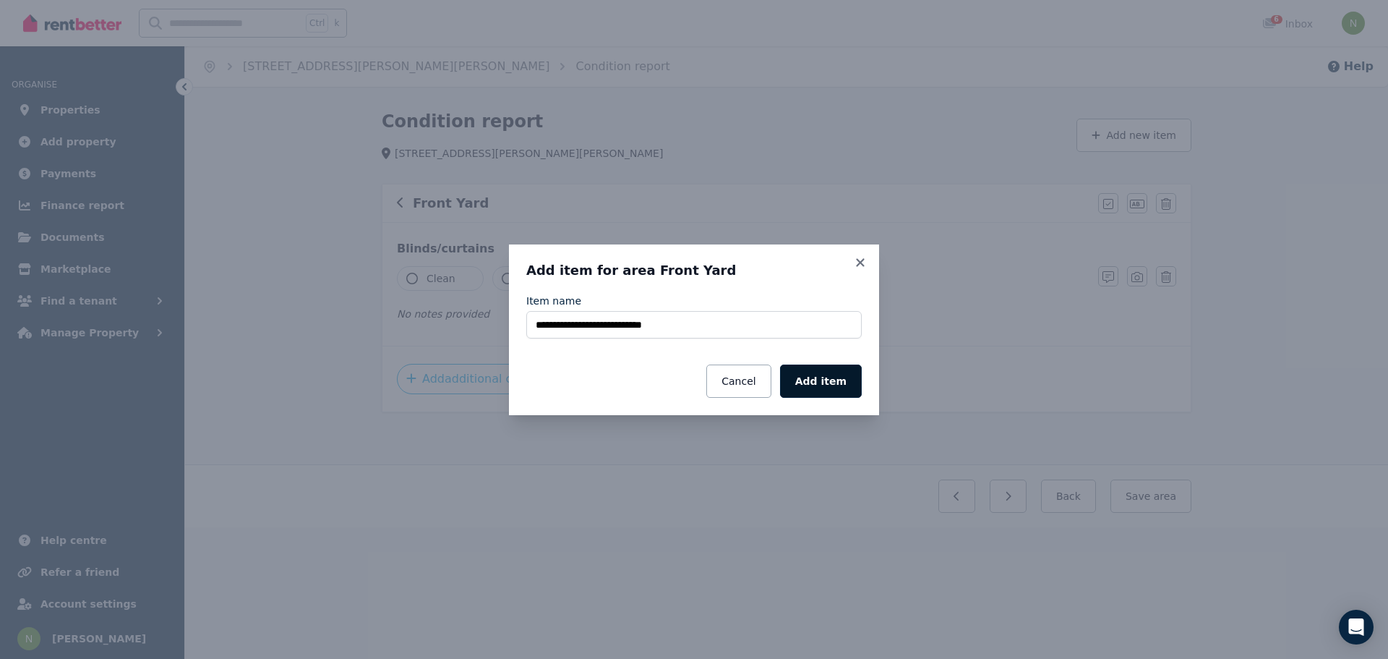
click at [842, 379] on button "Add item" at bounding box center [821, 380] width 82 height 33
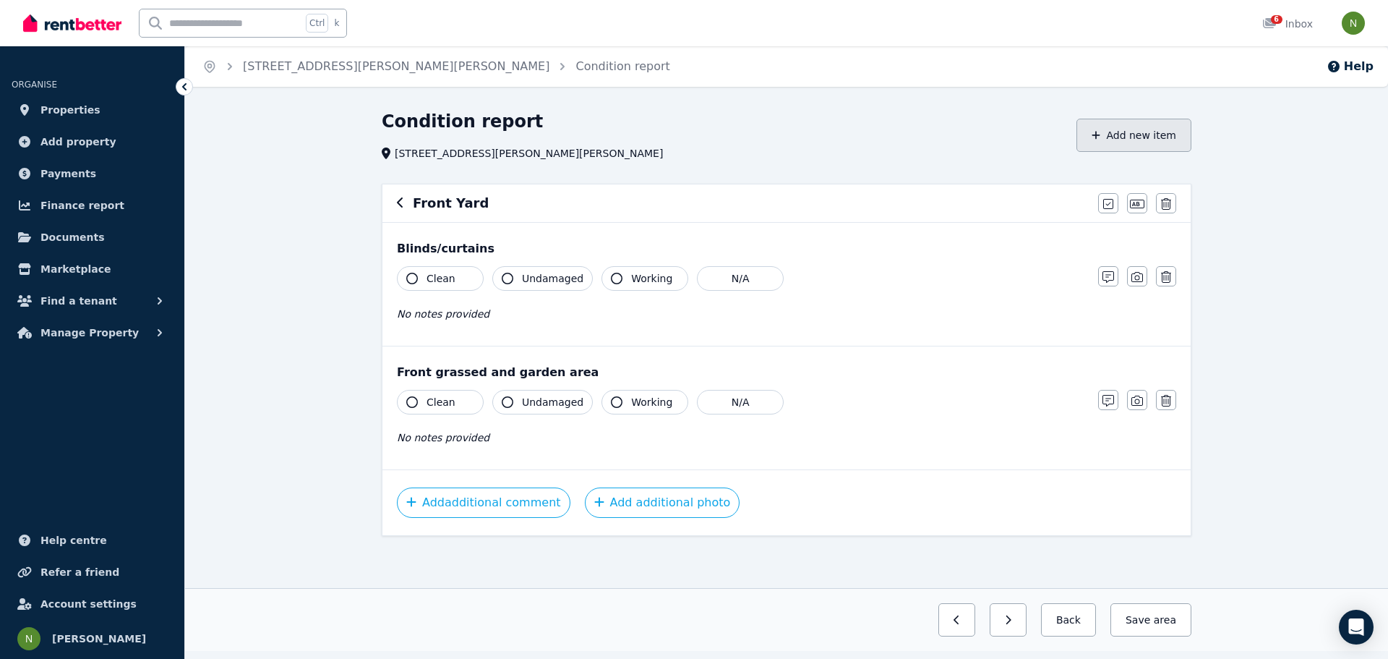
click at [1126, 132] on button "Add new item" at bounding box center [1133, 135] width 115 height 33
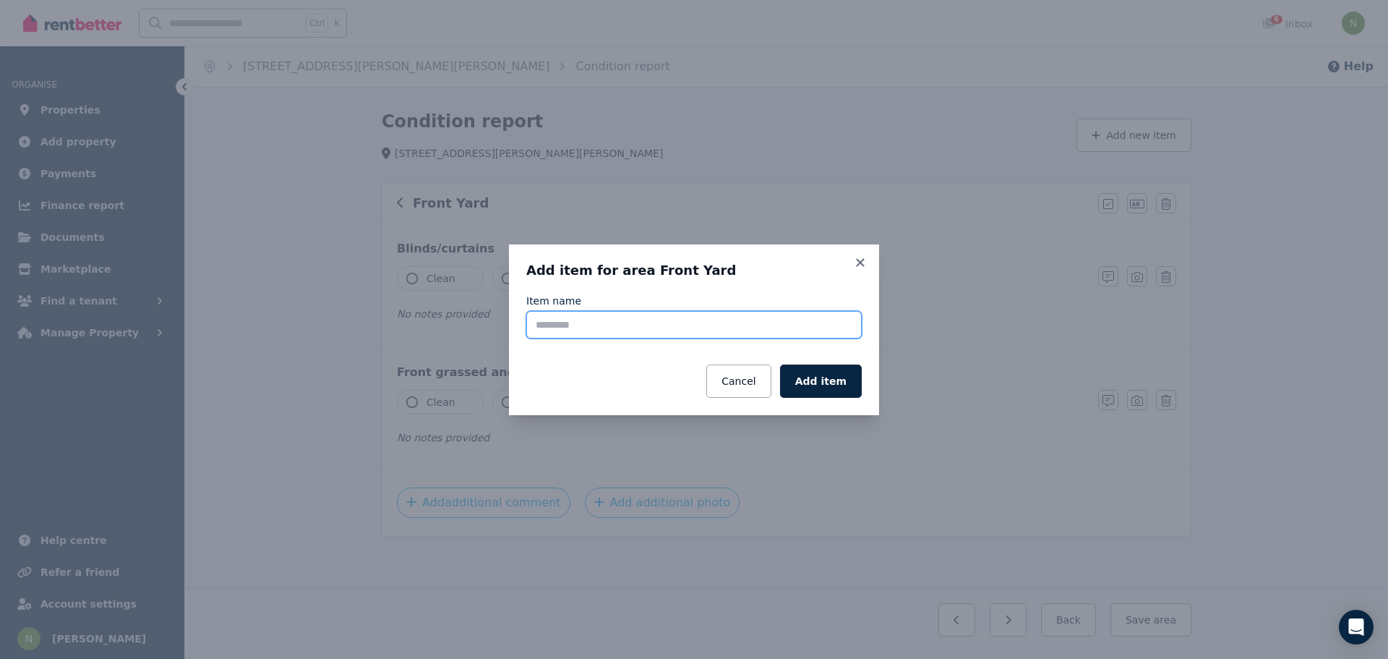
click at [678, 328] on input "Item name" at bounding box center [693, 324] width 335 height 27
type input "**********"
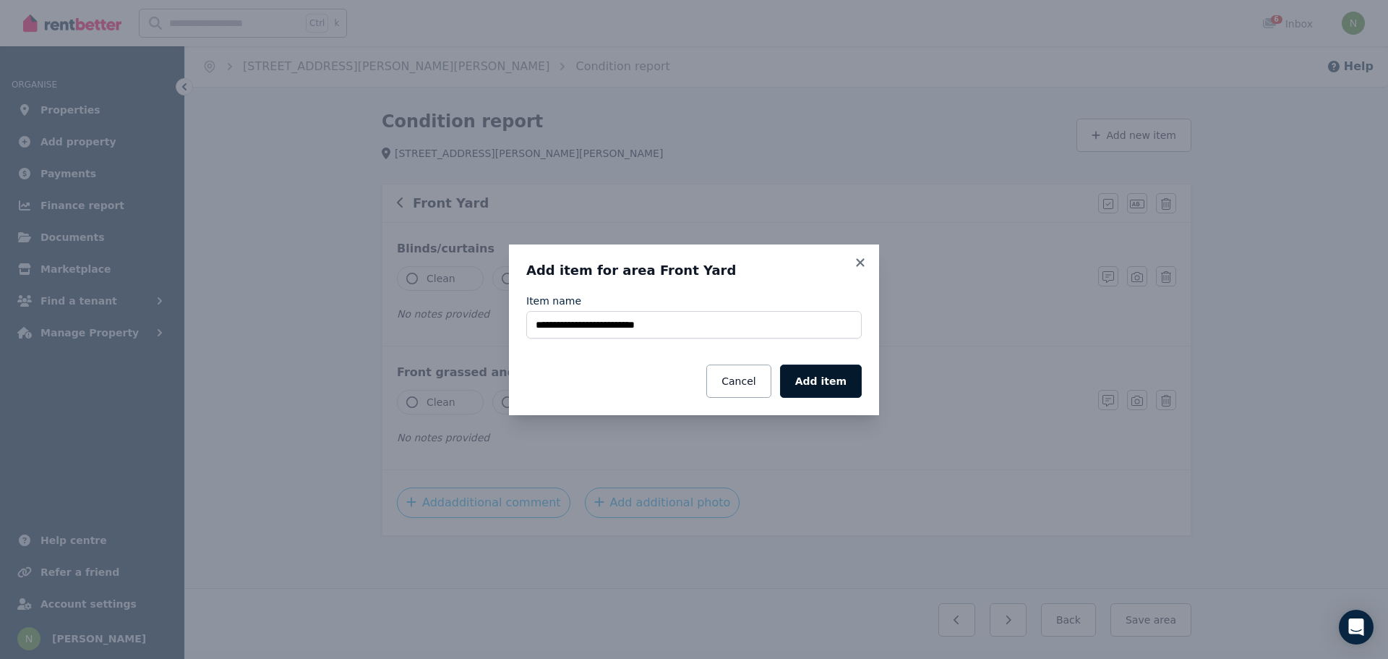
click at [818, 373] on button "Add item" at bounding box center [821, 380] width 82 height 33
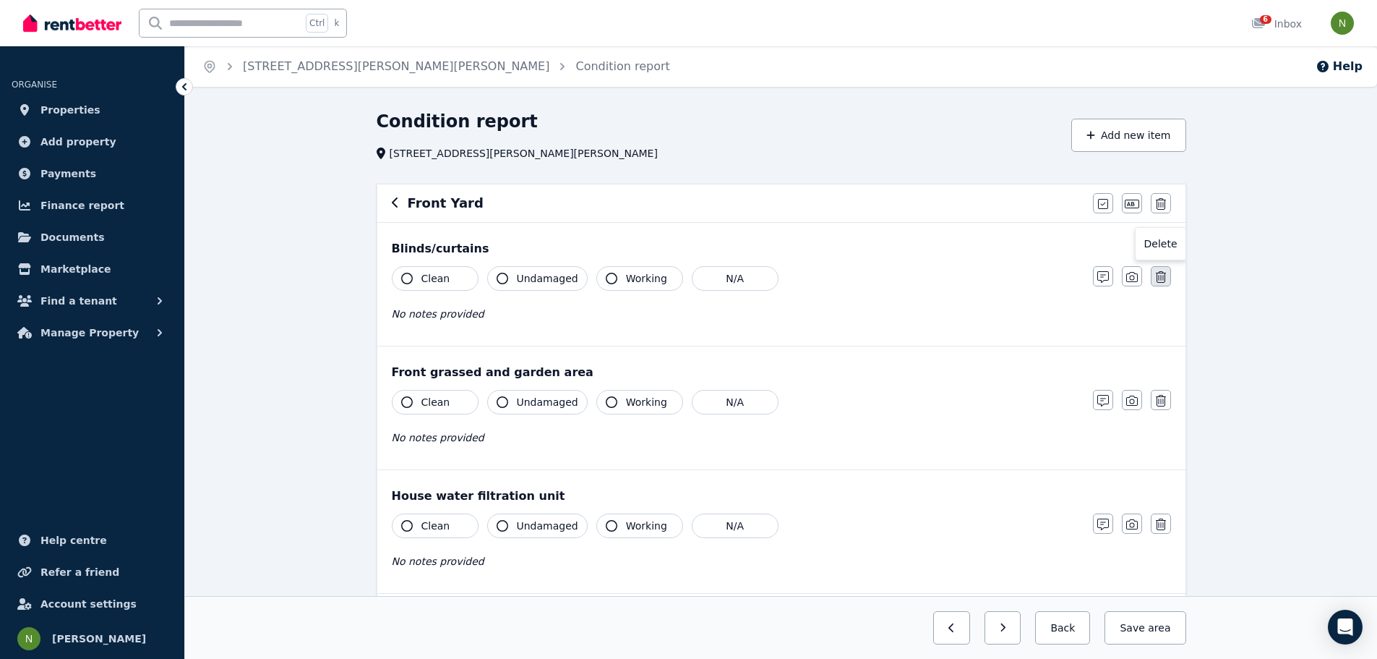
click at [1163, 274] on icon "button" at bounding box center [1161, 277] width 10 height 12
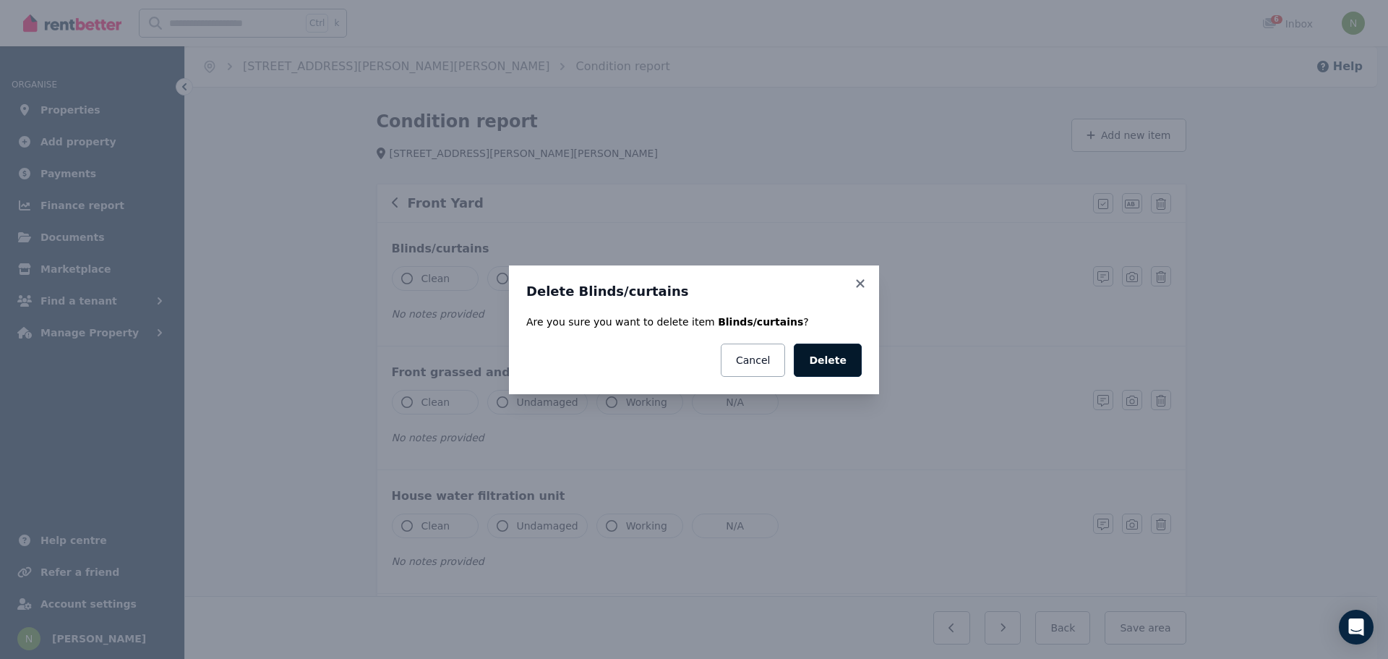
click at [836, 359] on button "Delete" at bounding box center [828, 359] width 68 height 33
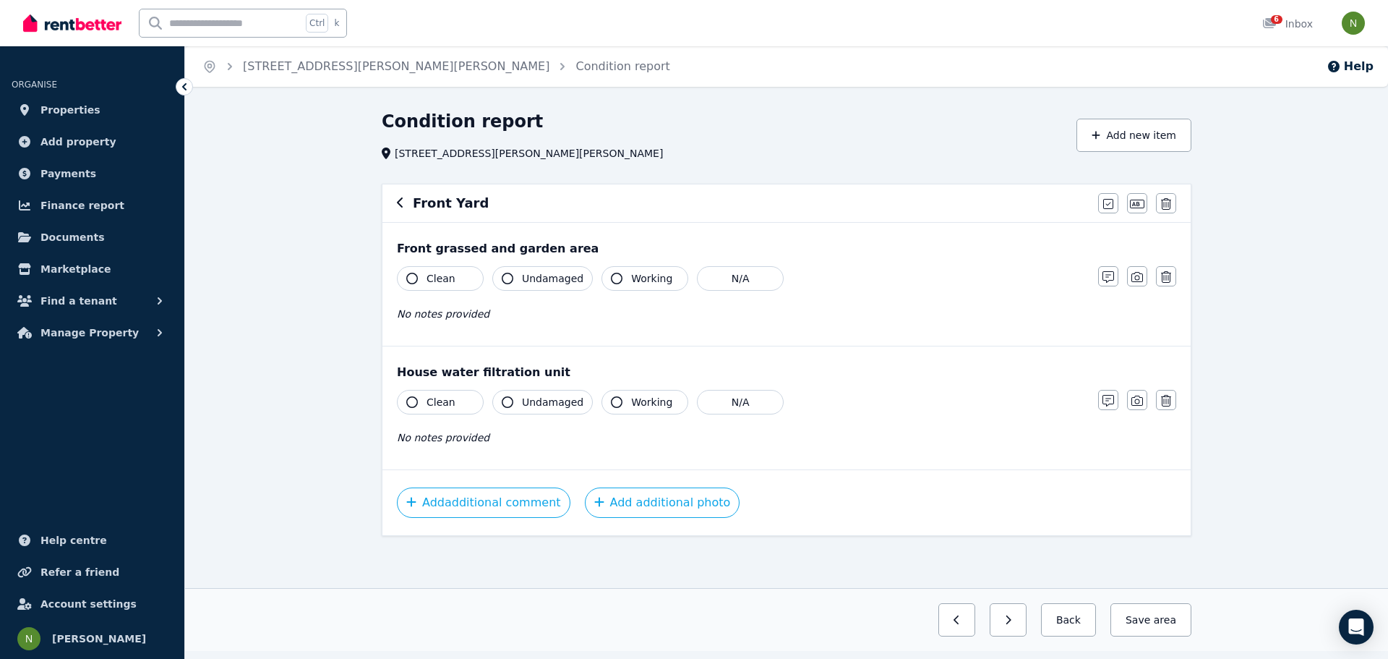
click at [466, 283] on button "Clean" at bounding box center [440, 278] width 87 height 25
click at [551, 279] on span "Undamaged" at bounding box center [552, 278] width 61 height 14
click at [618, 277] on button "Working" at bounding box center [644, 278] width 87 height 25
click at [1112, 278] on icon "button" at bounding box center [1109, 277] width 12 height 12
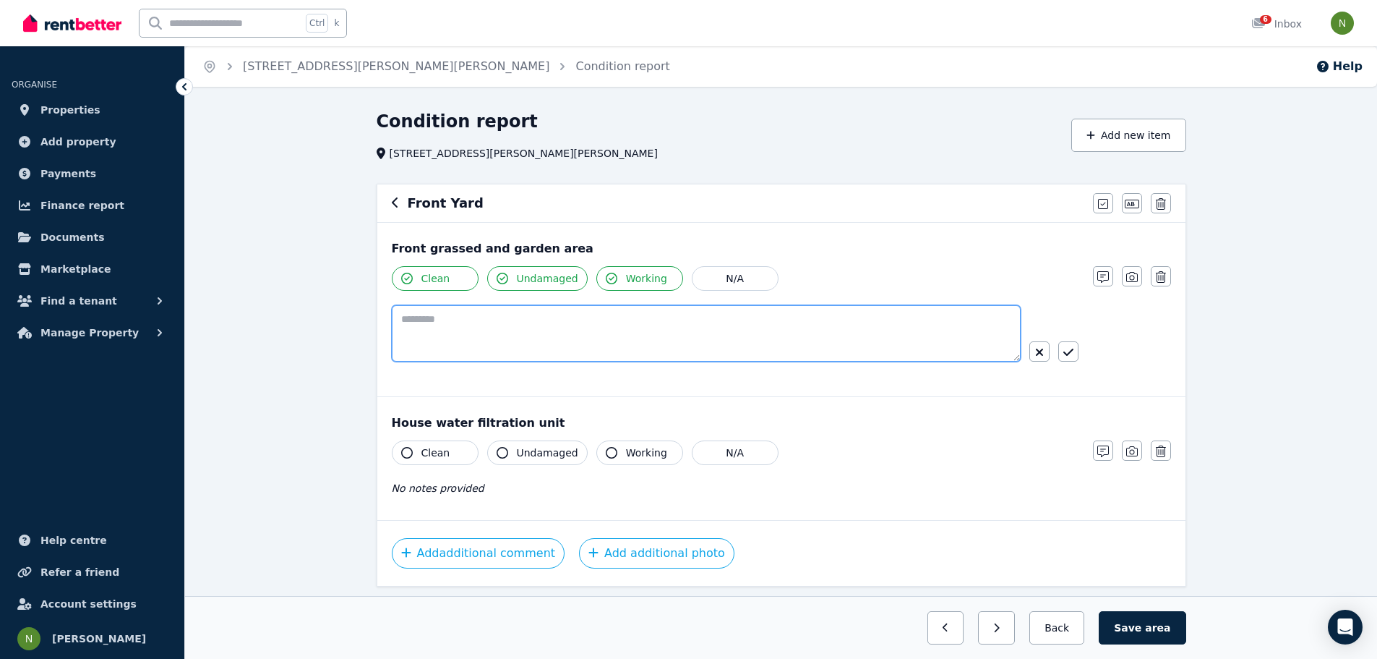
click at [637, 342] on textarea at bounding box center [706, 333] width 629 height 56
type textarea "**********"
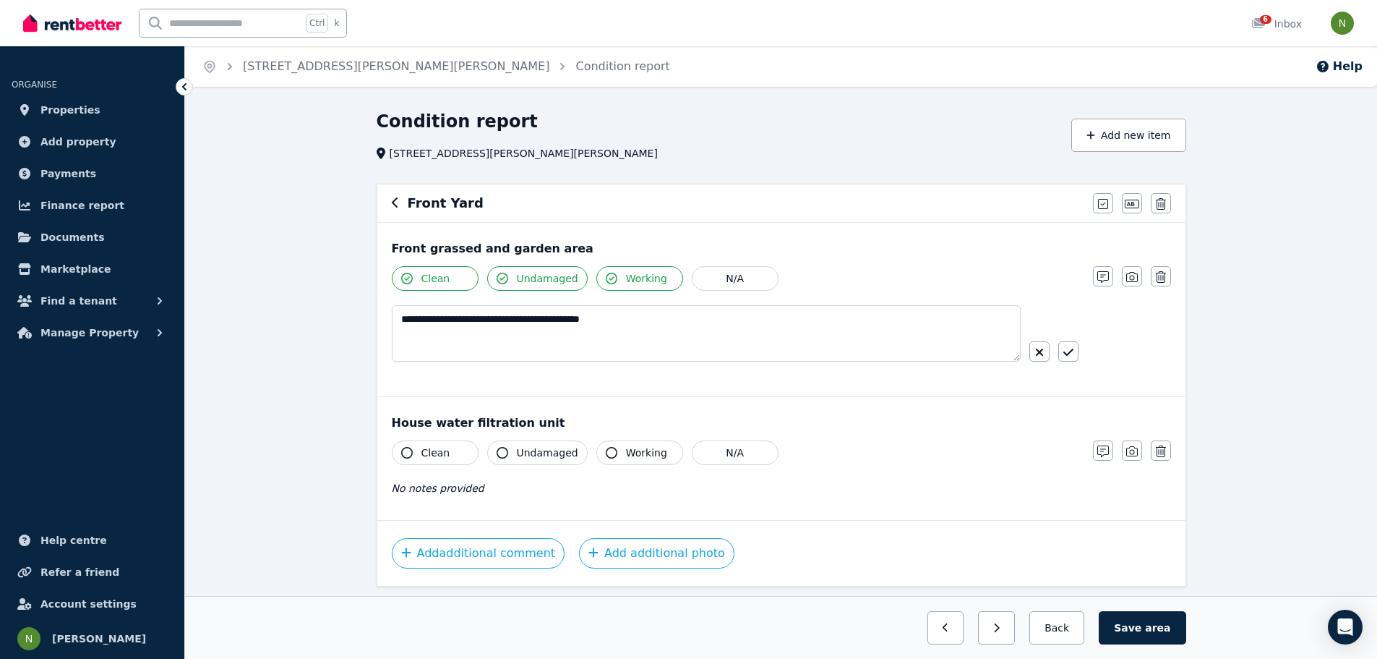
click at [1069, 355] on icon "button" at bounding box center [1068, 352] width 10 height 12
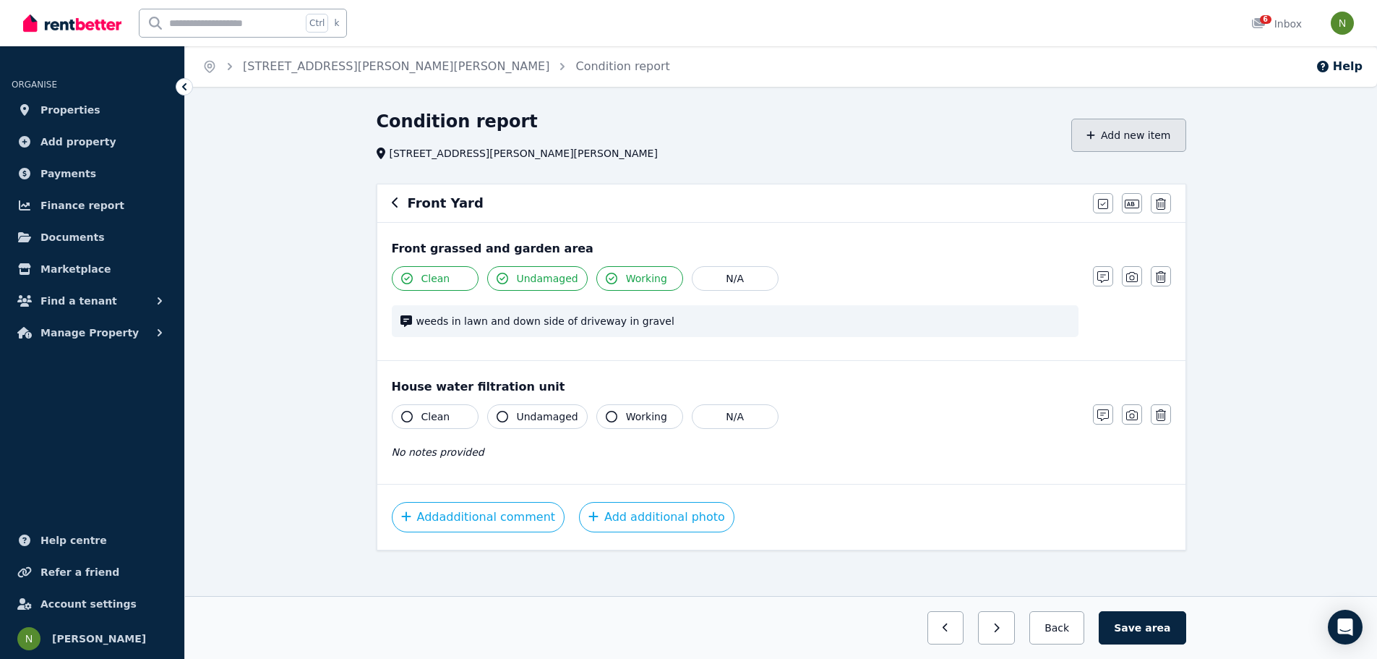
click at [1122, 146] on button "Add new item" at bounding box center [1128, 135] width 115 height 33
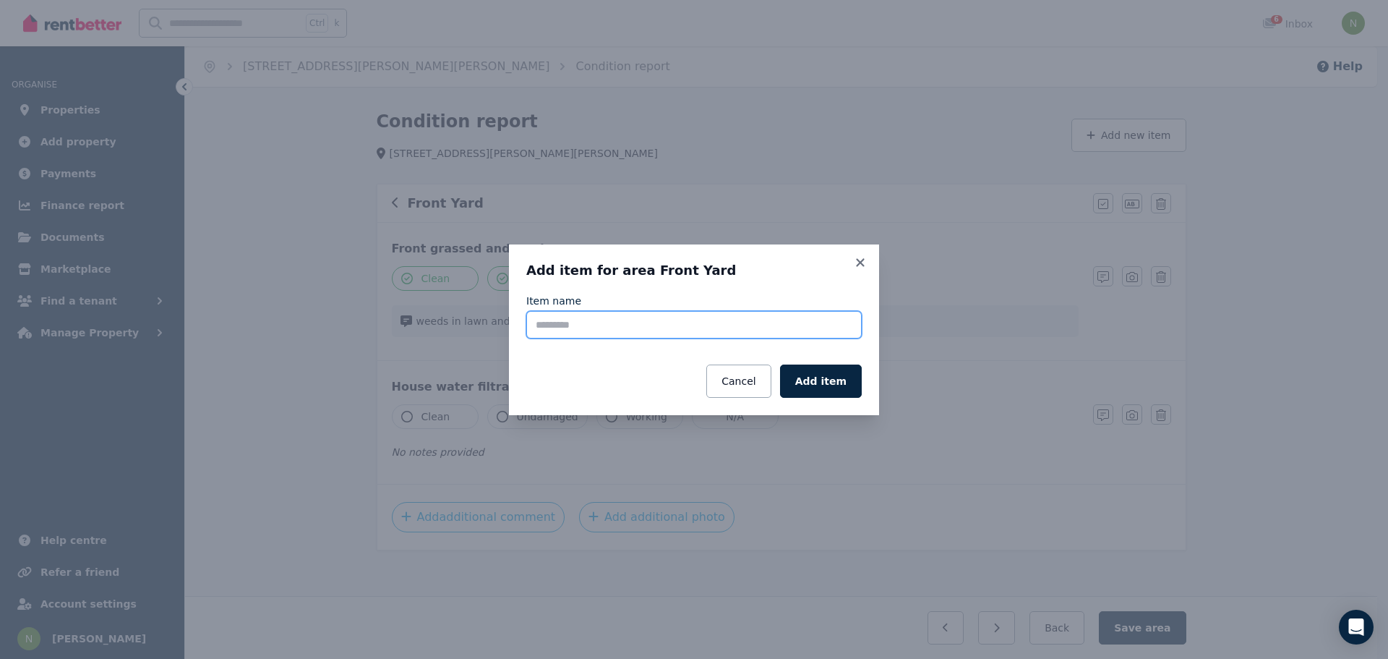
click at [669, 321] on input "Item name" at bounding box center [693, 324] width 335 height 27
type input "****"
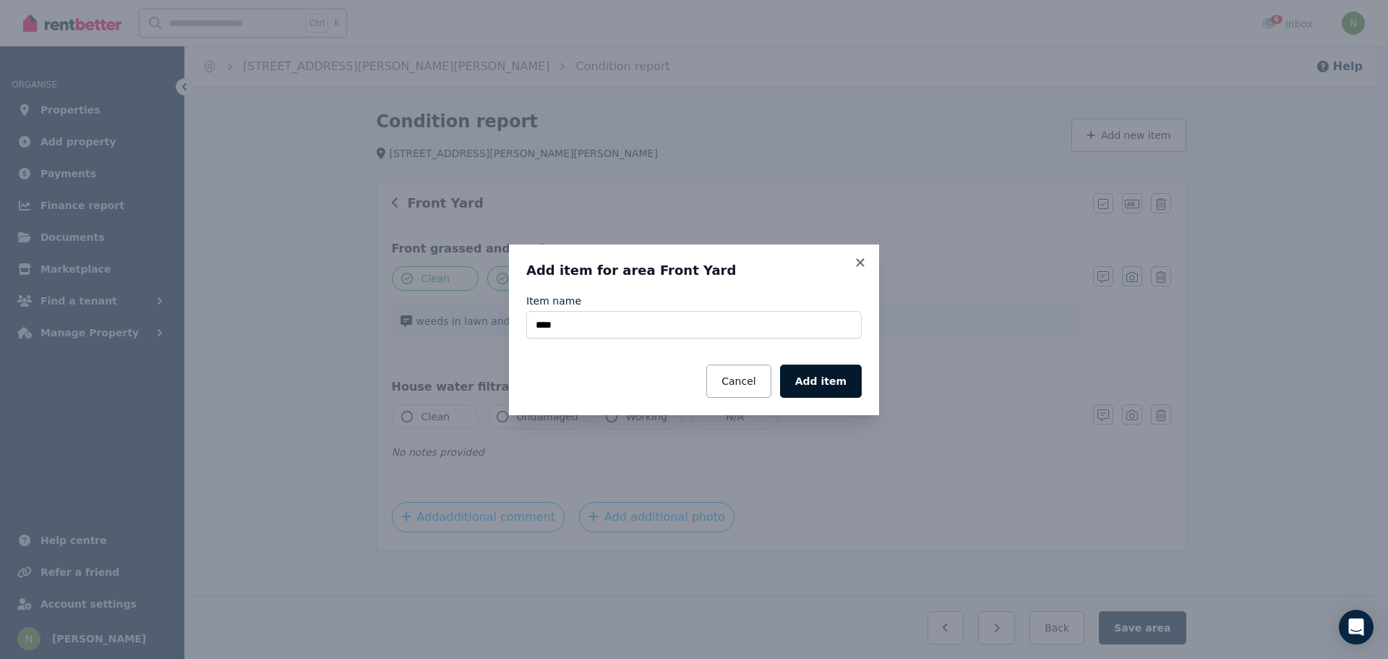
click at [825, 378] on button "Add item" at bounding box center [821, 380] width 82 height 33
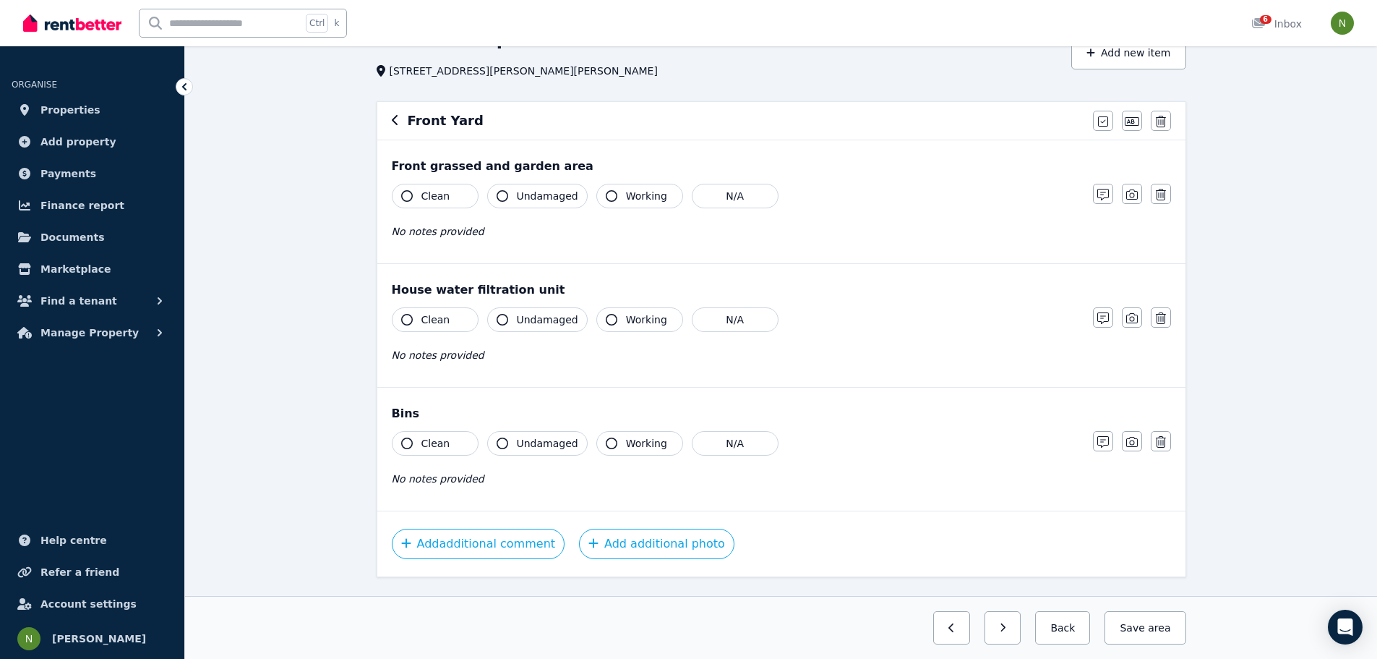
scroll to position [116, 0]
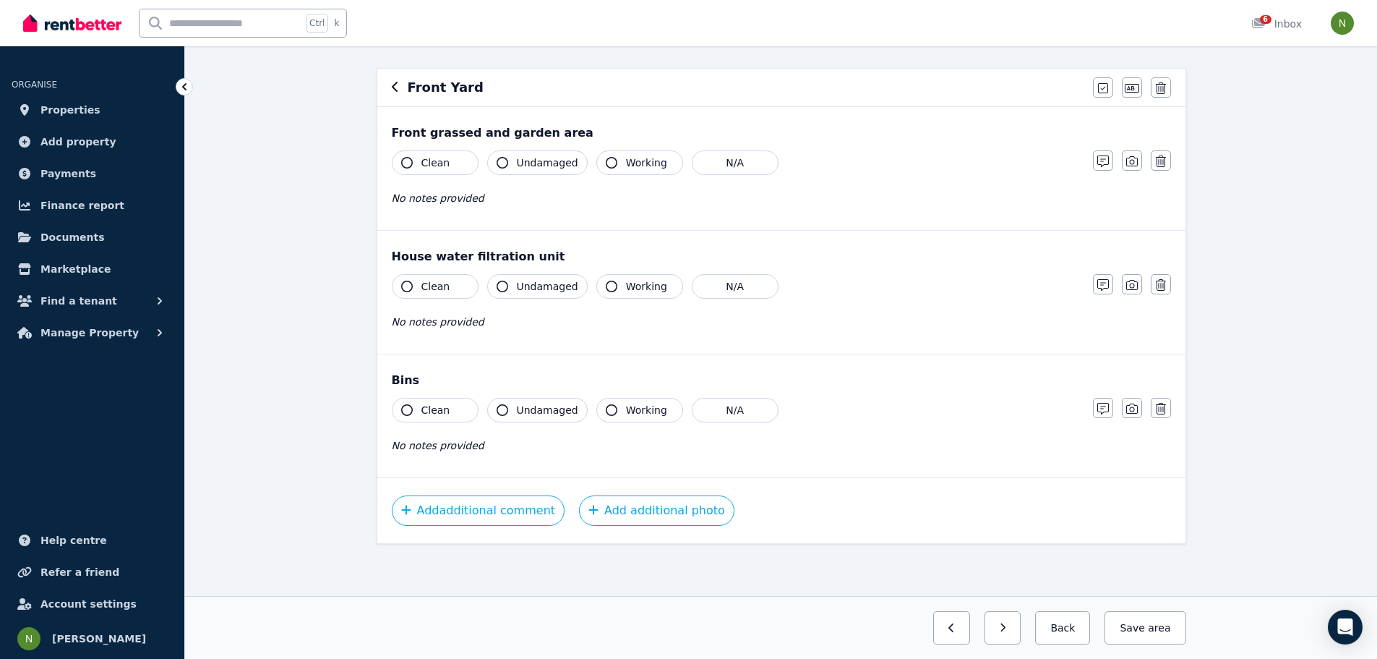
click at [450, 415] on button "Clean" at bounding box center [435, 410] width 87 height 25
click at [533, 411] on span "Undamaged" at bounding box center [547, 410] width 61 height 14
click at [606, 408] on icon "button" at bounding box center [612, 410] width 12 height 12
click at [1105, 405] on icon "button" at bounding box center [1103, 409] width 12 height 12
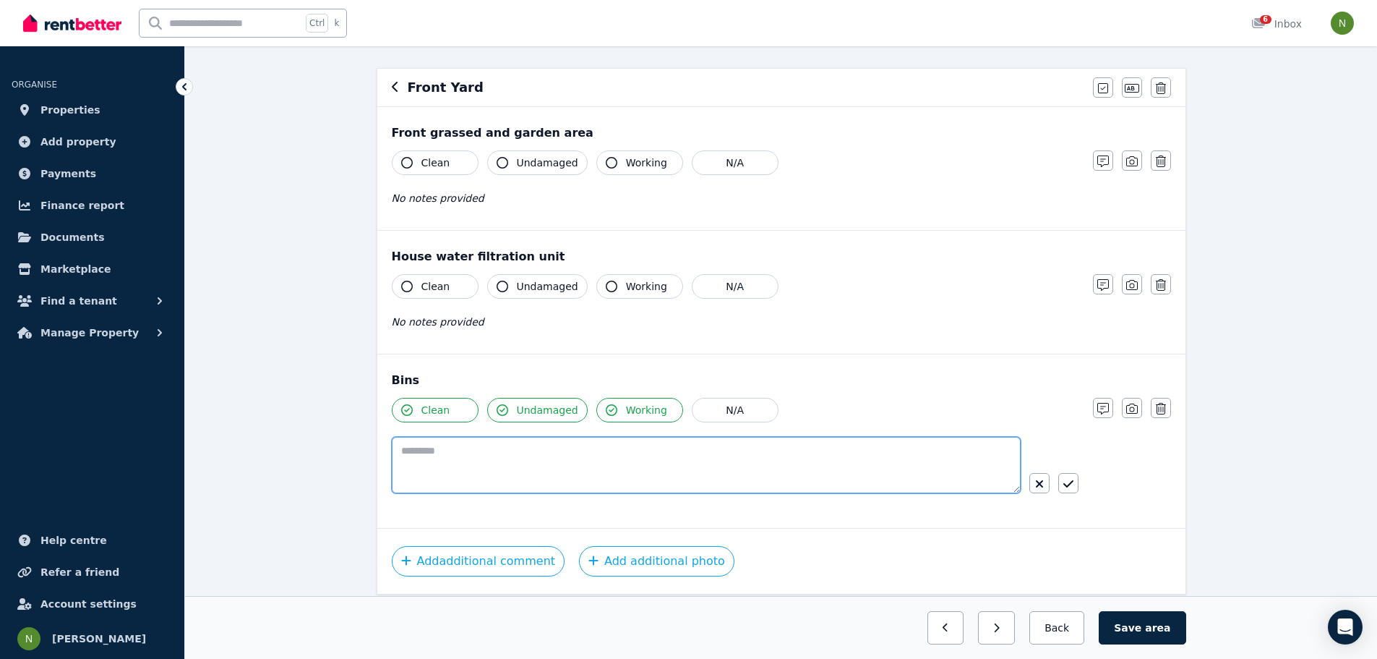
click at [758, 463] on textarea at bounding box center [706, 465] width 629 height 56
type textarea "**********"
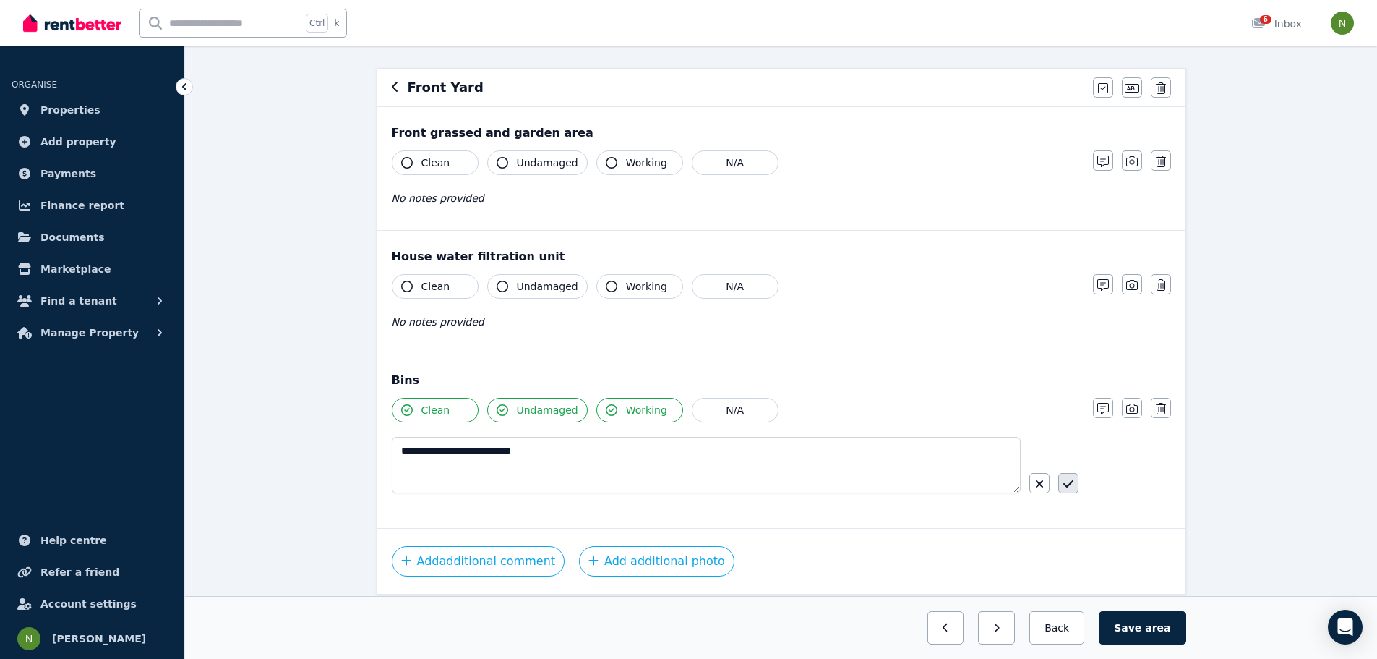
click at [1077, 484] on button "button" at bounding box center [1068, 483] width 20 height 20
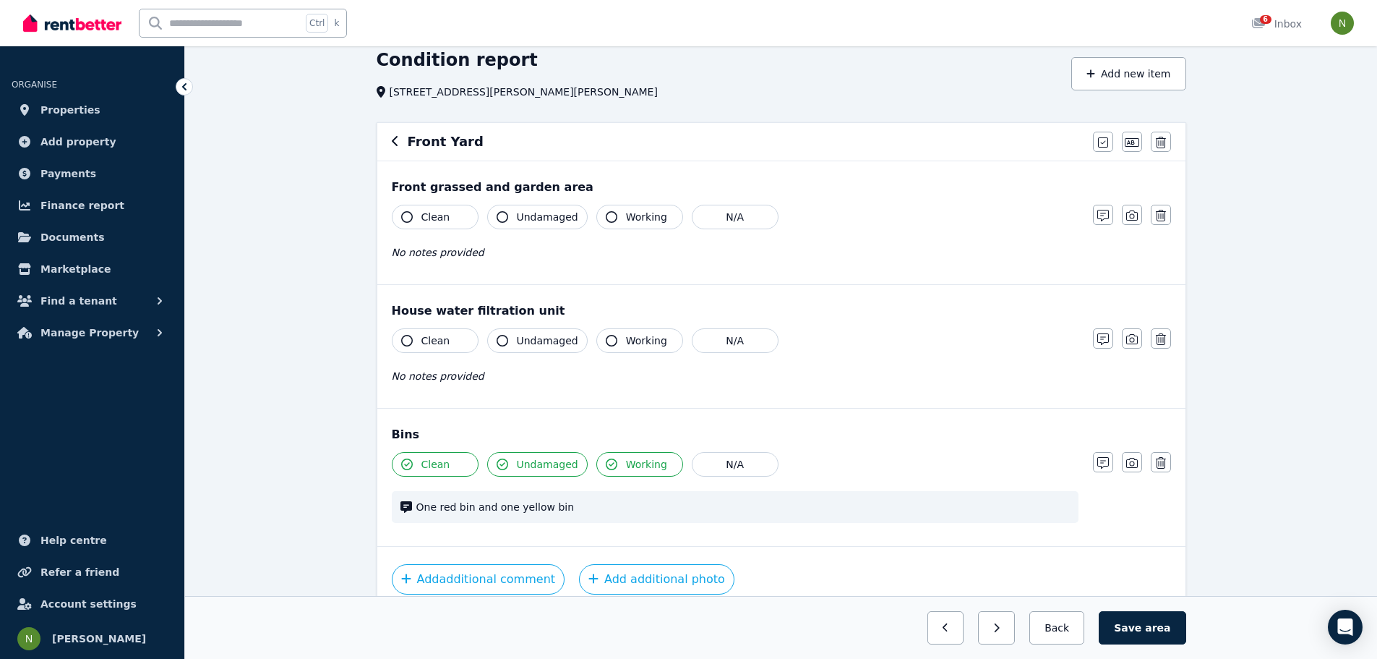
scroll to position [130, 0]
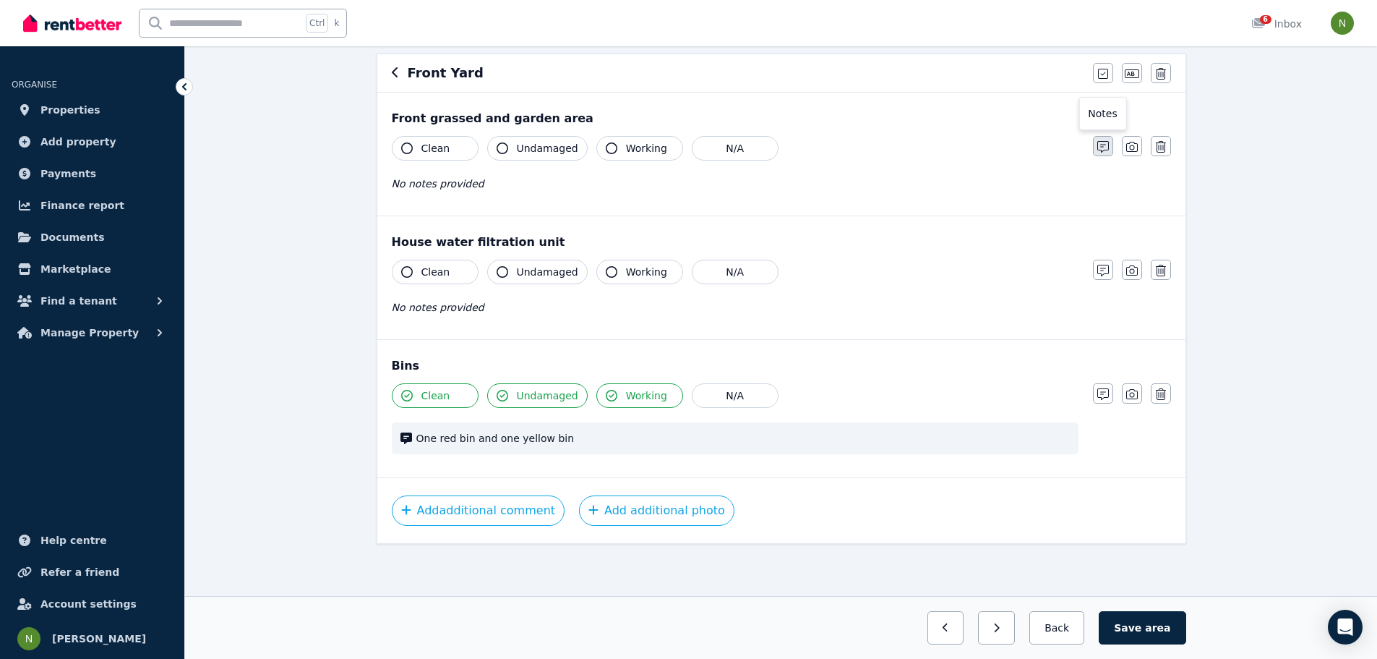
click at [1097, 151] on icon "button" at bounding box center [1103, 147] width 12 height 12
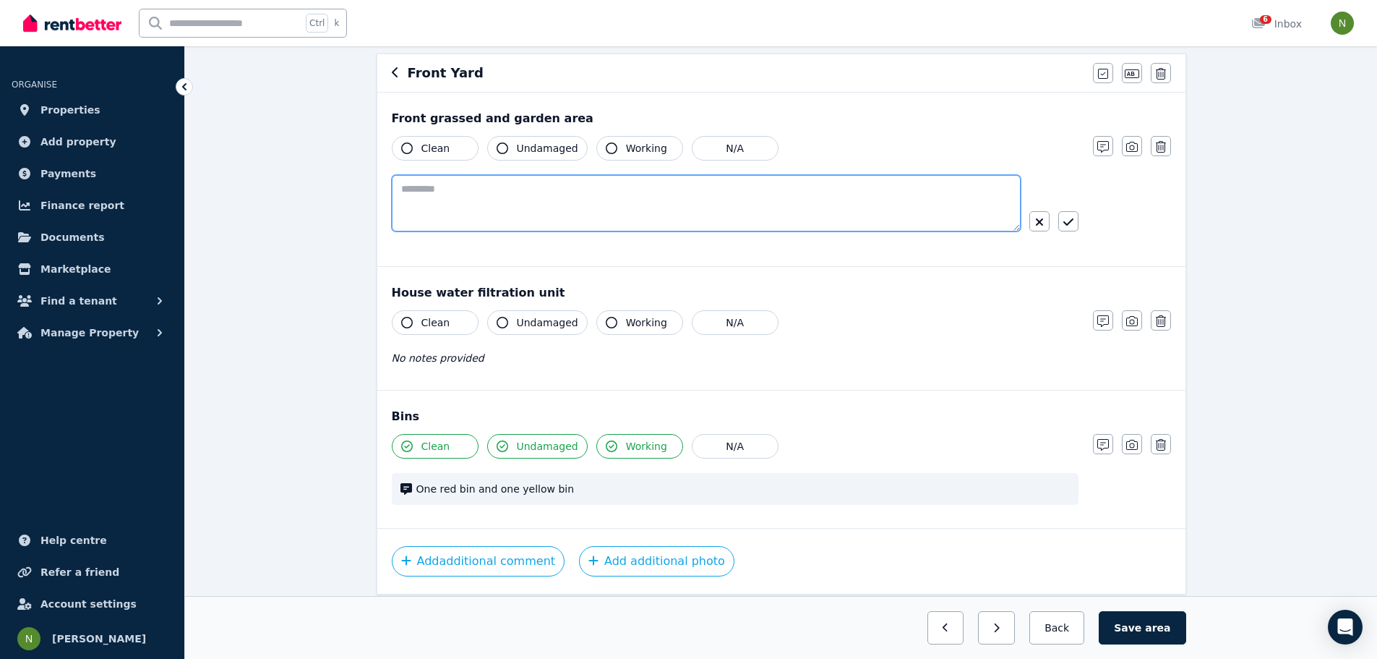
click at [672, 205] on textarea at bounding box center [706, 203] width 629 height 56
click at [451, 154] on button "Clean" at bounding box center [435, 148] width 87 height 25
click at [523, 147] on span "Undamaged" at bounding box center [547, 148] width 61 height 14
click at [641, 140] on button "Working" at bounding box center [639, 148] width 87 height 25
click at [568, 206] on textarea at bounding box center [706, 203] width 629 height 56
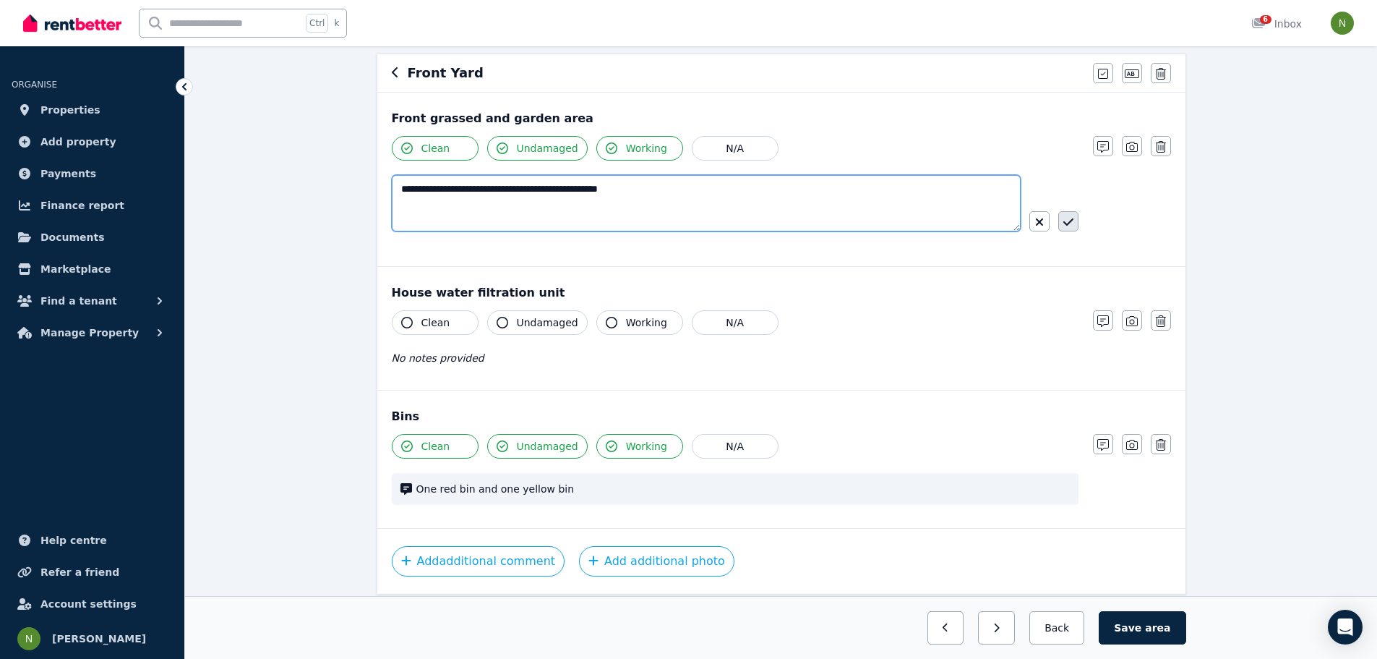
type textarea "**********"
click at [1070, 224] on icon "button" at bounding box center [1068, 222] width 10 height 12
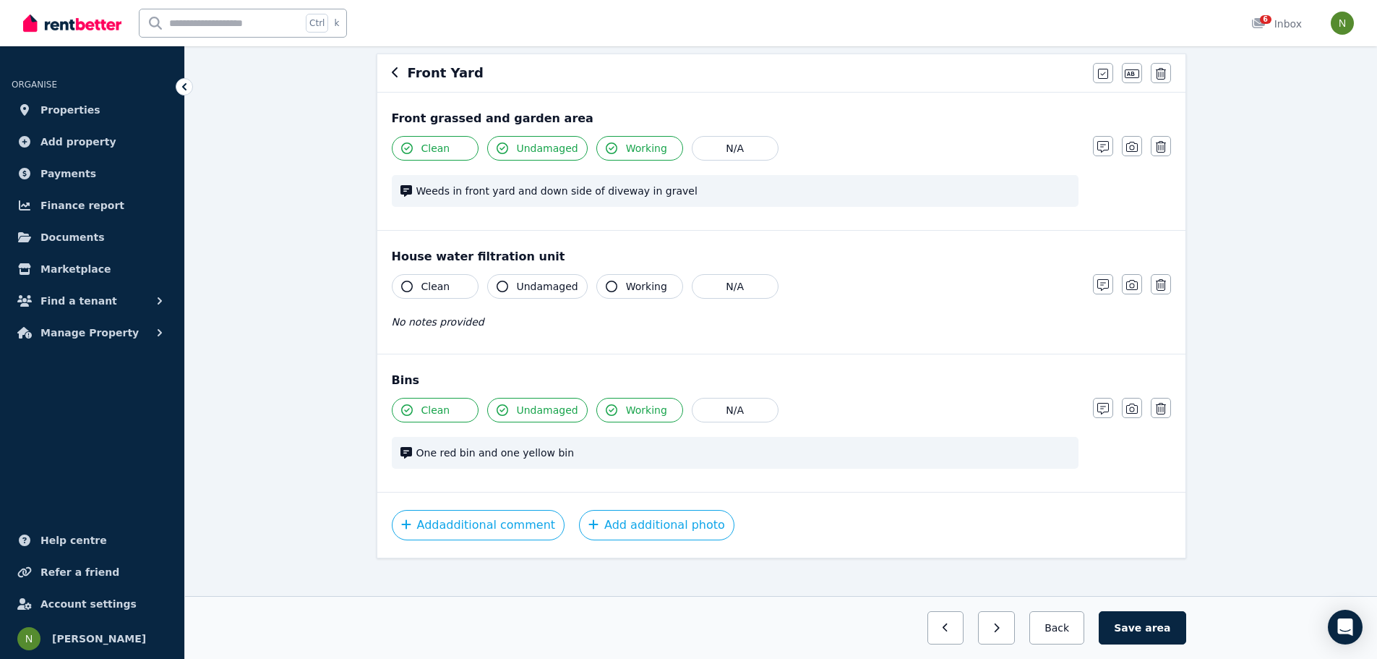
click at [455, 283] on button "Clean" at bounding box center [435, 286] width 87 height 25
click at [528, 279] on span "Undamaged" at bounding box center [547, 286] width 61 height 14
drag, startPoint x: 613, startPoint y: 278, endPoint x: 633, endPoint y: 283, distance: 20.7
click at [626, 281] on button "Working" at bounding box center [639, 286] width 87 height 25
click at [1143, 622] on button "Save area" at bounding box center [1142, 627] width 87 height 33
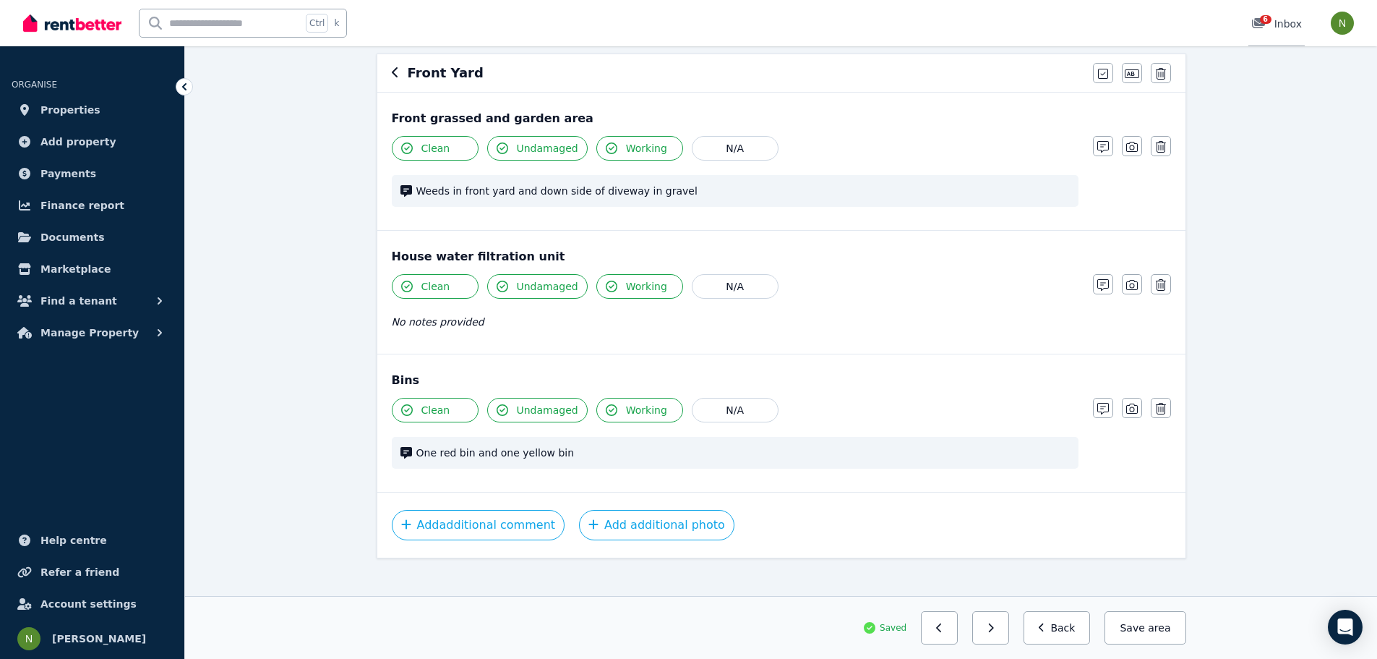
click at [1272, 23] on div "6" at bounding box center [1262, 24] width 23 height 14
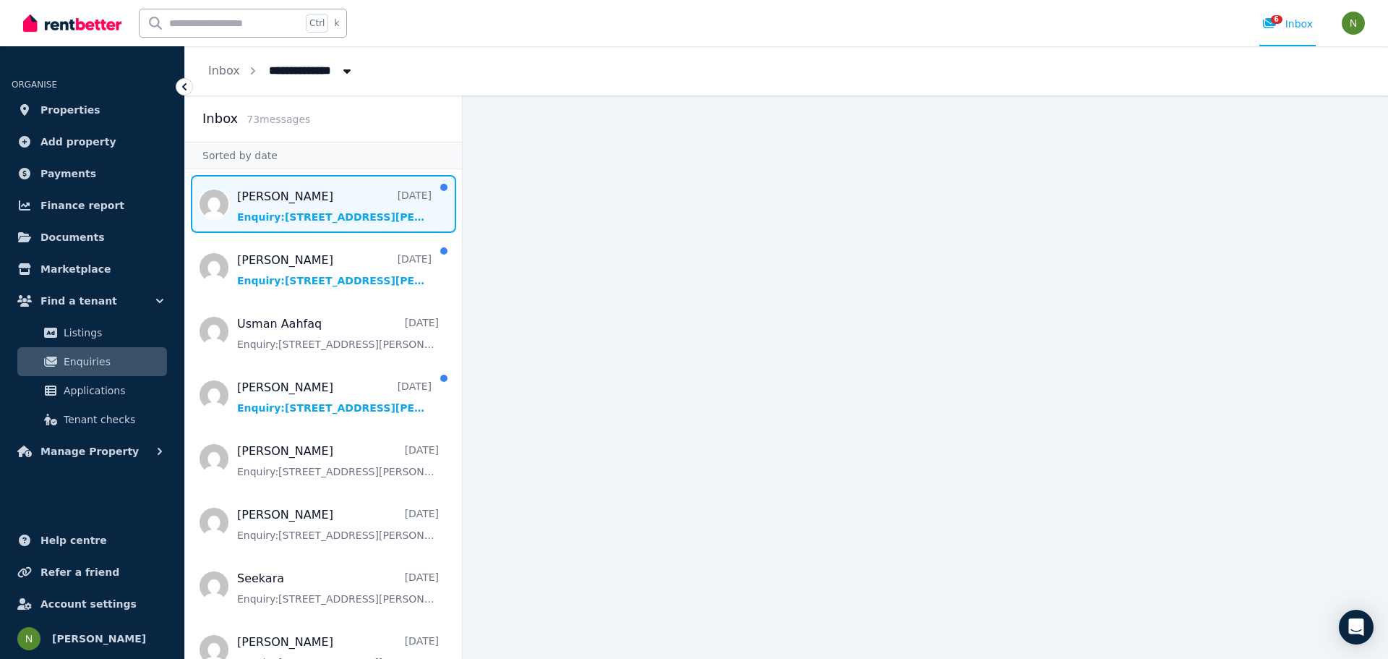
click at [314, 210] on span "Message list" at bounding box center [323, 204] width 277 height 58
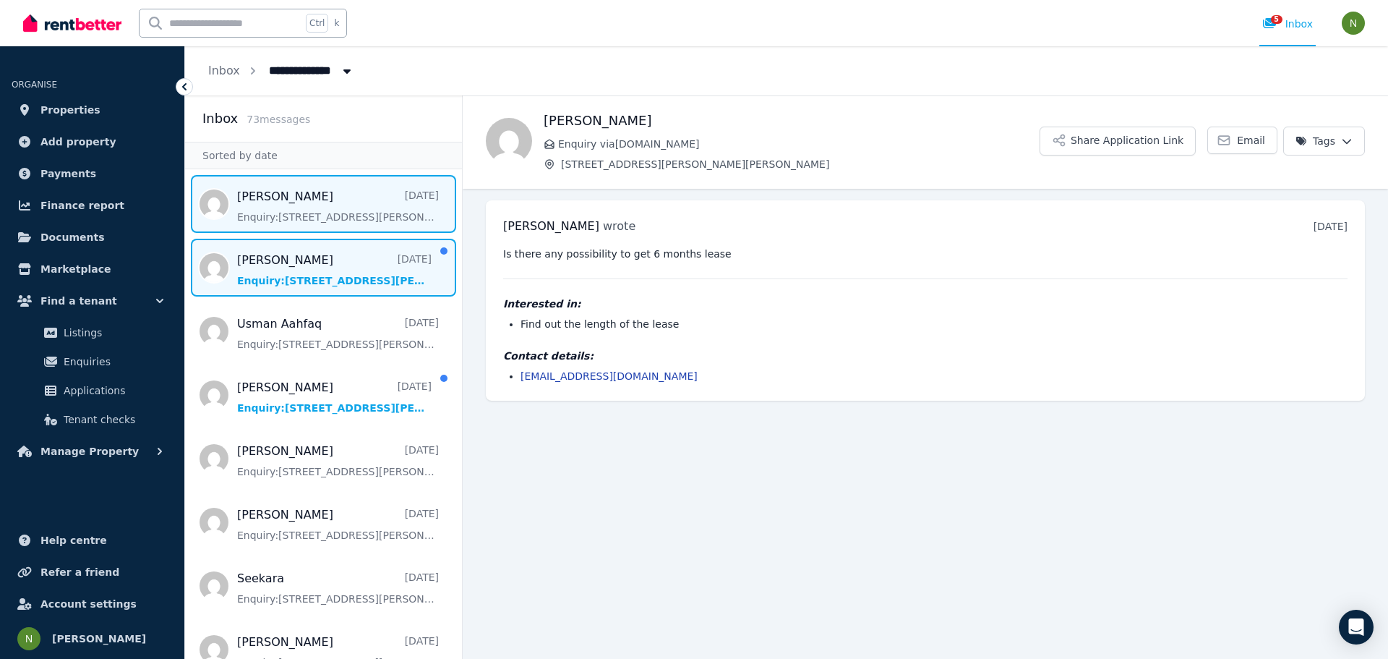
click at [330, 264] on span "Message list" at bounding box center [323, 268] width 277 height 58
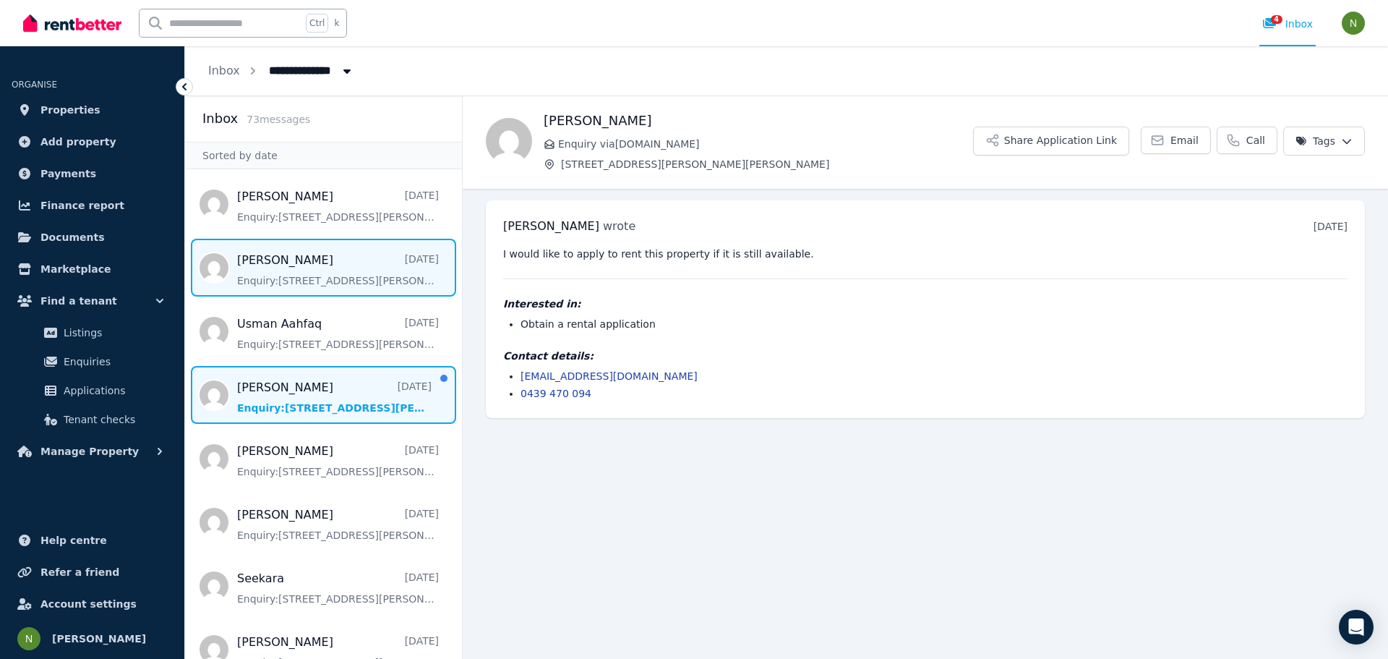
click at [299, 407] on span "Message list" at bounding box center [323, 395] width 277 height 58
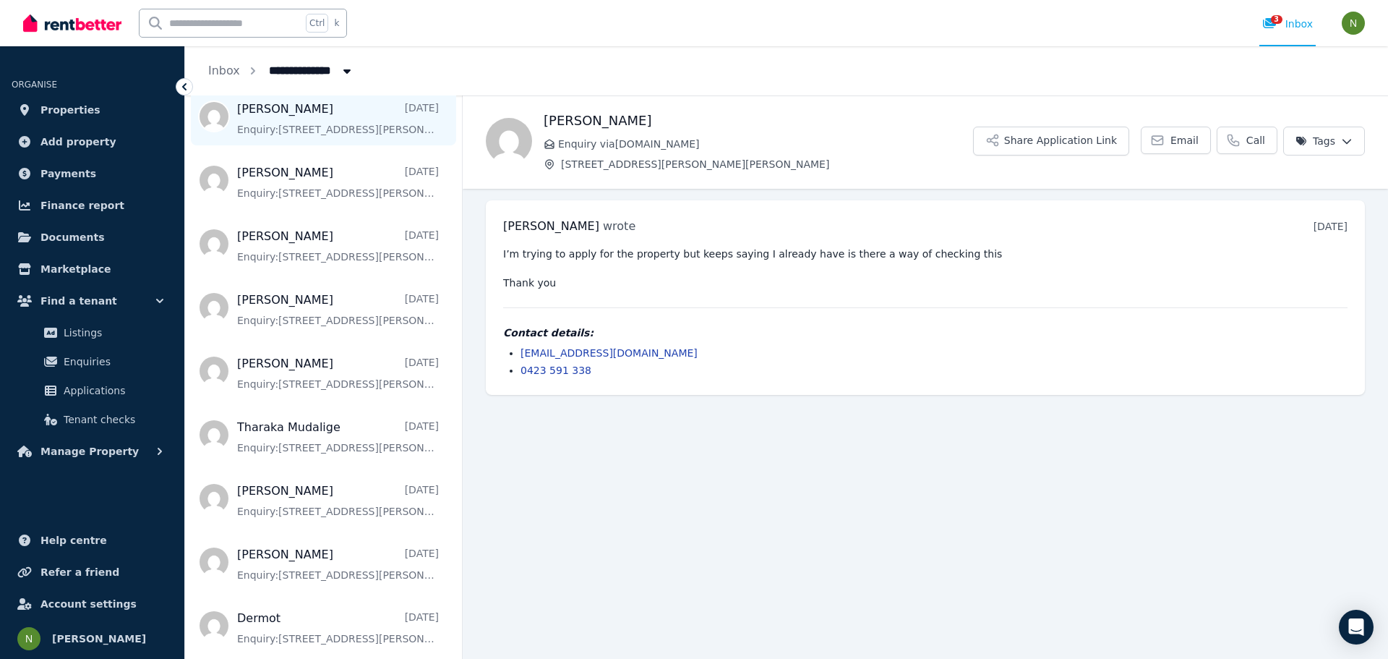
scroll to position [2024, 0]
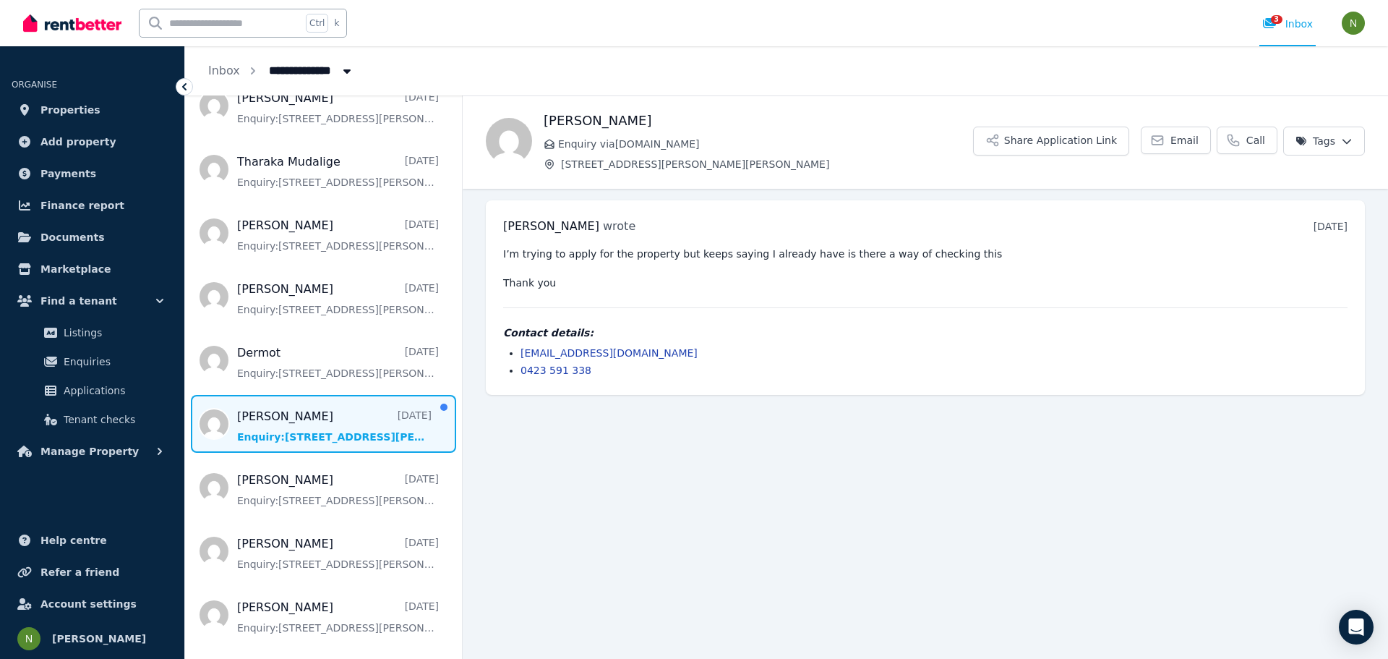
click at [307, 418] on span "Message list" at bounding box center [323, 424] width 277 height 58
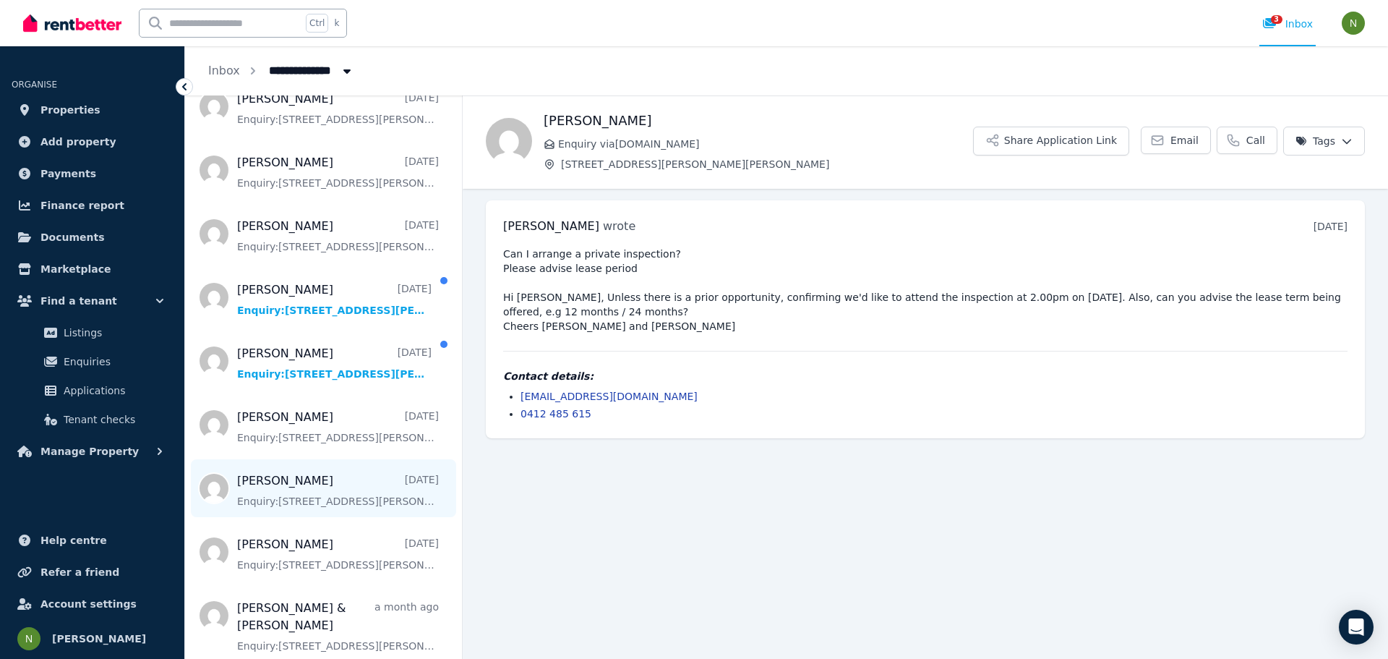
scroll to position [2530, 0]
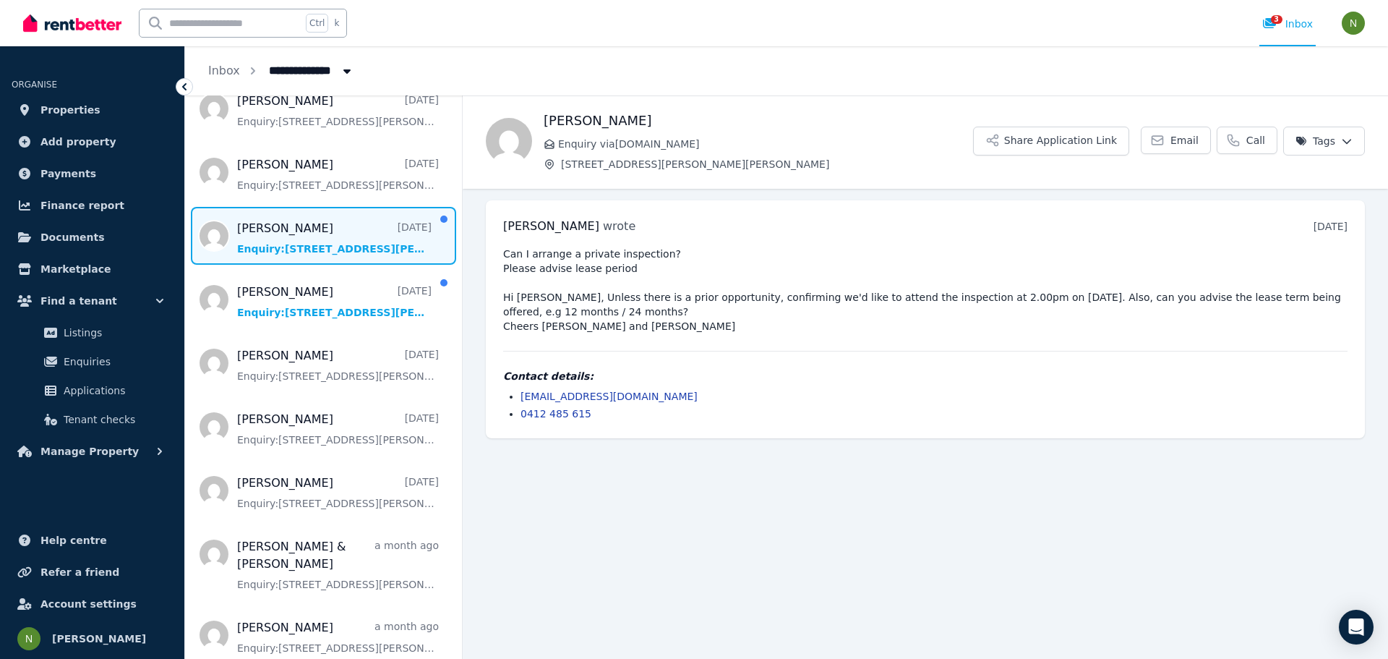
click at [290, 233] on span "Message list" at bounding box center [323, 236] width 277 height 58
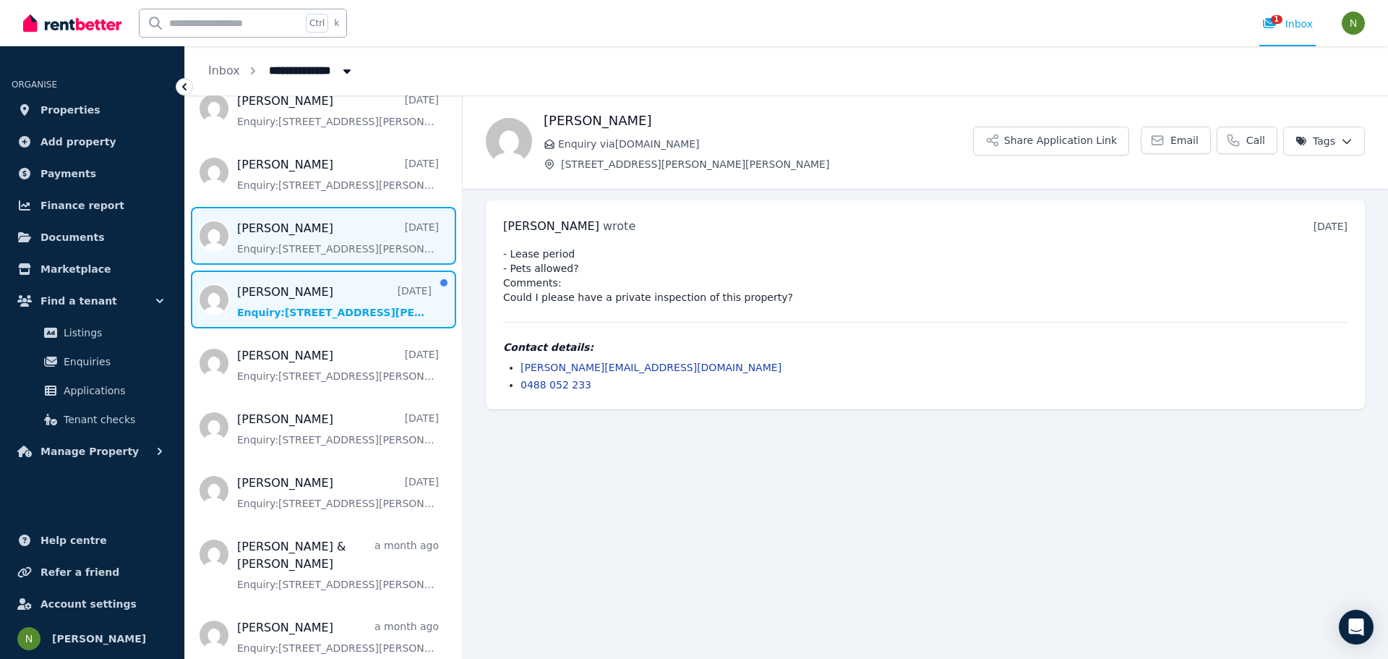
click at [286, 278] on span "Message list" at bounding box center [323, 299] width 277 height 58
